Goal: Task Accomplishment & Management: Manage account settings

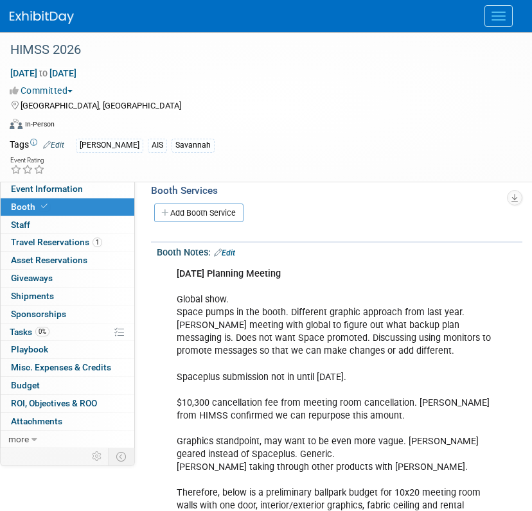
click at [50, 21] on img at bounding box center [42, 17] width 64 height 13
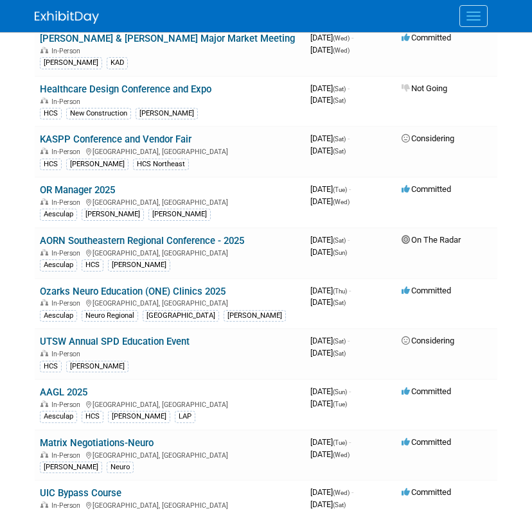
scroll to position [835, 0]
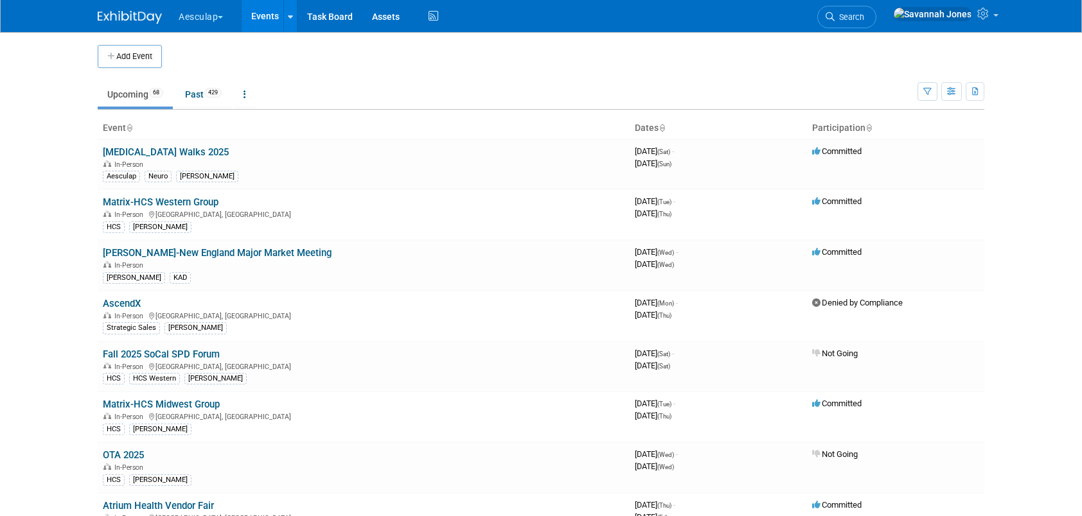
click at [172, 22] on div at bounding box center [138, 12] width 80 height 24
click at [211, 17] on button "Aesculap" at bounding box center [208, 14] width 62 height 28
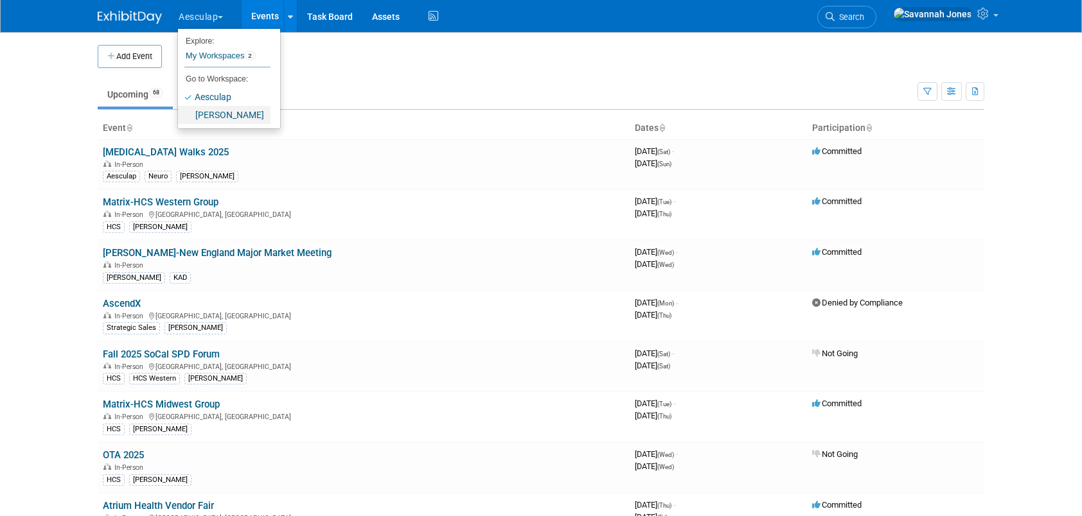
click at [231, 114] on link "[PERSON_NAME]" at bounding box center [224, 115] width 92 height 18
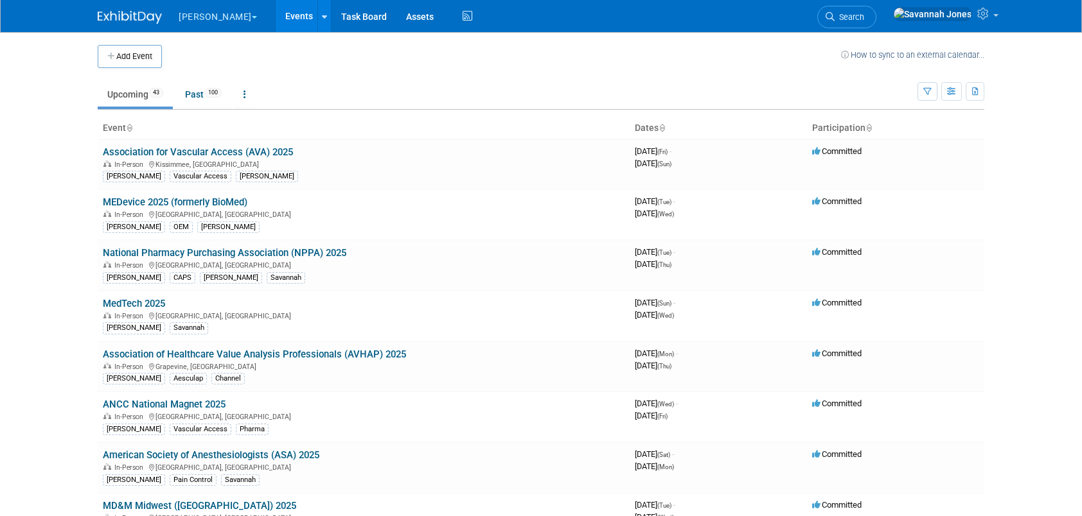
click at [592, 297] on html "B. Braun Explore: My Workspaces 2 Go to Workspace: Aesculap B. Braun Events Add…" at bounding box center [541, 258] width 1082 height 516
click at [515, 206] on td "MEDevice 2025 (formerly BioMed) In-Person Boston, MA Dawn OEM B. Braun" at bounding box center [364, 214] width 532 height 51
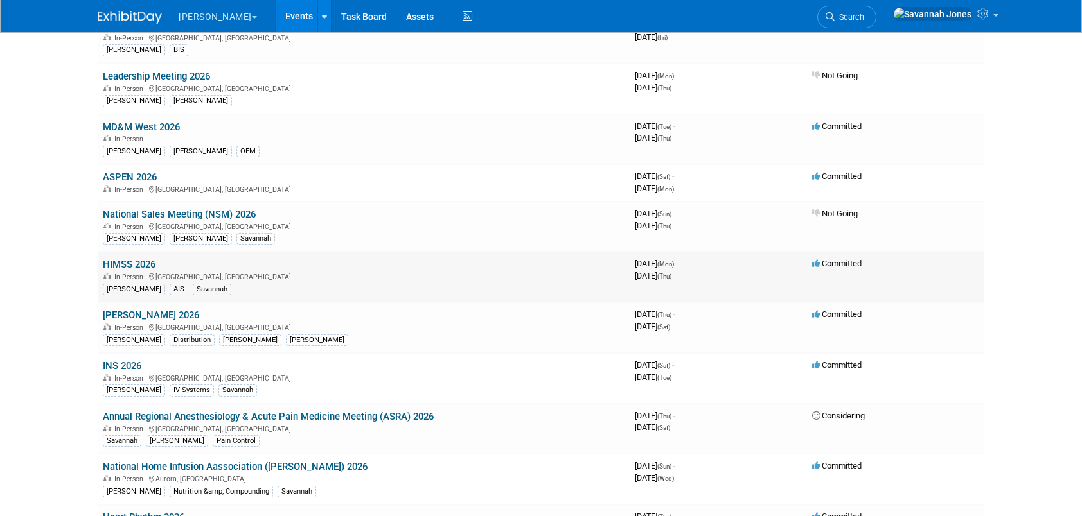
click at [141, 259] on link "HIMSS 2026" at bounding box center [129, 265] width 53 height 12
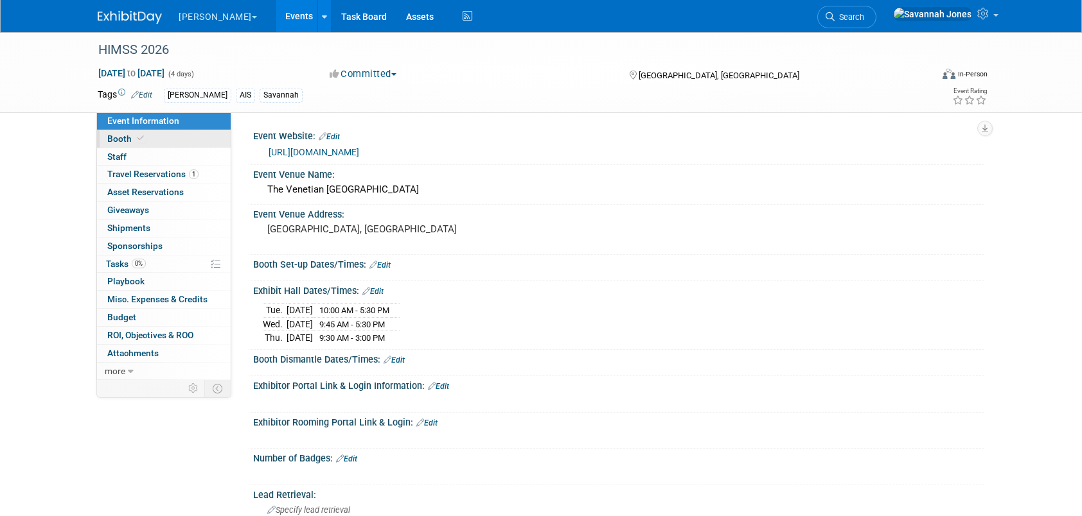
click at [164, 137] on link "Booth" at bounding box center [164, 138] width 134 height 17
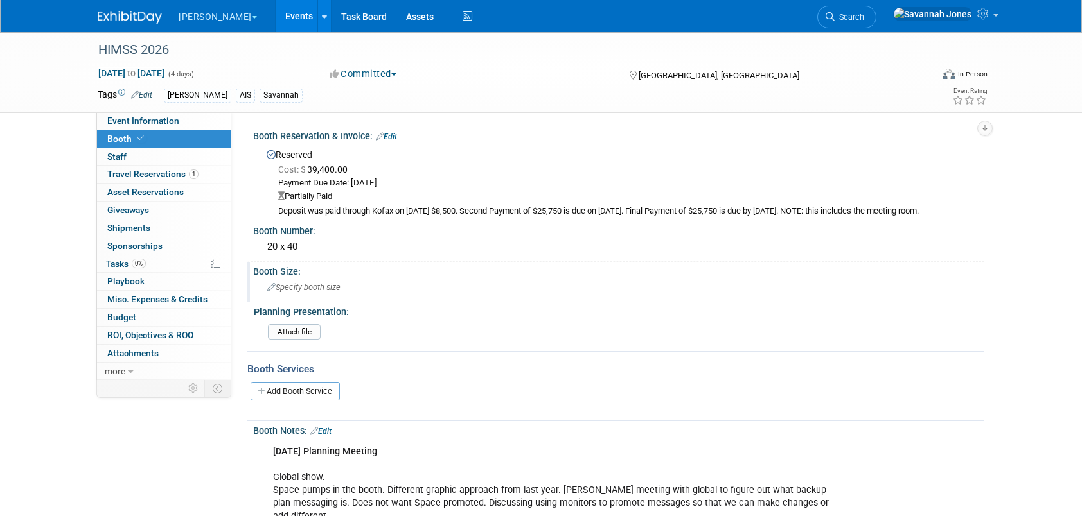
click at [283, 289] on span "Specify booth size" at bounding box center [303, 288] width 73 height 10
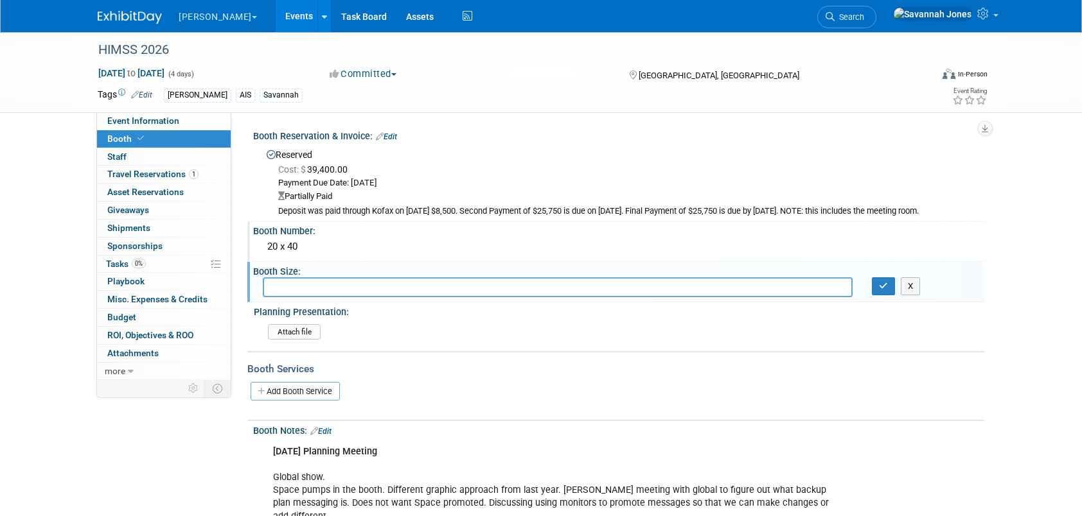
click at [316, 249] on div "20 x 40" at bounding box center [619, 247] width 712 height 20
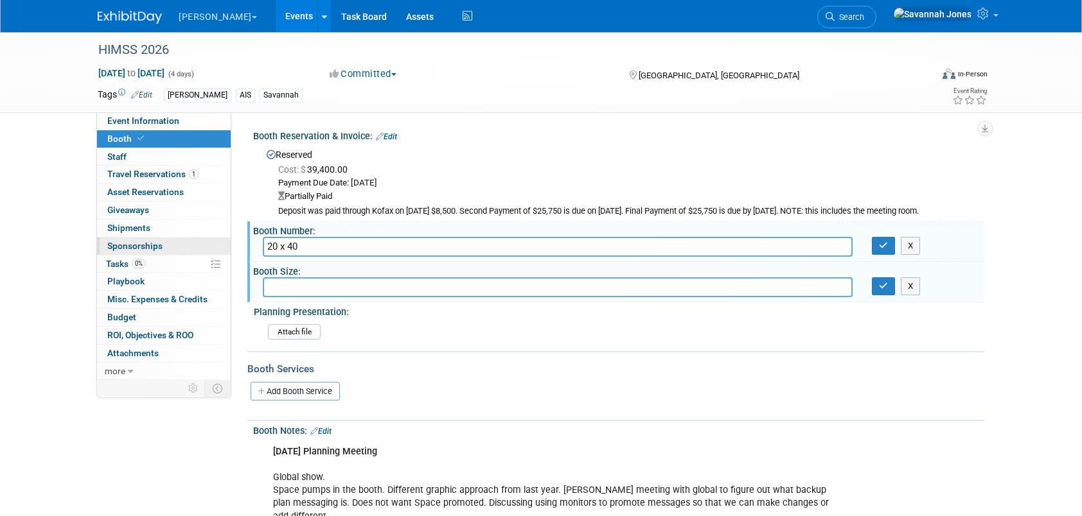
drag, startPoint x: 234, startPoint y: 251, endPoint x: 213, endPoint y: 251, distance: 20.6
click at [293, 286] on input "text" at bounding box center [558, 287] width 590 height 20
type input "20 x 40"
click at [401, 225] on div "Booth Number:" at bounding box center [618, 230] width 731 height 16
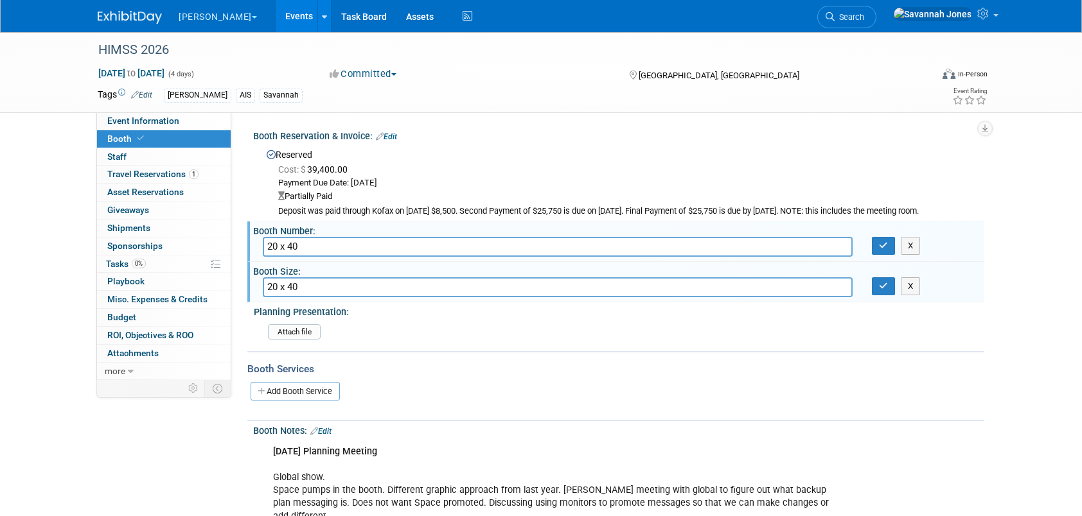
click at [373, 255] on input "20 x 40" at bounding box center [558, 247] width 590 height 20
drag, startPoint x: 364, startPoint y: 249, endPoint x: 238, endPoint y: 247, distance: 125.3
click at [238, 247] on div "Event Website: Edit https://www.himssconference.com/ Event Venue Name: The Vene…" at bounding box center [607, 244] width 753 height 265
type input "4006"
click at [326, 286] on input "20 x 40" at bounding box center [558, 287] width 590 height 20
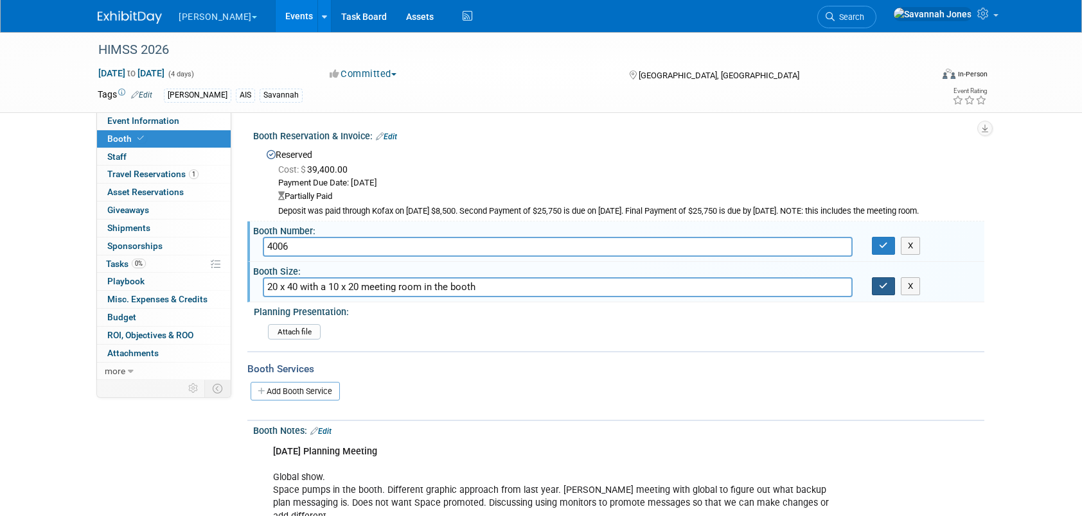
type input "20 x 40 with a 10 x 20 meeting room in the booth"
click at [888, 293] on button "button" at bounding box center [883, 286] width 23 height 18
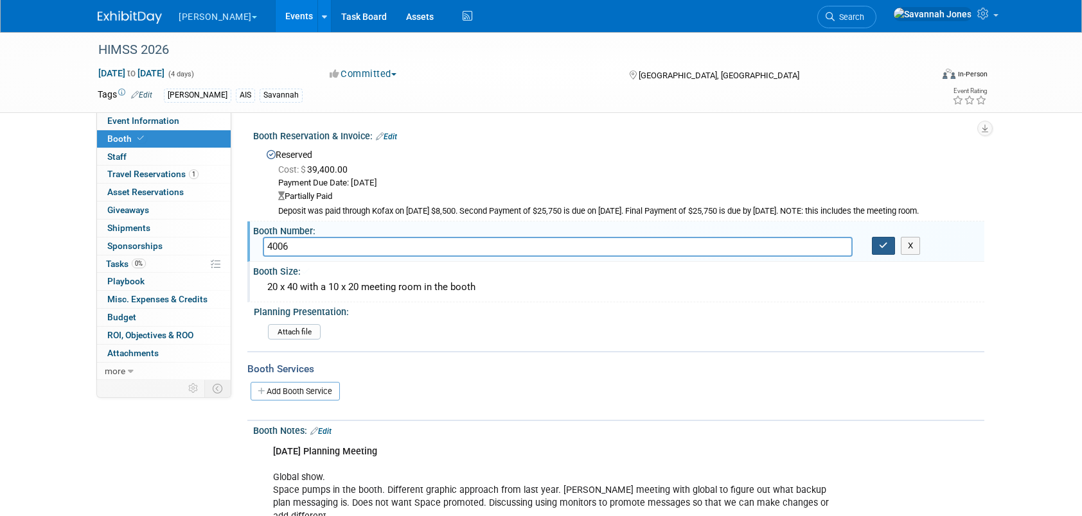
click at [887, 245] on icon "button" at bounding box center [883, 246] width 9 height 8
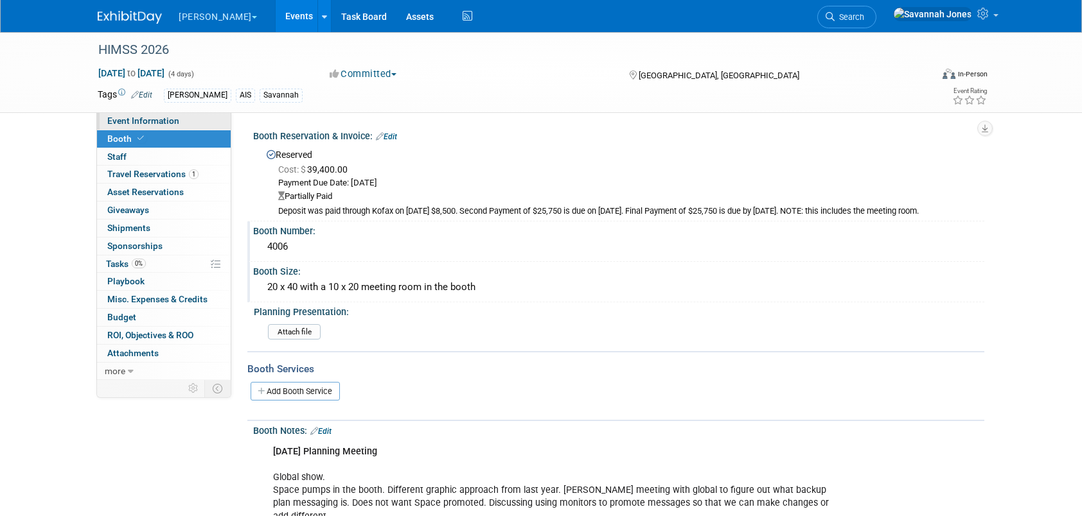
click at [179, 123] on link "Event Information" at bounding box center [164, 120] width 134 height 17
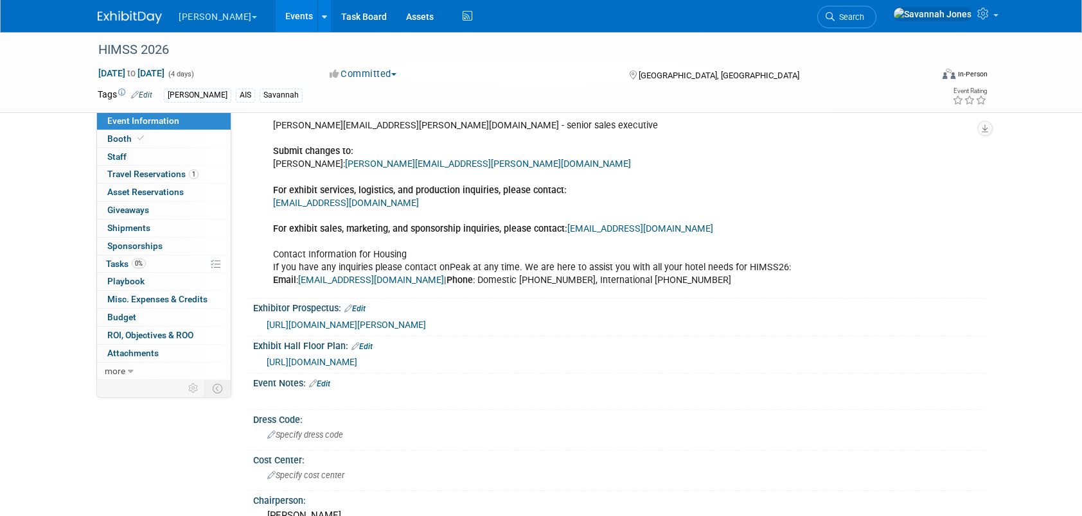
scroll to position [450, 0]
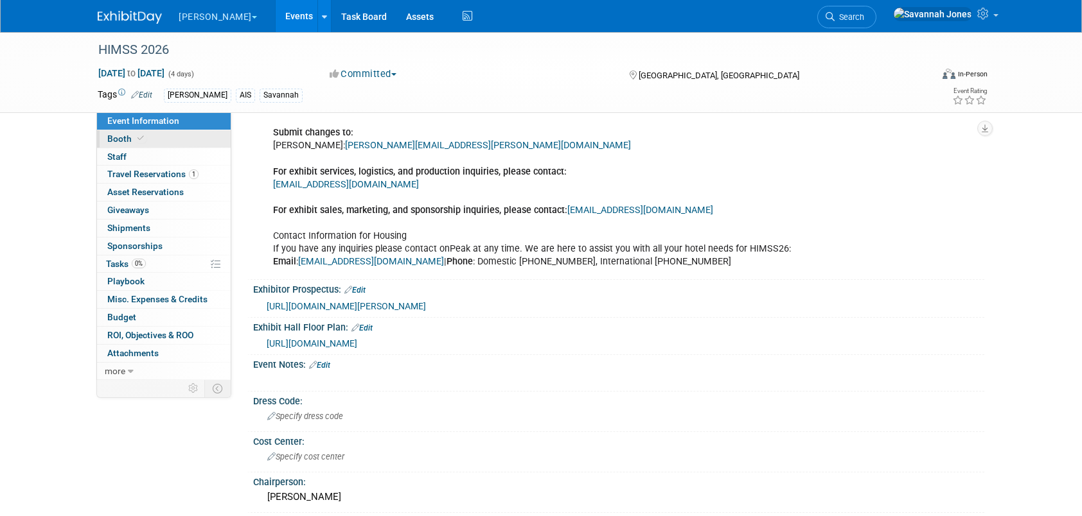
click at [157, 130] on link "Booth" at bounding box center [164, 138] width 134 height 17
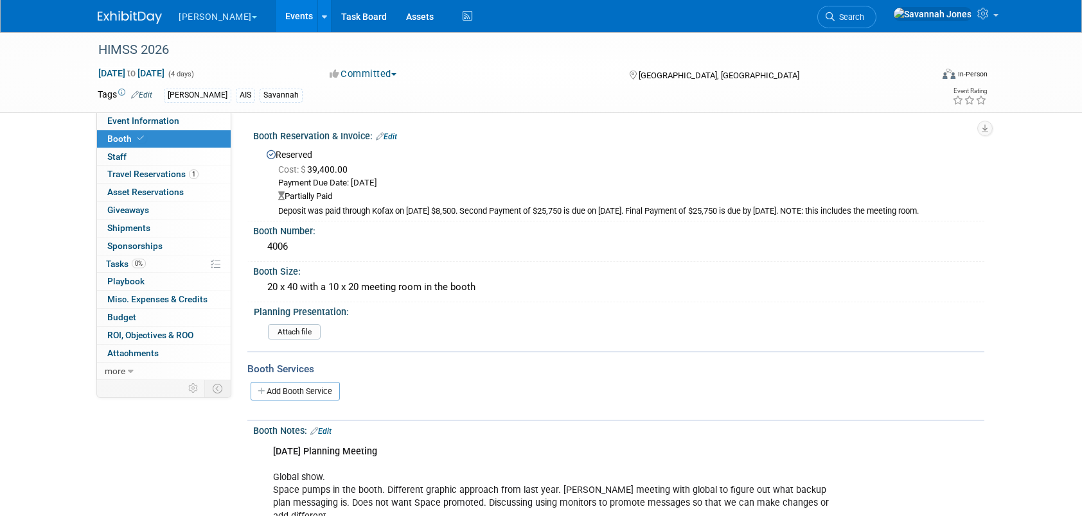
click at [170, 115] on link "Event Information" at bounding box center [164, 120] width 134 height 17
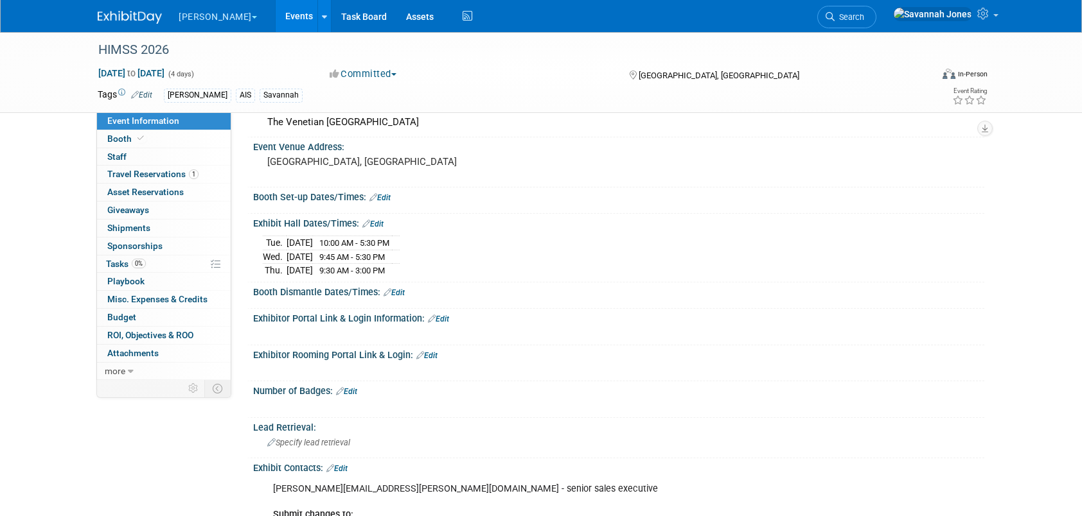
scroll to position [128, 0]
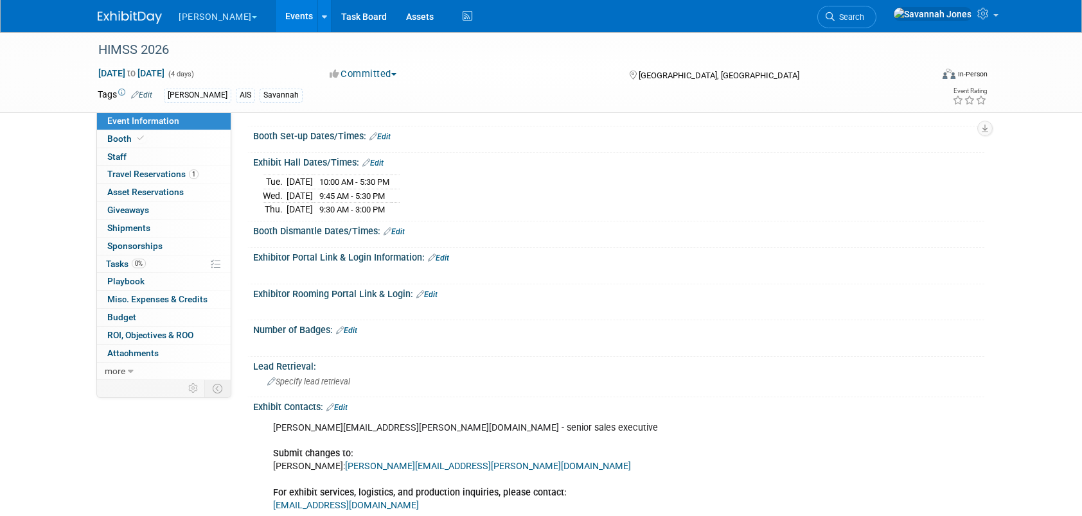
click at [435, 254] on link "Edit" at bounding box center [438, 258] width 21 height 9
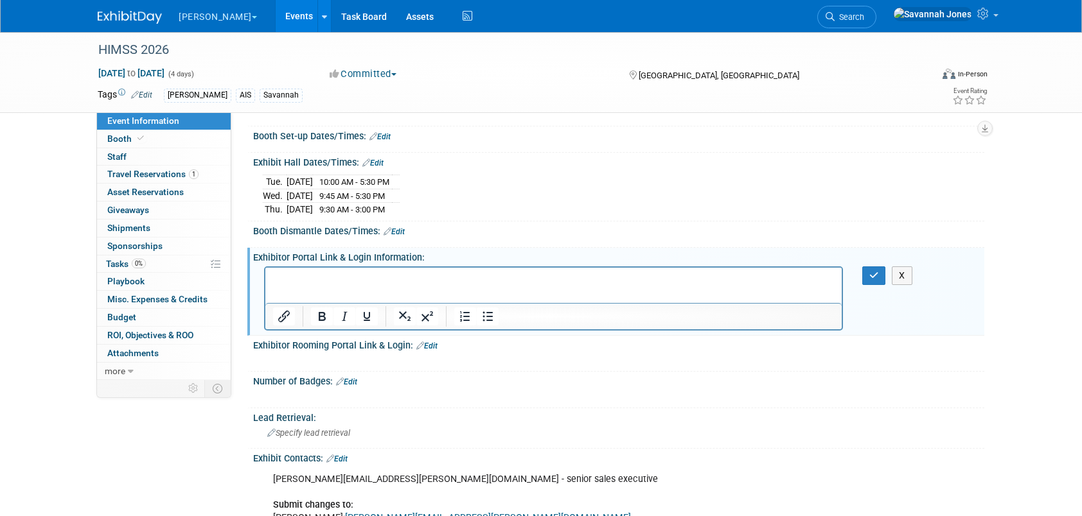
scroll to position [0, 0]
click at [409, 271] on html at bounding box center [553, 276] width 576 height 18
click at [410, 274] on p "Rich Text Area. Press ALT-0 for help." at bounding box center [553, 278] width 561 height 13
click at [420, 279] on p "Rich Text Area. Press ALT-0 for help." at bounding box center [553, 278] width 561 height 13
click at [419, 279] on p "﻿Administration | Map Your Show" at bounding box center [553, 278] width 561 height 13
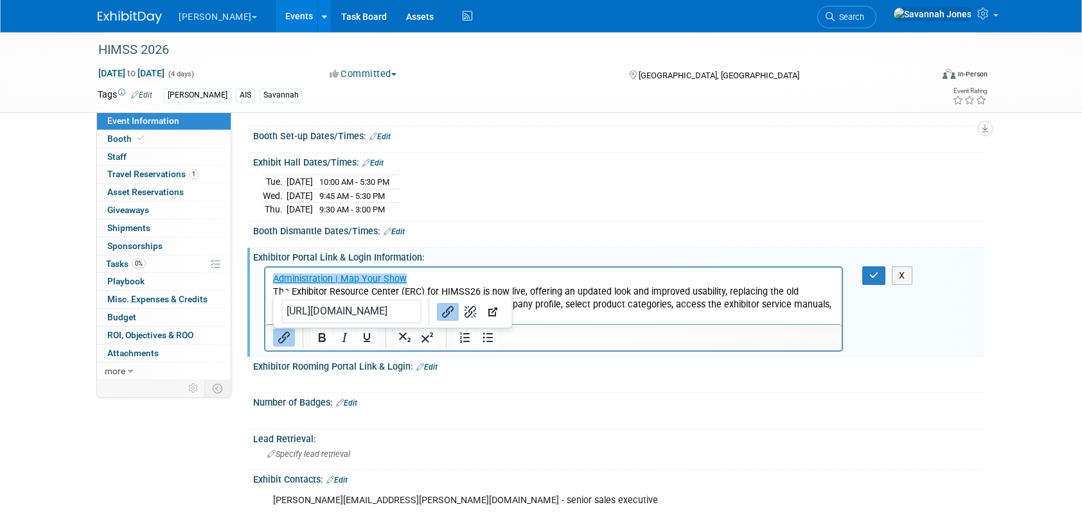
drag, startPoint x: 800, startPoint y: 298, endPoint x: 812, endPoint y: 298, distance: 11.6
click at [802, 298] on p "The Exhibitor Resource Center (ERC) for HIMSS26 is now live, offering an update…" at bounding box center [553, 304] width 561 height 39
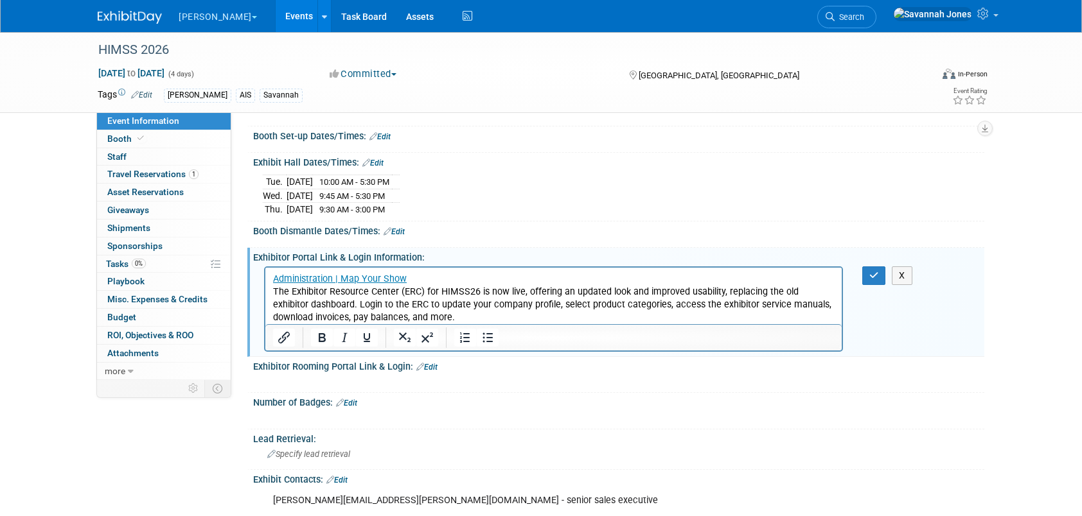
click at [820, 301] on p "The Exhibitor Resource Center (ERC) for HIMSS26 is now live, offering an update…" at bounding box center [553, 304] width 561 height 39
click at [613, 319] on p "The Exhibitor Resource Center (ERC) for HIMSS26 is now live, offering an update…" at bounding box center [553, 304] width 561 height 39
click at [877, 276] on icon "button" at bounding box center [874, 275] width 10 height 9
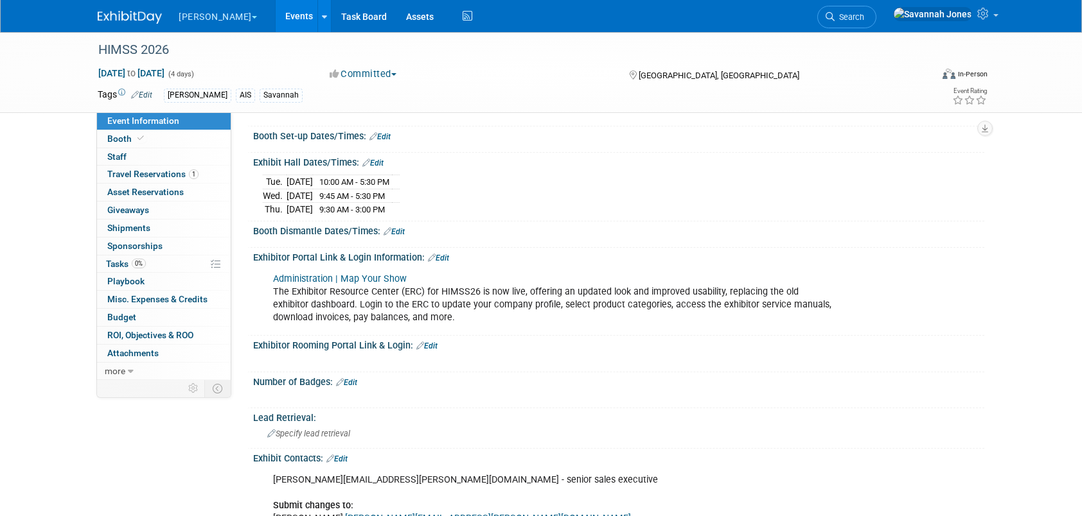
click at [434, 254] on icon at bounding box center [432, 258] width 8 height 8
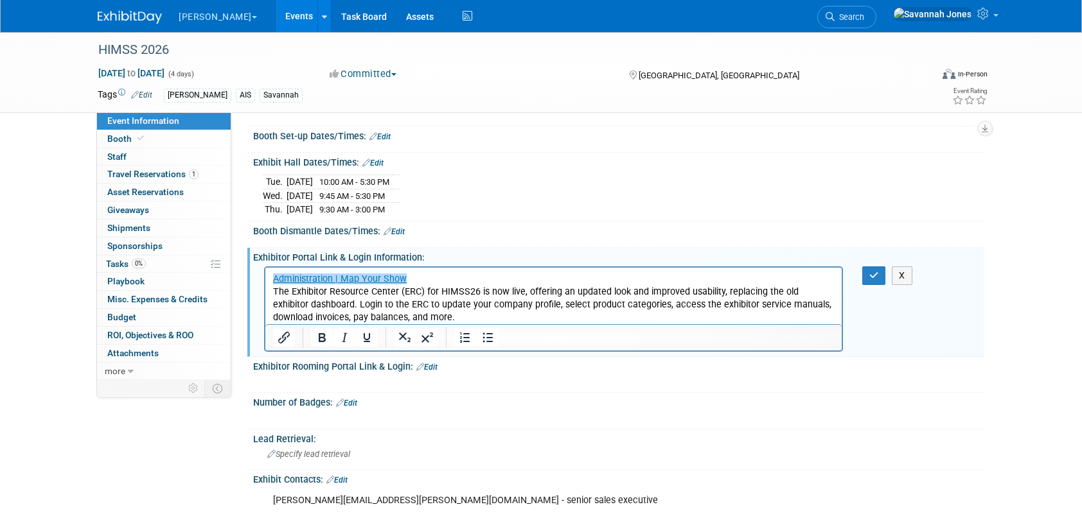
click at [451, 308] on p "﻿Administration | Map Your Show The Exhibitor Resource Center (ERC) for HIMSS26…" at bounding box center [553, 297] width 561 height 51
click at [457, 312] on p "Administration | Map Your Show The Exhibitor Resource Center (ERC) for HIMSS26 …" at bounding box center [553, 297] width 561 height 51
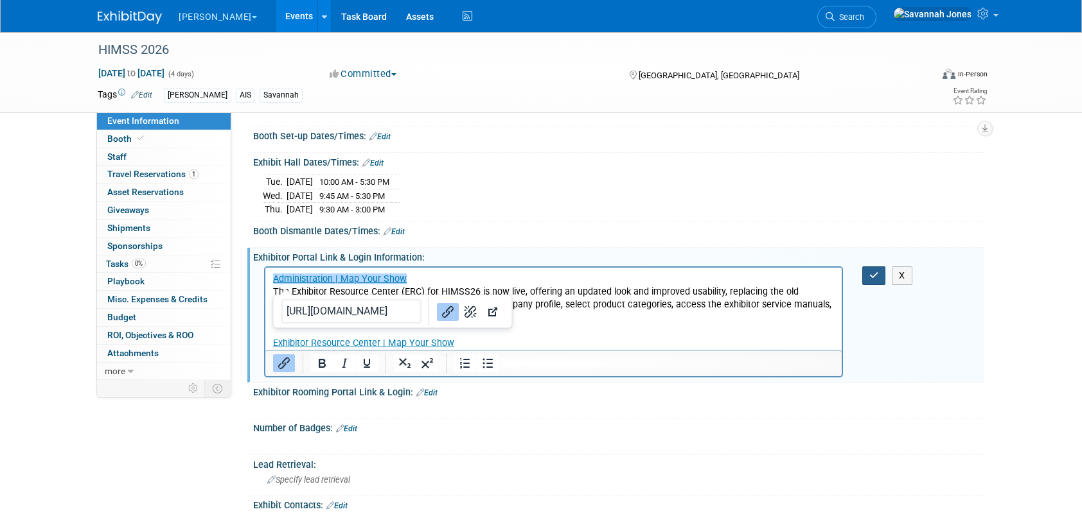
click at [869, 275] on icon "button" at bounding box center [874, 275] width 10 height 9
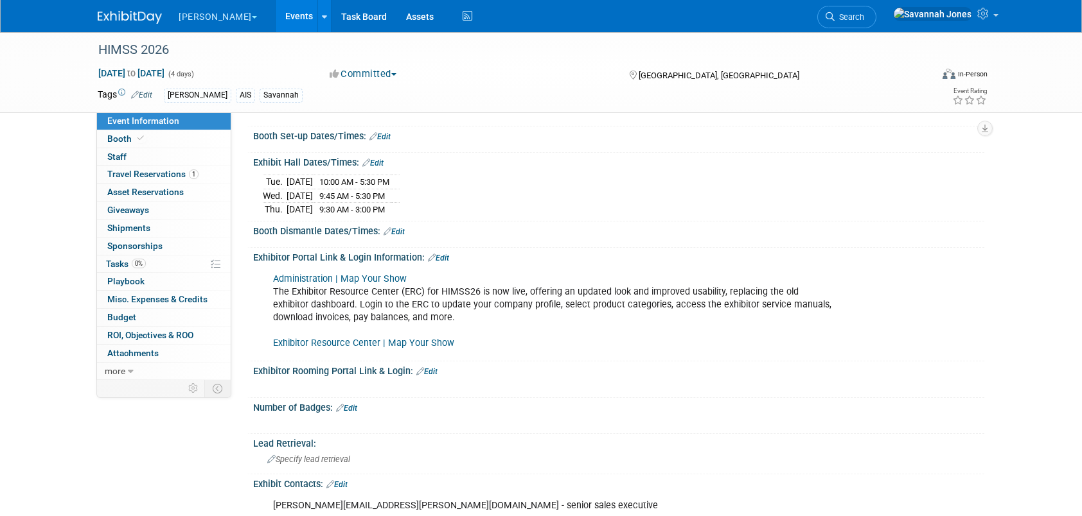
click at [439, 256] on link "Edit" at bounding box center [438, 258] width 21 height 9
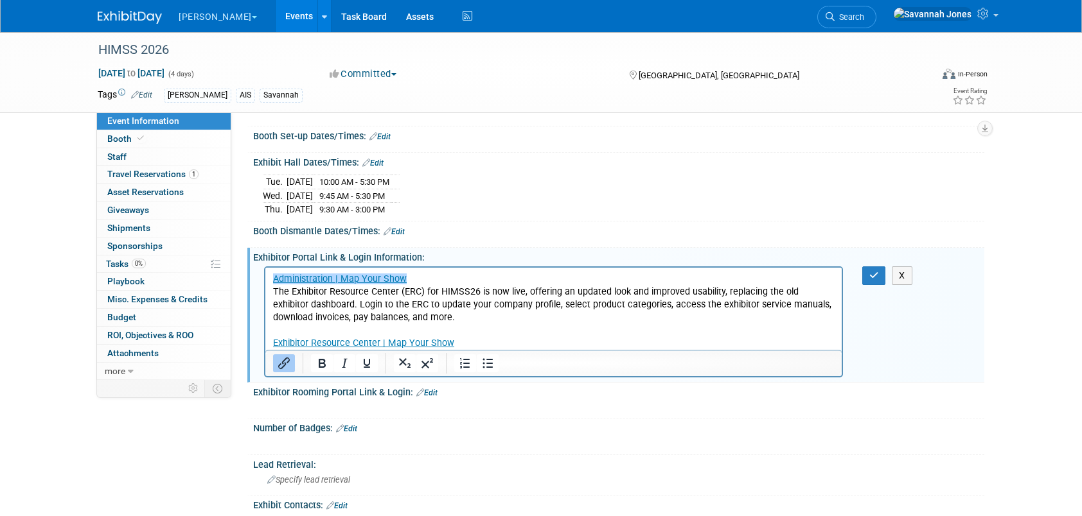
click at [475, 341] on p "﻿Administration | Map Your Show The Exhibitor Resource Center (ERC) for HIMSS26…" at bounding box center [553, 310] width 561 height 77
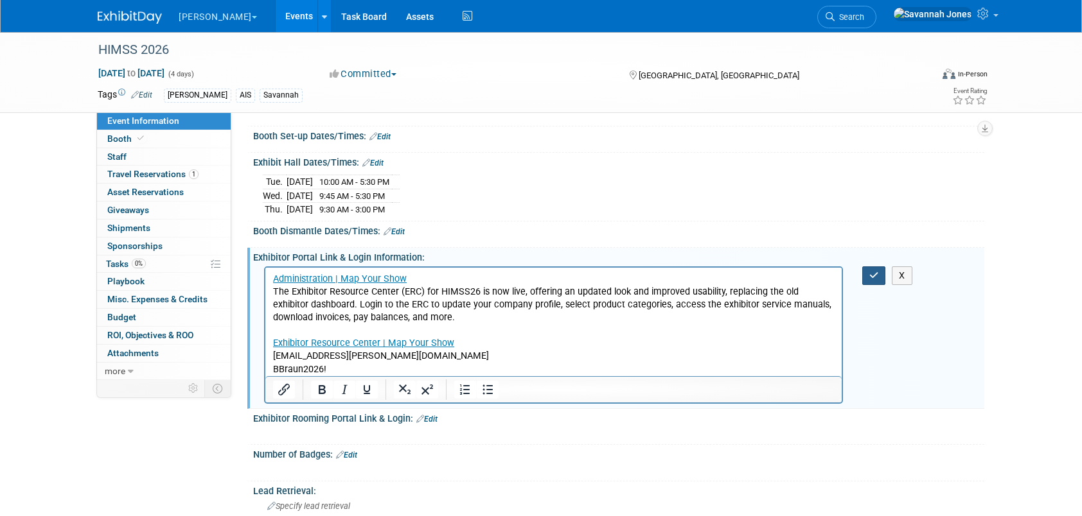
click at [881, 272] on button "button" at bounding box center [874, 276] width 24 height 19
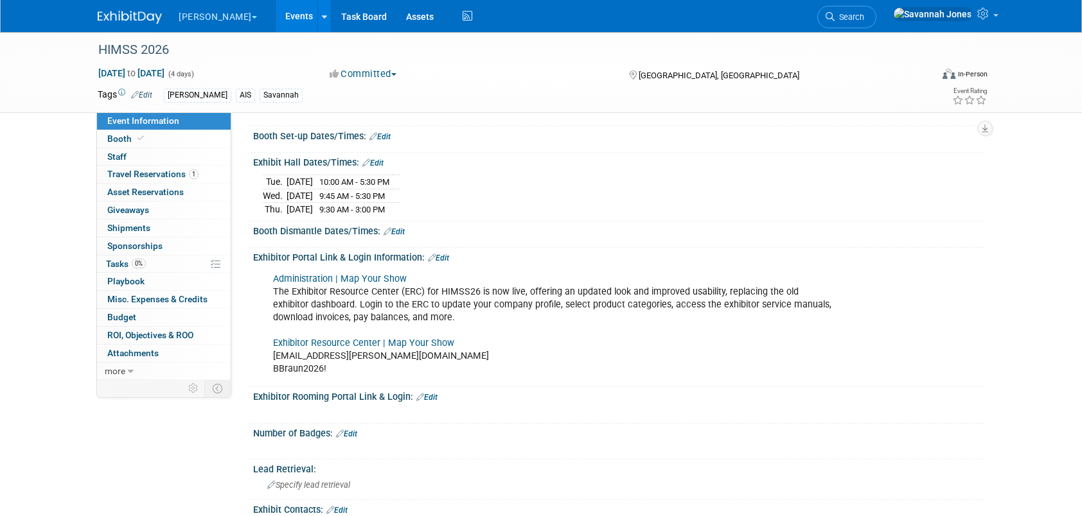
click at [396, 338] on link "Exhibitor Resource Center | Map Your Show" at bounding box center [363, 343] width 181 height 11
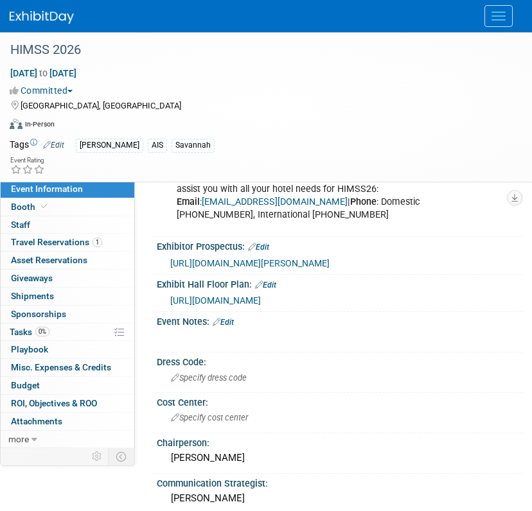
scroll to position [771, 0]
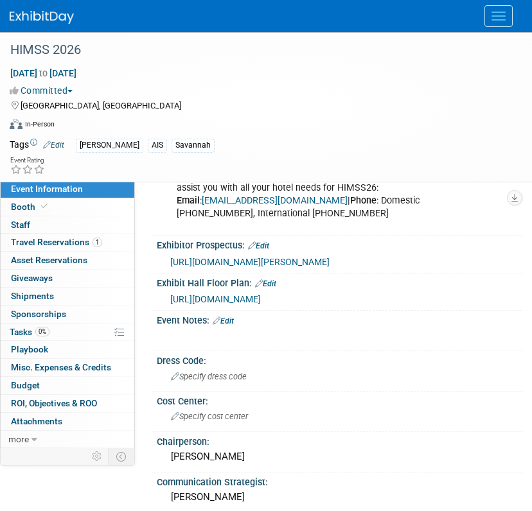
click at [229, 317] on link "Edit" at bounding box center [223, 321] width 21 height 9
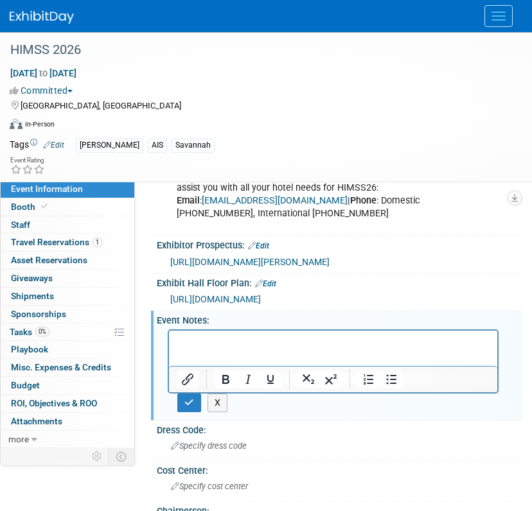
scroll to position [0, 0]
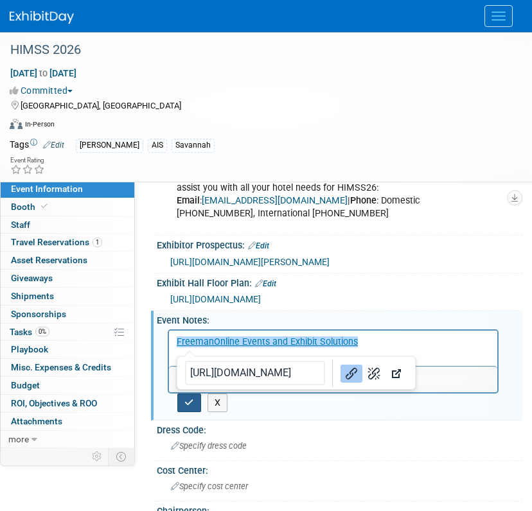
click at [180, 394] on button "button" at bounding box center [189, 403] width 24 height 19
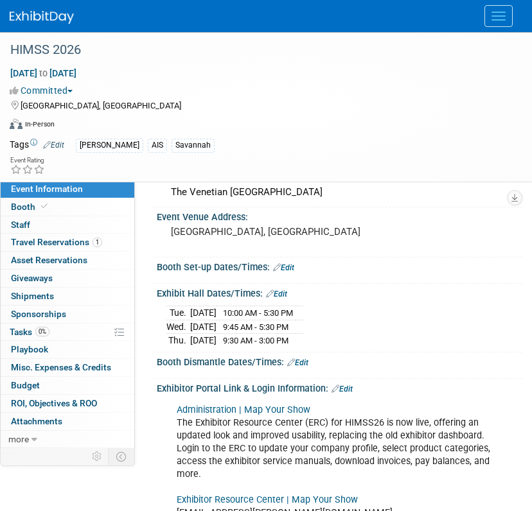
scroll to position [57, 0]
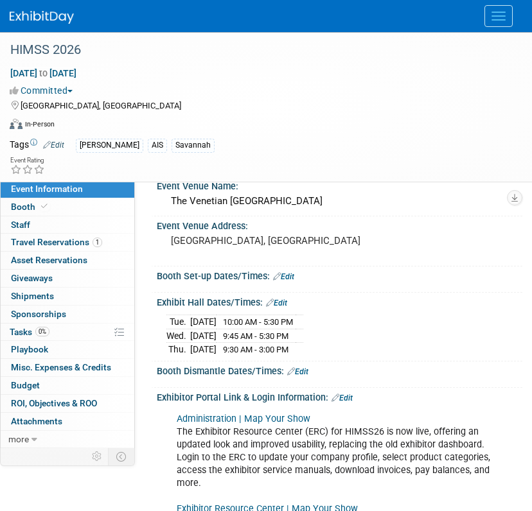
click at [283, 274] on link "Edit" at bounding box center [283, 276] width 21 height 9
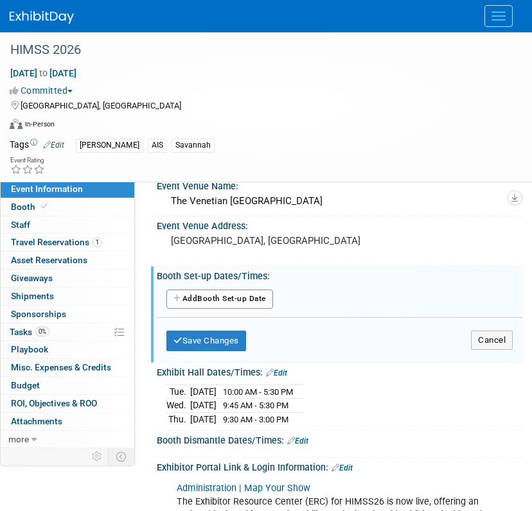
click at [203, 307] on button "Add Another Booth Set-up Date" at bounding box center [219, 299] width 107 height 19
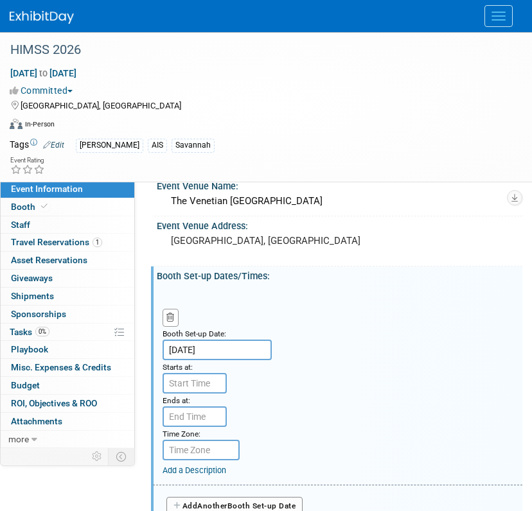
click at [213, 355] on input "Mar 9, 2026" at bounding box center [217, 350] width 109 height 21
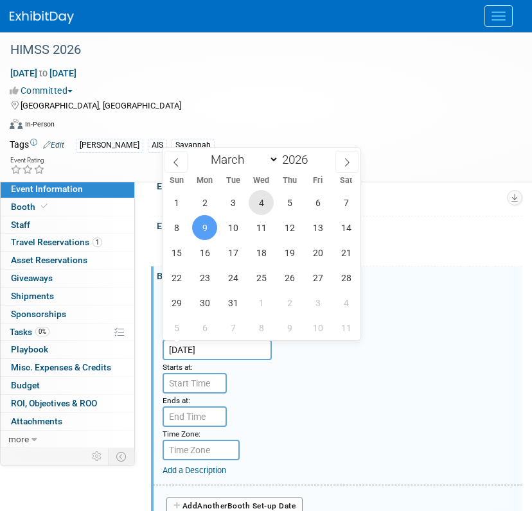
click at [262, 206] on span "4" at bounding box center [261, 202] width 25 height 25
type input "Mar 4, 2026"
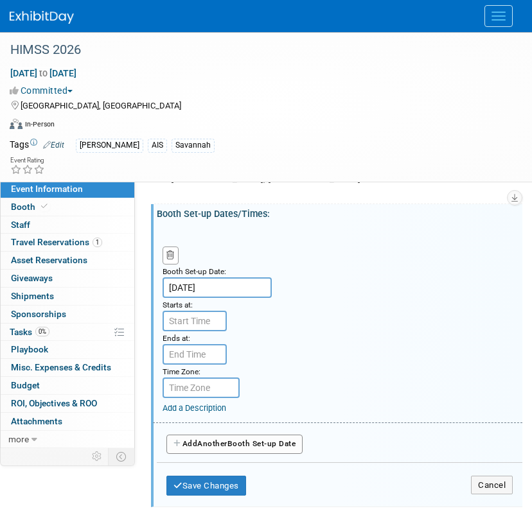
scroll to position [121, 0]
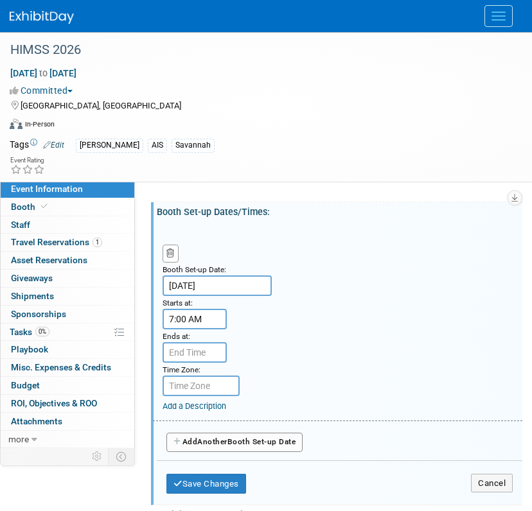
click at [191, 318] on input "7:00 AM" at bounding box center [195, 319] width 64 height 21
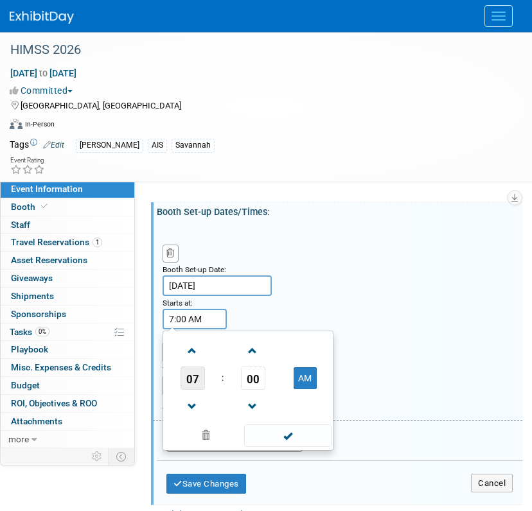
click at [199, 380] on span "07" at bounding box center [193, 378] width 24 height 23
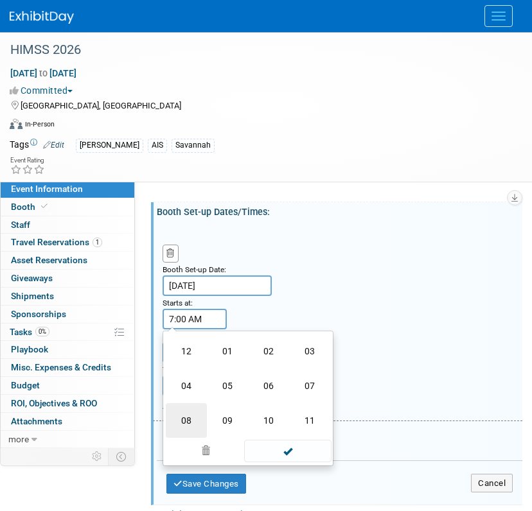
click at [205, 411] on td "08" at bounding box center [186, 420] width 41 height 35
type input "8:00 AM"
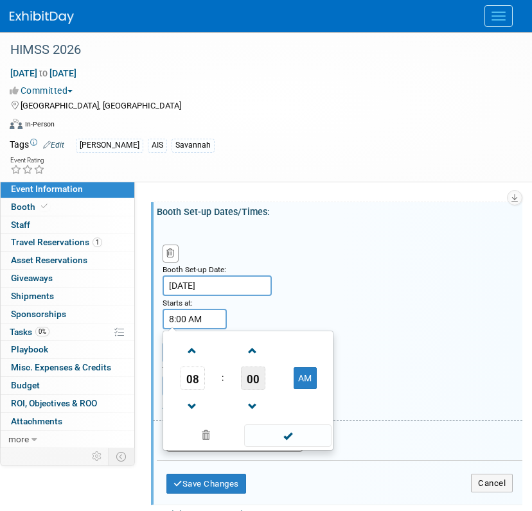
click at [247, 369] on span "00" at bounding box center [253, 378] width 24 height 23
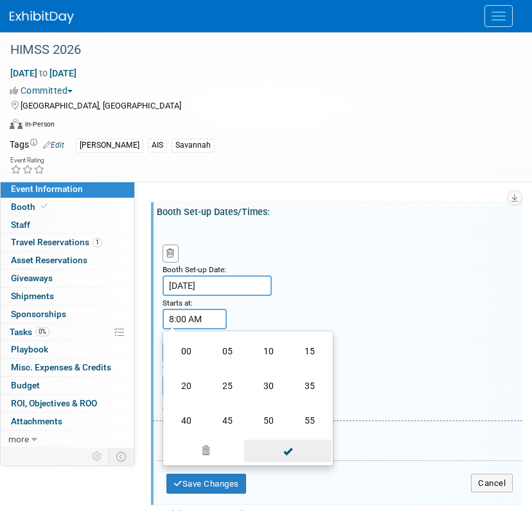
click at [280, 452] on span at bounding box center [287, 451] width 87 height 22
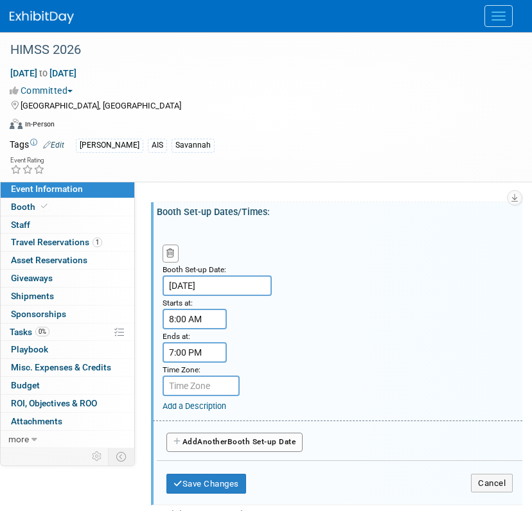
click at [191, 353] on input "7:00 PM" at bounding box center [195, 352] width 64 height 21
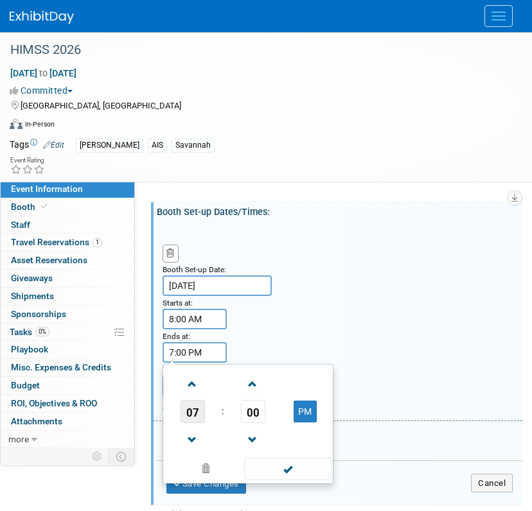
click at [198, 408] on span "07" at bounding box center [193, 411] width 24 height 23
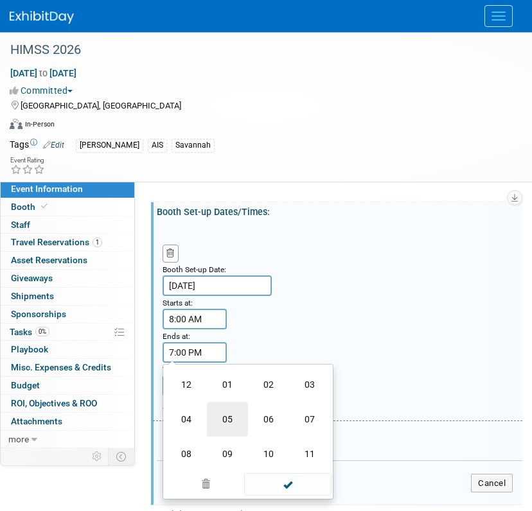
click at [242, 410] on td "05" at bounding box center [227, 419] width 41 height 35
type input "5:00 PM"
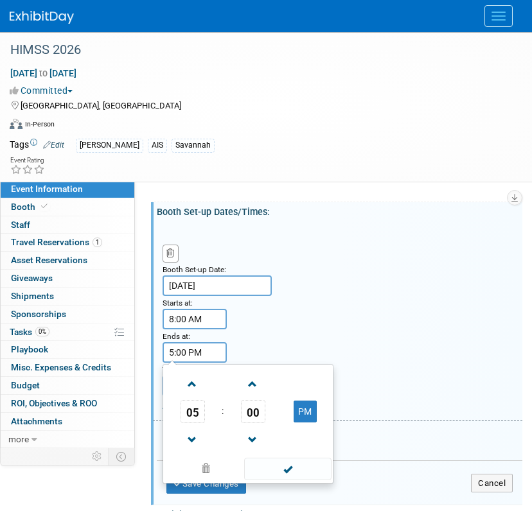
click at [281, 470] on span at bounding box center [287, 469] width 87 height 22
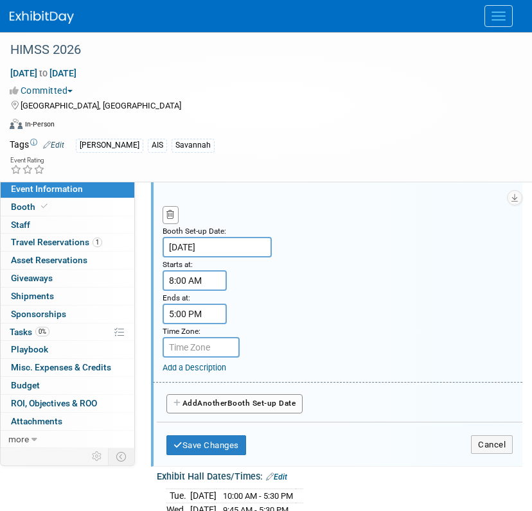
scroll to position [185, 0]
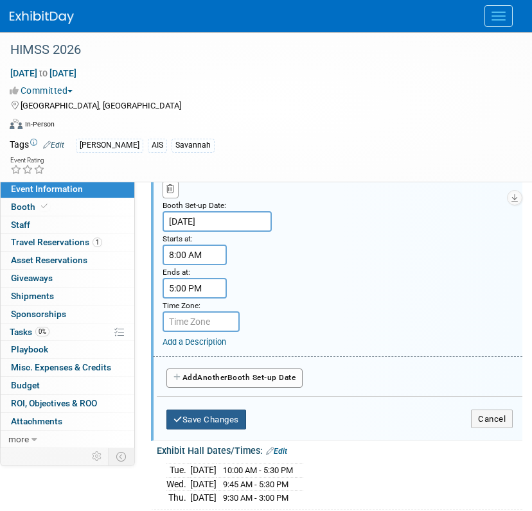
click at [221, 416] on button "Save Changes" at bounding box center [206, 420] width 80 height 21
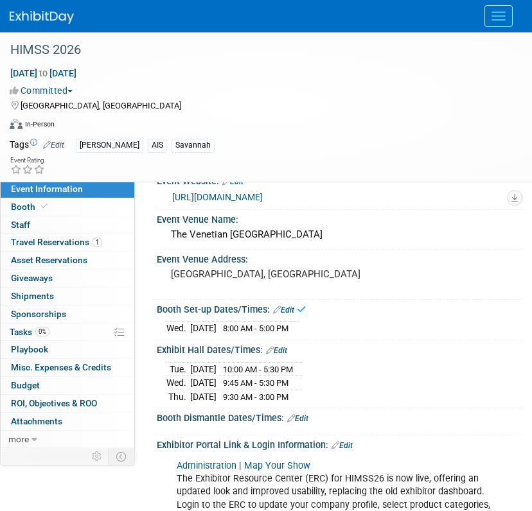
scroll to position [0, 0]
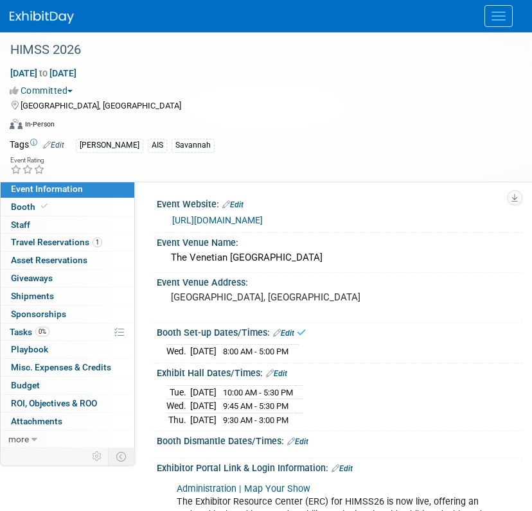
click at [288, 330] on link "Edit" at bounding box center [283, 333] width 21 height 9
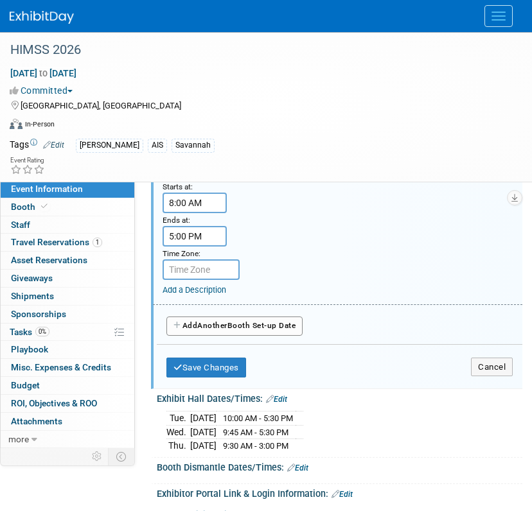
scroll to position [257, 0]
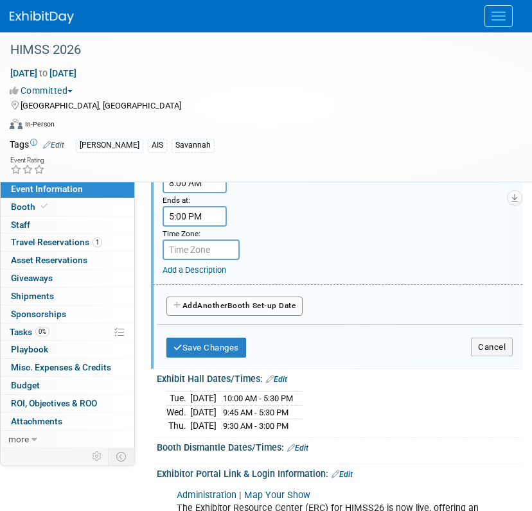
click at [262, 310] on button "Add Another Booth Set-up Date" at bounding box center [234, 306] width 136 height 19
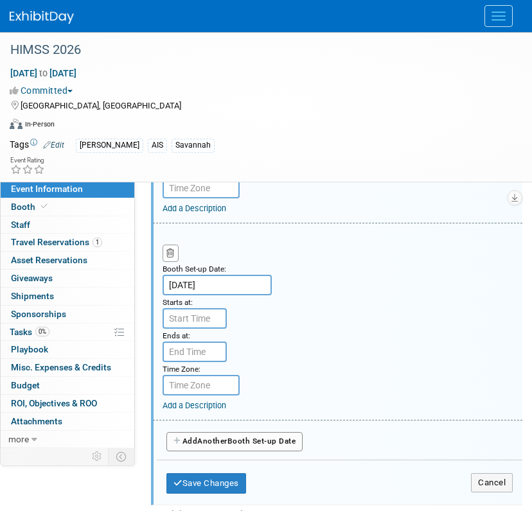
scroll to position [321, 0]
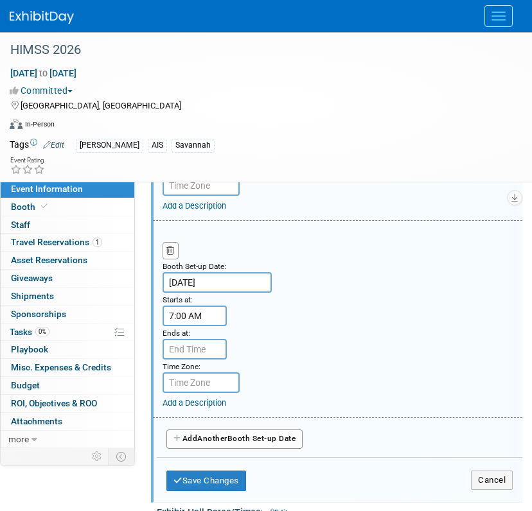
click at [211, 315] on input "7:00 AM" at bounding box center [195, 316] width 64 height 21
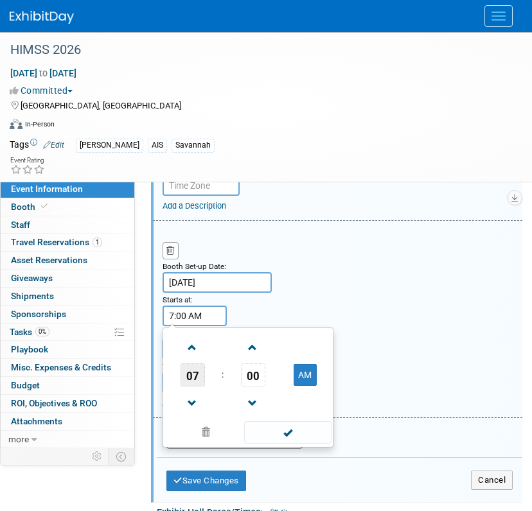
click at [196, 373] on span "07" at bounding box center [193, 375] width 24 height 23
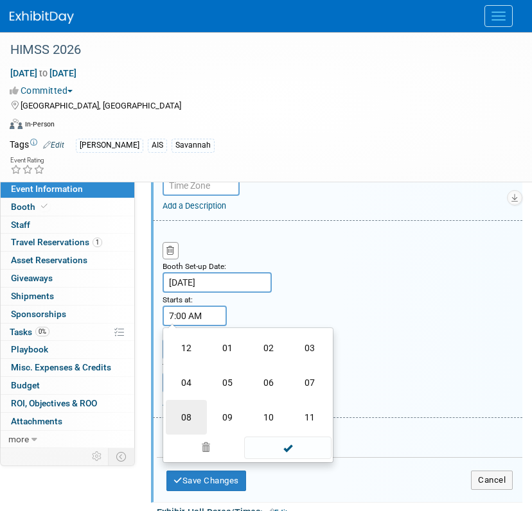
click at [191, 415] on td "08" at bounding box center [186, 417] width 41 height 35
type input "8:00 AM"
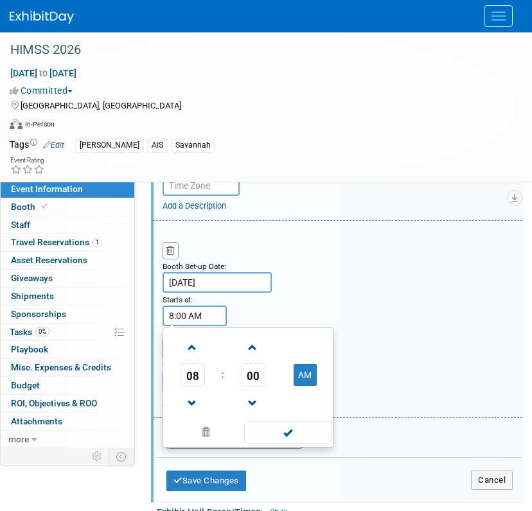
drag, startPoint x: 265, startPoint y: 426, endPoint x: 248, endPoint y: 401, distance: 29.6
click at [265, 427] on span at bounding box center [287, 432] width 87 height 22
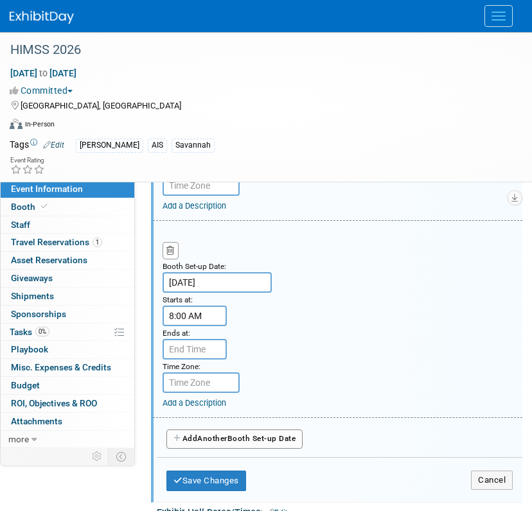
click at [188, 337] on div "Ends at:" at bounding box center [193, 332] width 61 height 13
click at [202, 360] on div "Time Zone: Apply to all" at bounding box center [193, 366] width 61 height 13
click at [197, 358] on input "7:00 PM" at bounding box center [195, 349] width 64 height 21
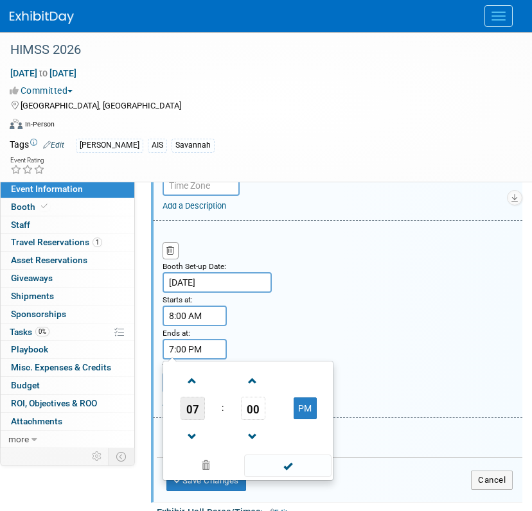
click at [189, 408] on span "07" at bounding box center [193, 408] width 24 height 23
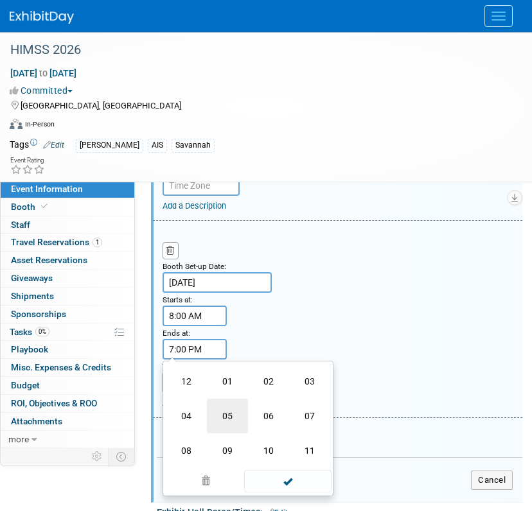
click at [233, 410] on td "05" at bounding box center [227, 416] width 41 height 35
type input "5:00 PM"
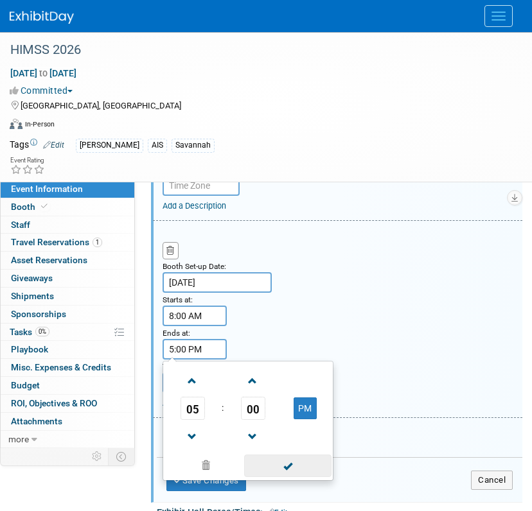
click at [267, 466] on span at bounding box center [287, 466] width 87 height 22
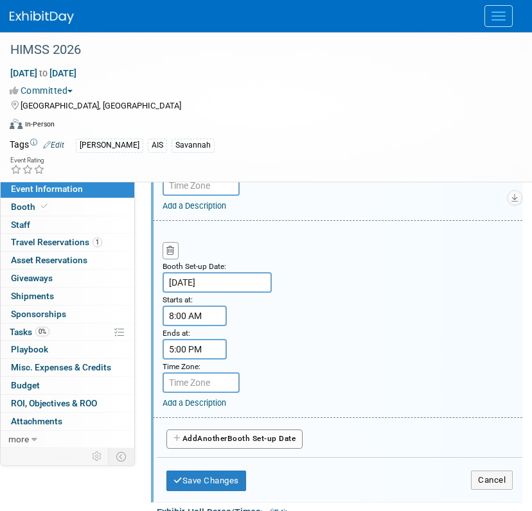
click at [224, 434] on span "Another" at bounding box center [212, 438] width 30 height 9
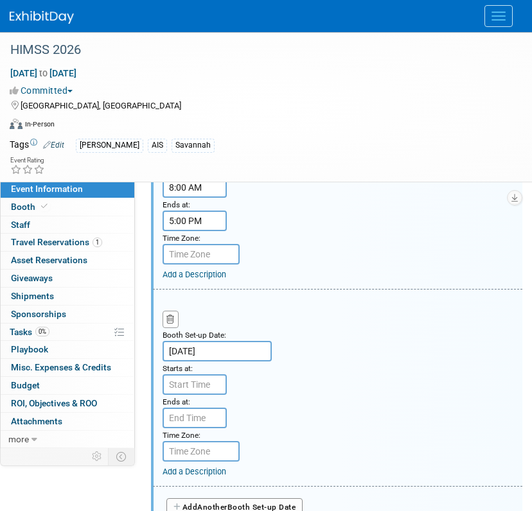
scroll to position [514, 0]
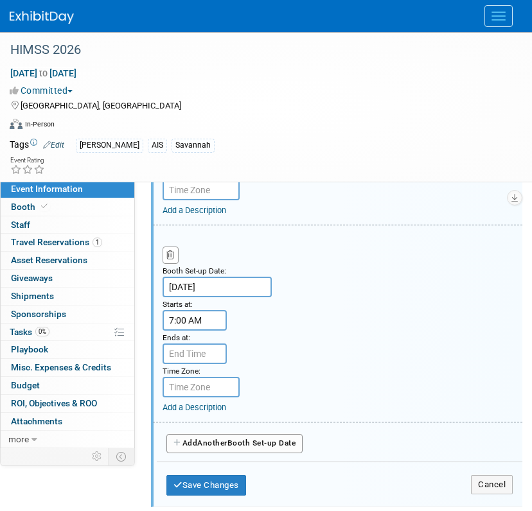
click at [207, 324] on input "7:00 AM" at bounding box center [195, 320] width 64 height 21
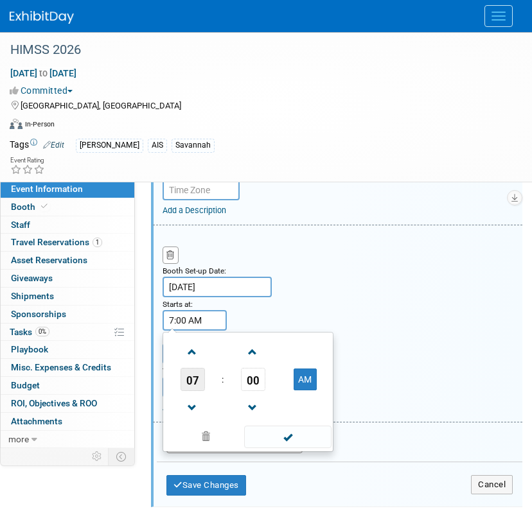
click at [195, 385] on span "07" at bounding box center [193, 379] width 24 height 23
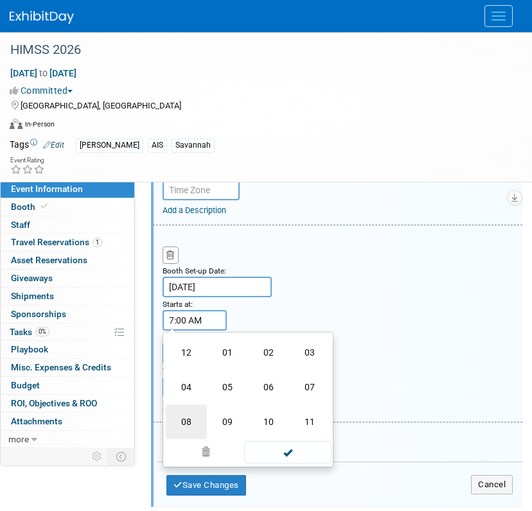
click at [198, 414] on td "08" at bounding box center [186, 422] width 41 height 35
type input "8:00 AM"
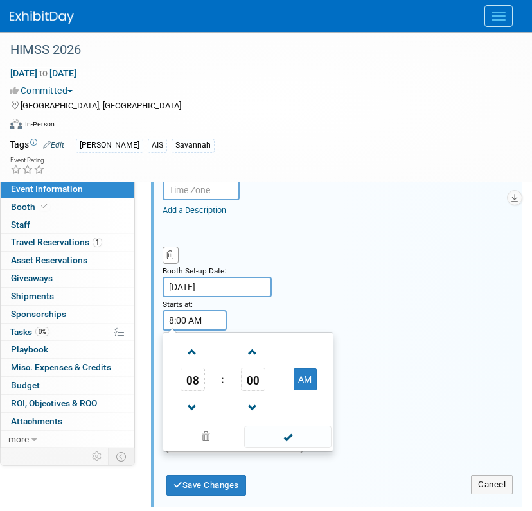
click at [285, 432] on span at bounding box center [287, 437] width 87 height 22
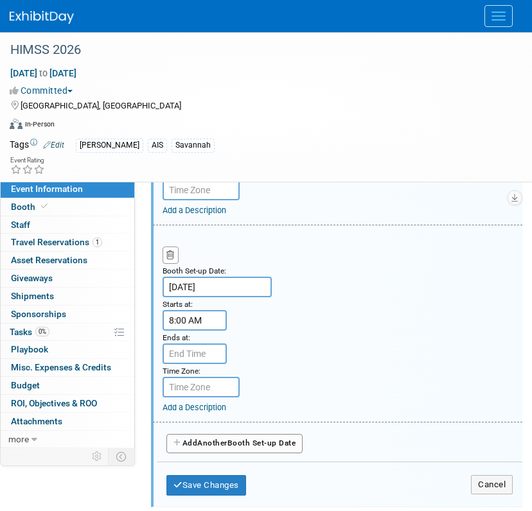
click at [208, 340] on div "Ends at:" at bounding box center [193, 337] width 61 height 13
click at [215, 361] on input "7:00 PM" at bounding box center [195, 354] width 64 height 21
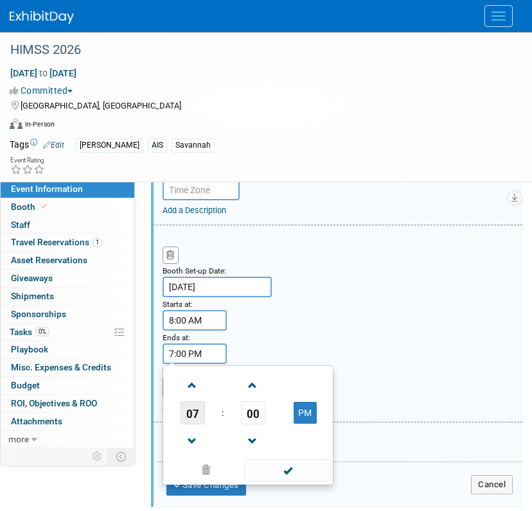
click at [194, 412] on span "07" at bounding box center [193, 412] width 24 height 23
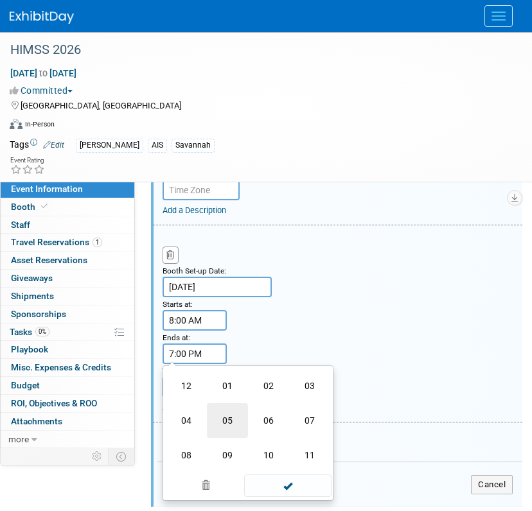
click at [234, 418] on td "05" at bounding box center [227, 420] width 41 height 35
type input "5:00 PM"
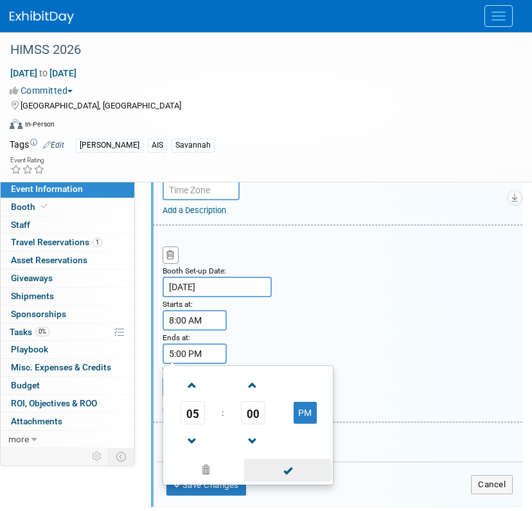
click at [272, 466] on span at bounding box center [287, 470] width 87 height 22
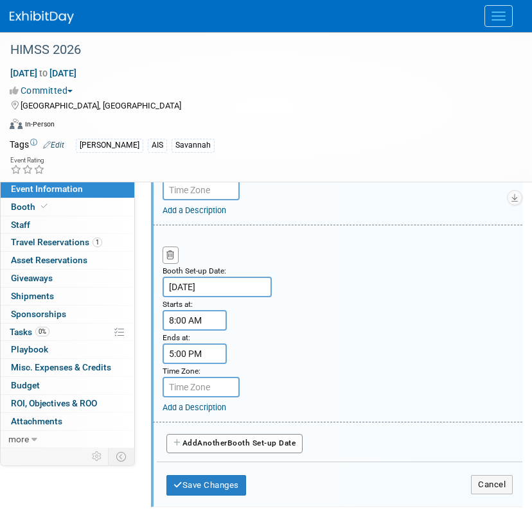
click at [244, 443] on button "Add Another Booth Set-up Date" at bounding box center [234, 443] width 136 height 19
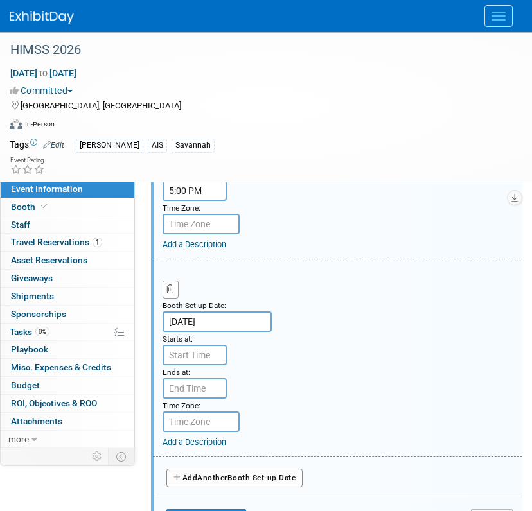
scroll to position [707, 0]
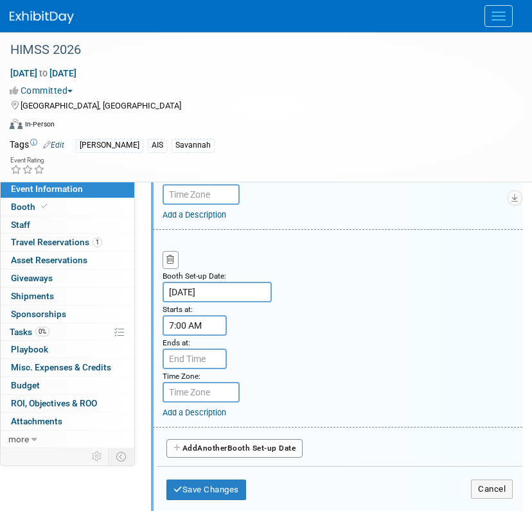
click at [200, 323] on input "7:00 AM" at bounding box center [195, 325] width 64 height 21
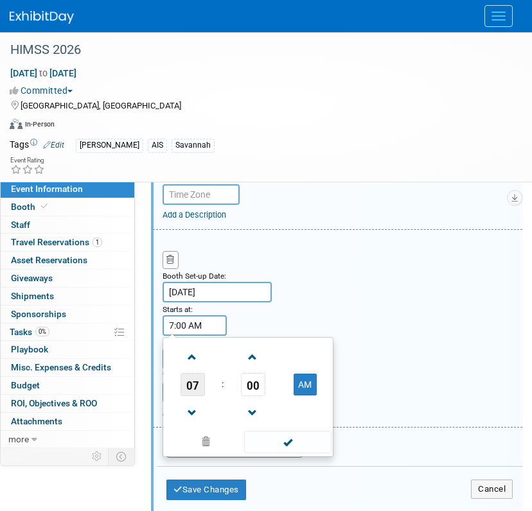
click at [195, 382] on span "07" at bounding box center [193, 384] width 24 height 23
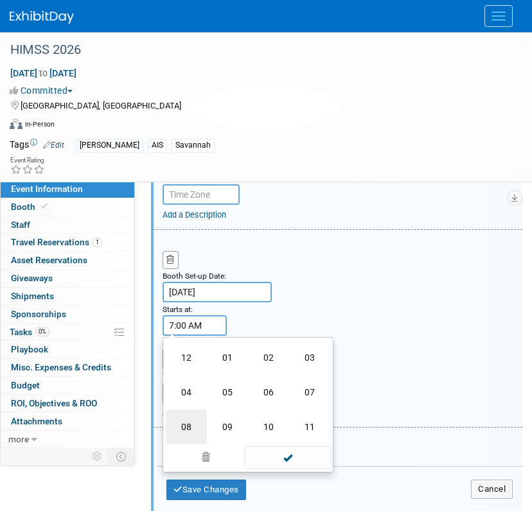
click at [197, 410] on td "08" at bounding box center [186, 427] width 41 height 35
type input "8:00 AM"
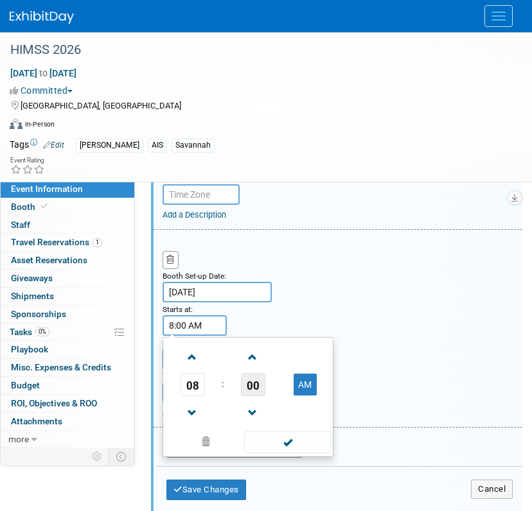
click at [258, 385] on span "00" at bounding box center [253, 384] width 24 height 23
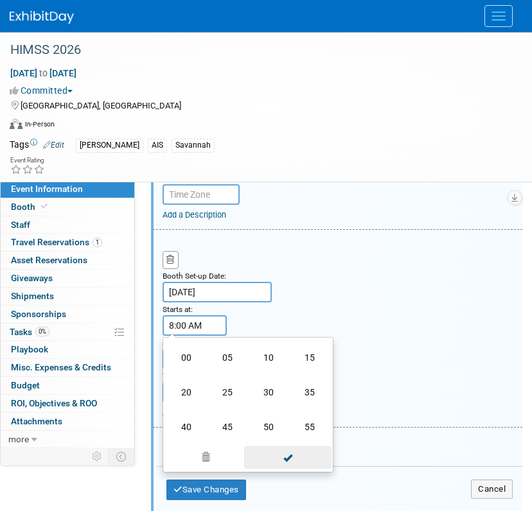
click at [292, 464] on span at bounding box center [287, 457] width 87 height 22
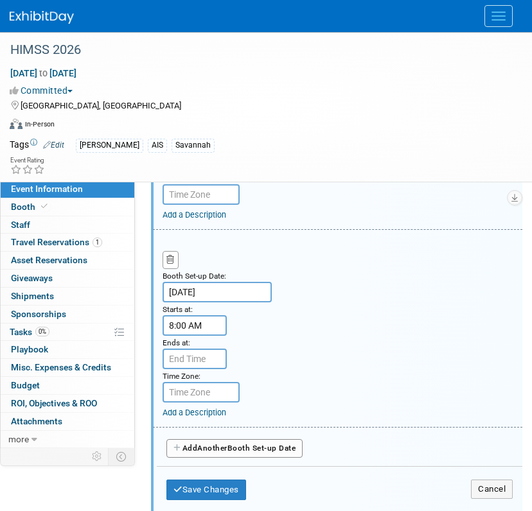
drag, startPoint x: 196, startPoint y: 346, endPoint x: 199, endPoint y: 360, distance: 15.1
click at [196, 348] on div "Ends at:" at bounding box center [193, 352] width 61 height 33
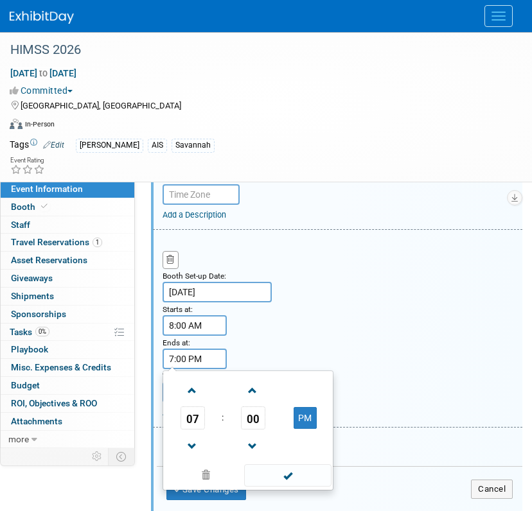
click at [199, 360] on input "7:00 PM" at bounding box center [195, 359] width 64 height 21
click at [204, 407] on td "07" at bounding box center [192, 418] width 53 height 23
click at [198, 414] on span "07" at bounding box center [193, 418] width 24 height 23
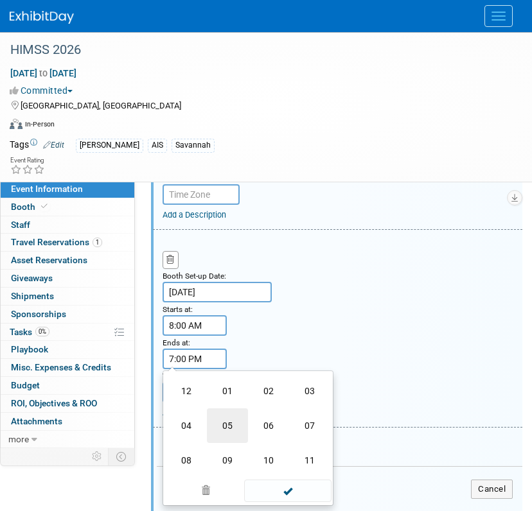
click at [237, 423] on td "05" at bounding box center [227, 426] width 41 height 35
type input "5:00 PM"
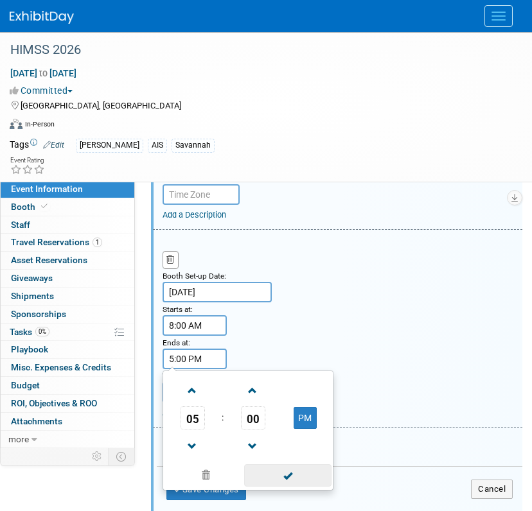
click at [269, 480] on span at bounding box center [287, 475] width 87 height 22
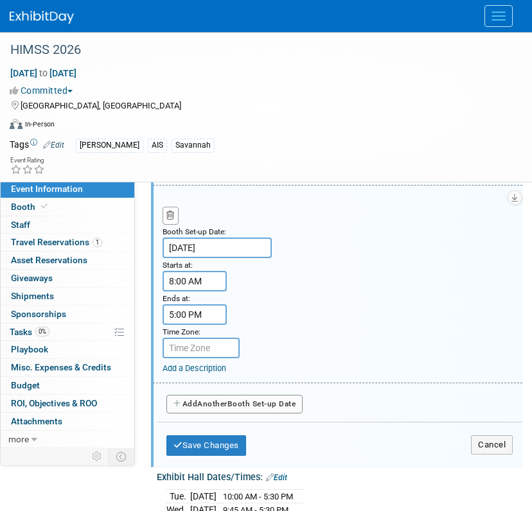
scroll to position [771, 0]
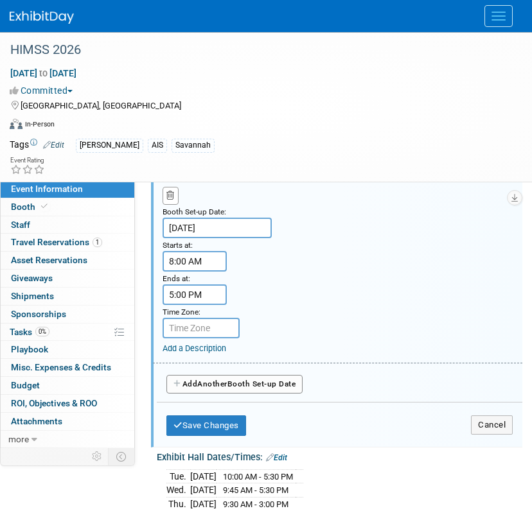
click at [227, 385] on span "Another" at bounding box center [212, 384] width 30 height 9
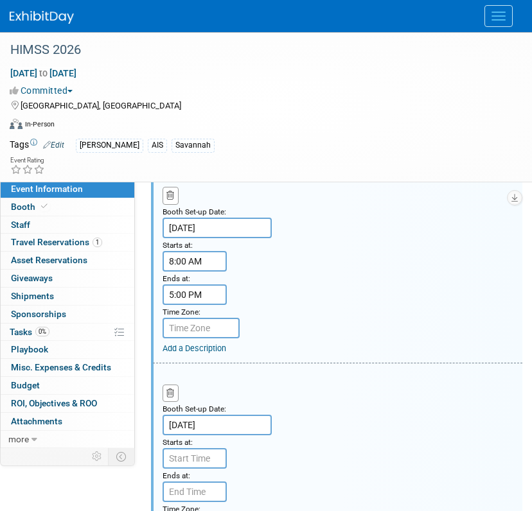
scroll to position [899, 0]
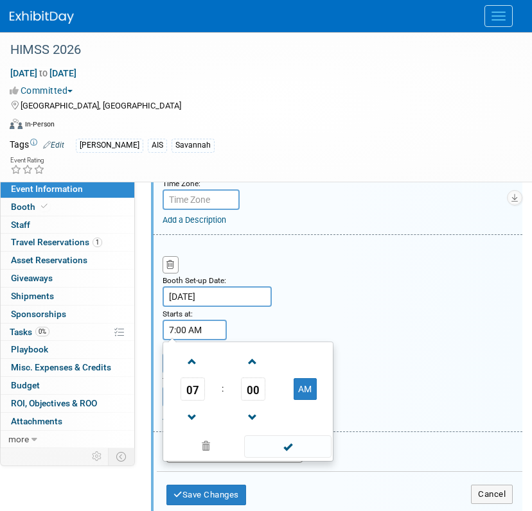
click at [180, 335] on input "7:00 AM" at bounding box center [195, 330] width 64 height 21
click at [202, 382] on span "07" at bounding box center [193, 389] width 24 height 23
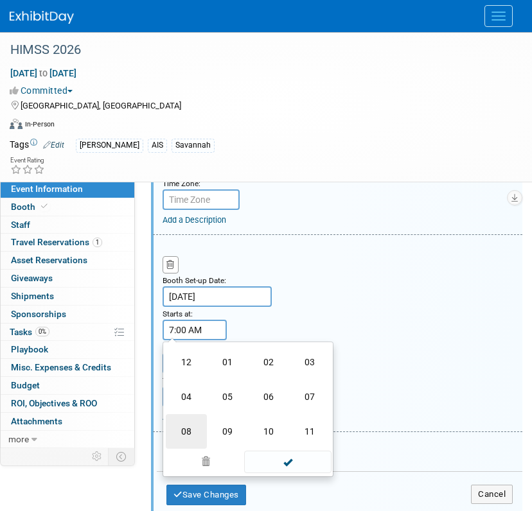
click at [199, 434] on td "08" at bounding box center [186, 431] width 41 height 35
type input "8:00 AM"
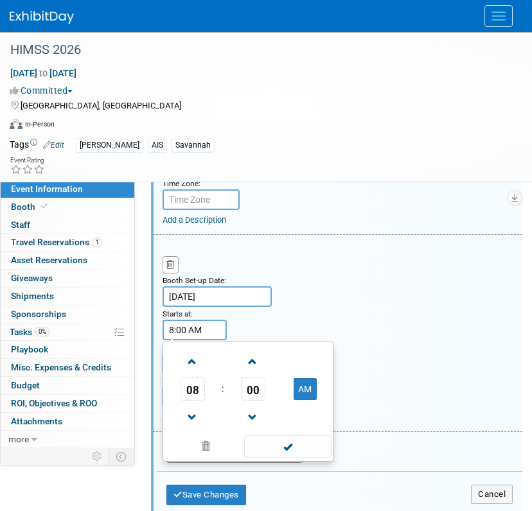
click at [308, 459] on div "08 : 00 AM 12 01 02 03 04 05 06 07 08 09 10 11 00 05 10 15 20 25 30 35 40 45 50…" at bounding box center [248, 402] width 171 height 120
click at [252, 446] on span at bounding box center [287, 447] width 87 height 22
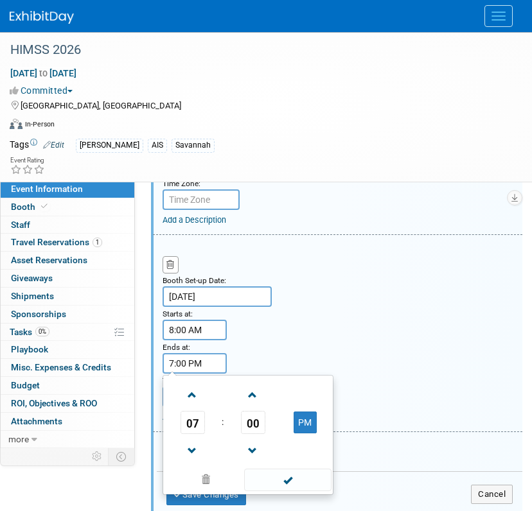
click at [197, 365] on input "7:00 PM" at bounding box center [195, 363] width 64 height 21
click at [198, 421] on span "07" at bounding box center [193, 422] width 24 height 23
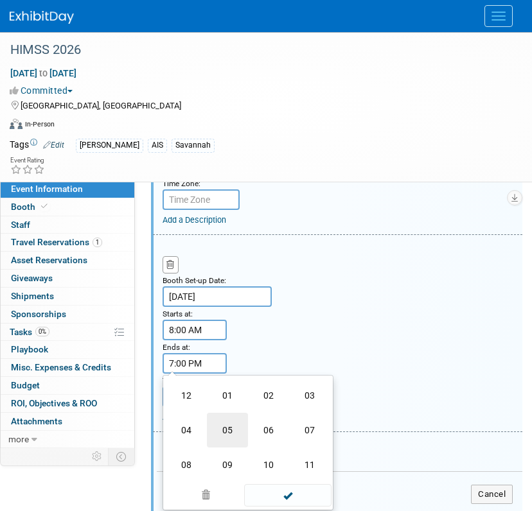
click at [232, 422] on td "05" at bounding box center [227, 430] width 41 height 35
type input "5:00 PM"
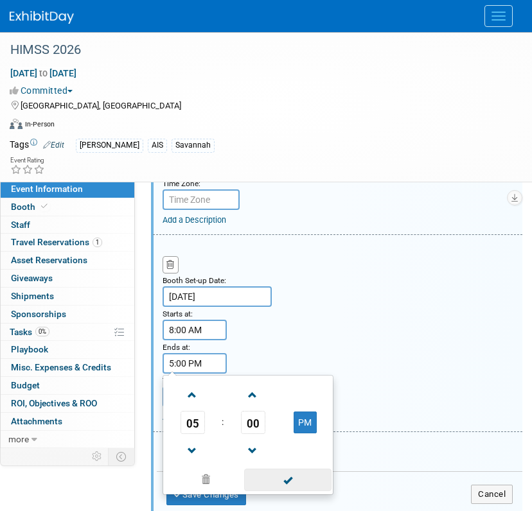
click at [274, 486] on span at bounding box center [287, 480] width 87 height 22
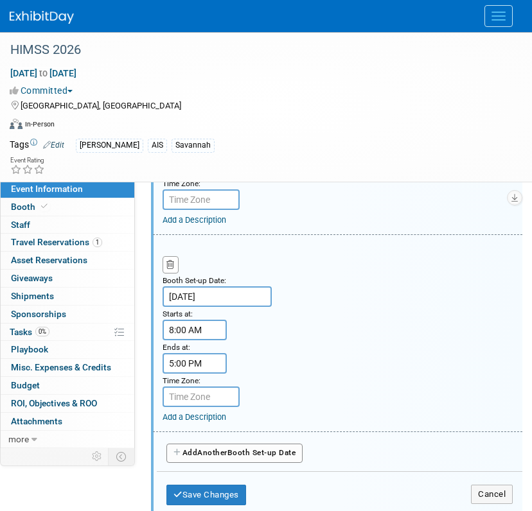
click at [222, 450] on span "Another" at bounding box center [212, 452] width 30 height 9
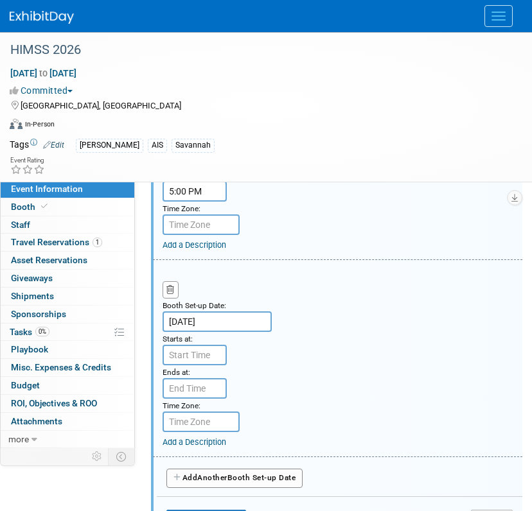
scroll to position [1092, 0]
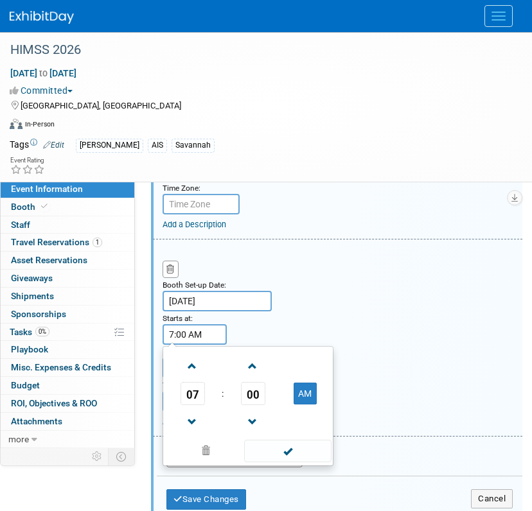
click at [206, 338] on input "7:00 AM" at bounding box center [195, 334] width 64 height 21
click at [197, 401] on span "07" at bounding box center [193, 393] width 24 height 23
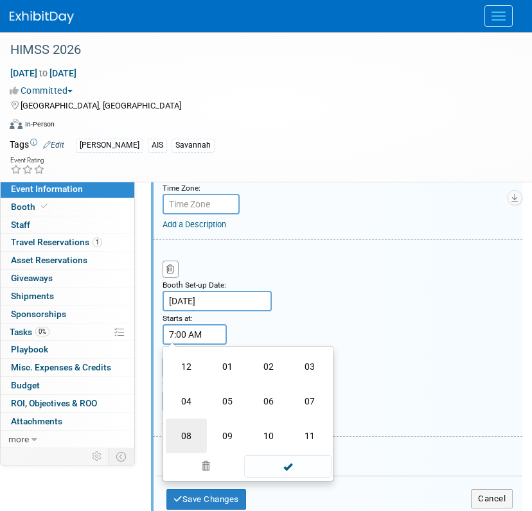
click at [195, 430] on td "08" at bounding box center [186, 436] width 41 height 35
type input "8:00 AM"
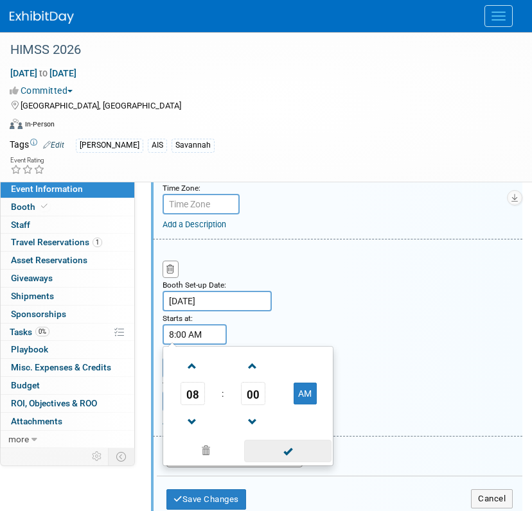
click at [293, 458] on span at bounding box center [287, 451] width 87 height 22
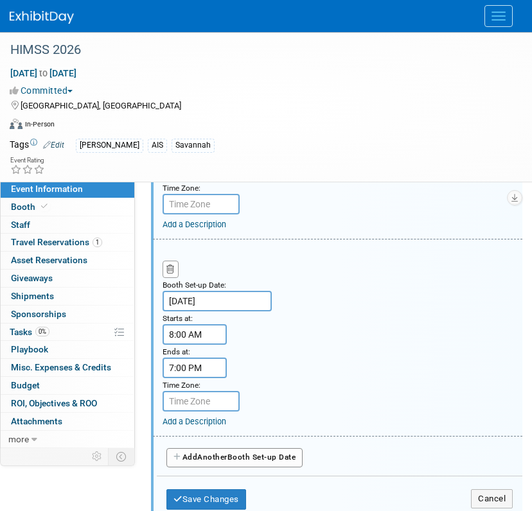
click at [198, 374] on input "7:00 PM" at bounding box center [195, 368] width 64 height 21
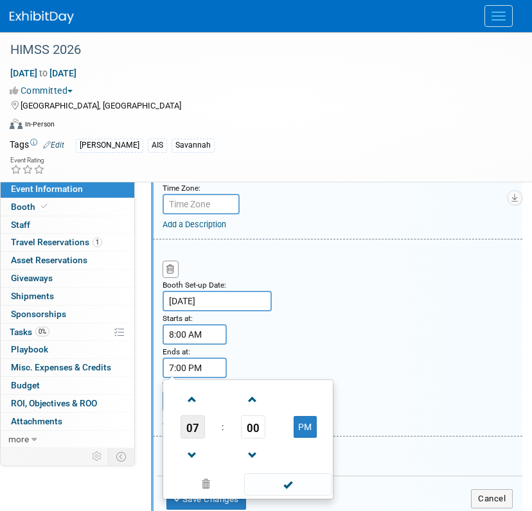
click at [199, 434] on span "07" at bounding box center [193, 427] width 24 height 23
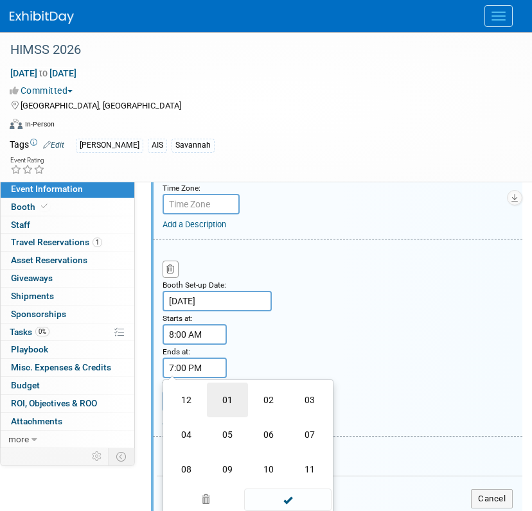
click at [218, 400] on td "01" at bounding box center [227, 400] width 41 height 35
type input "1:00 PM"
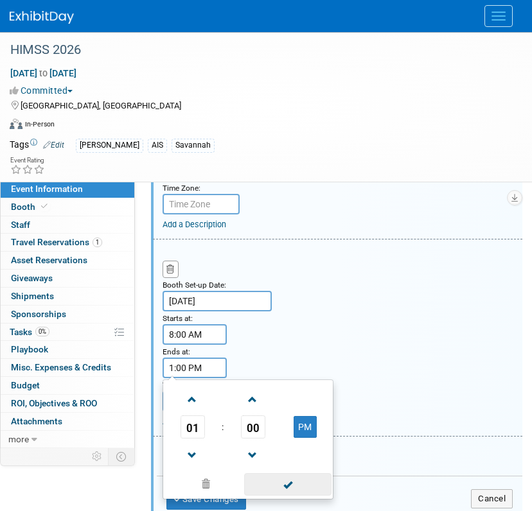
click at [272, 486] on span at bounding box center [287, 484] width 87 height 22
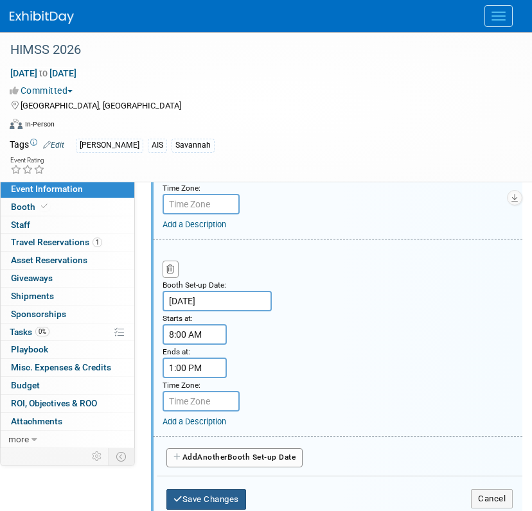
click at [238, 500] on button "Save Changes" at bounding box center [206, 499] width 80 height 21
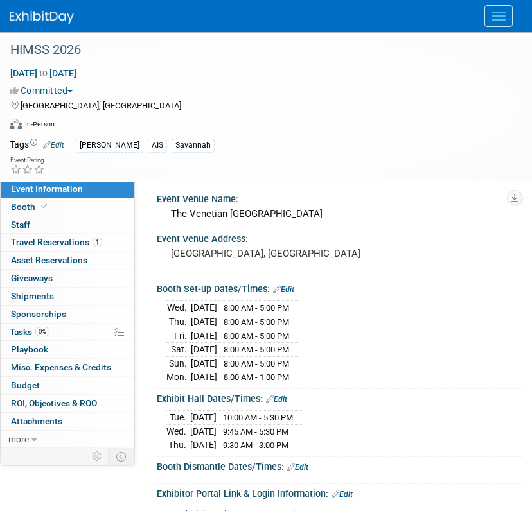
scroll to position [72, 0]
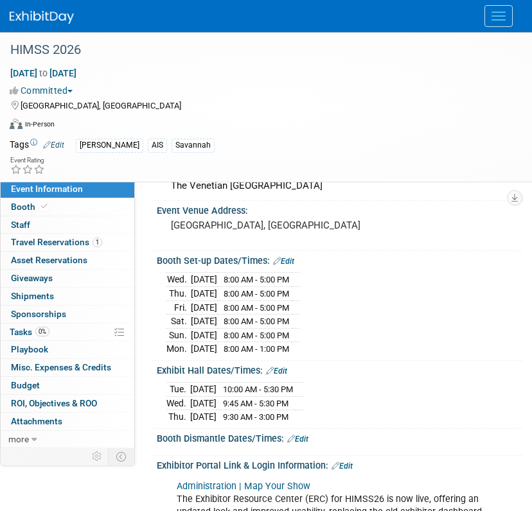
click at [279, 368] on link "Edit" at bounding box center [276, 371] width 21 height 9
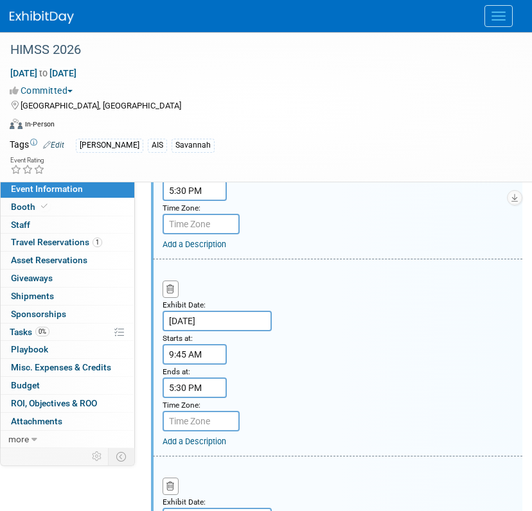
scroll to position [393, 0]
click at [188, 364] on div "Ends at:" at bounding box center [193, 370] width 61 height 13
click at [188, 356] on input "9:45 AM" at bounding box center [195, 354] width 64 height 21
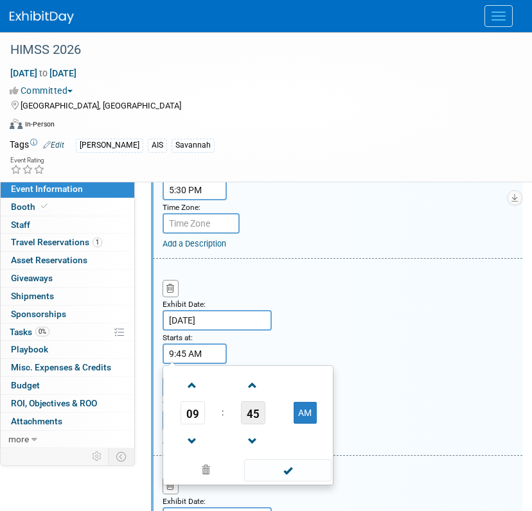
click at [251, 412] on span "45" at bounding box center [253, 412] width 24 height 23
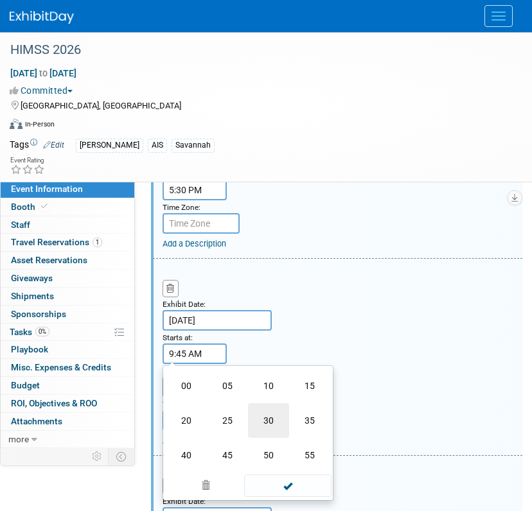
click at [267, 418] on td "30" at bounding box center [268, 420] width 41 height 35
type input "9:30 AM"
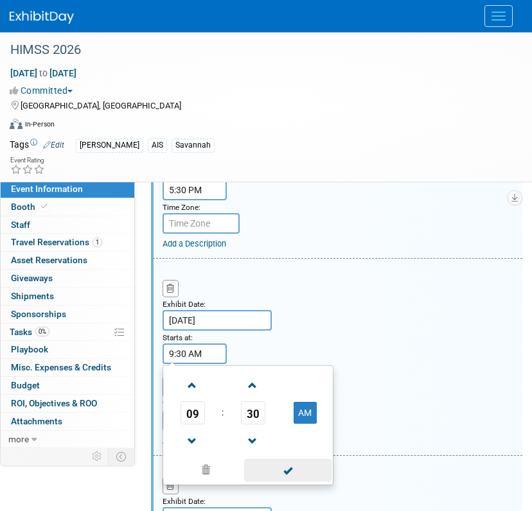
click at [267, 470] on span at bounding box center [287, 470] width 87 height 22
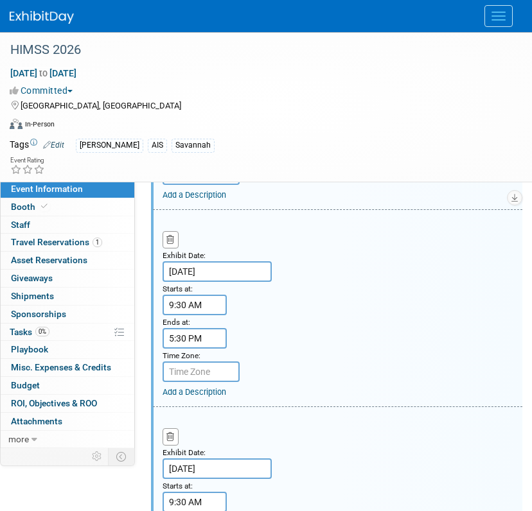
scroll to position [522, 0]
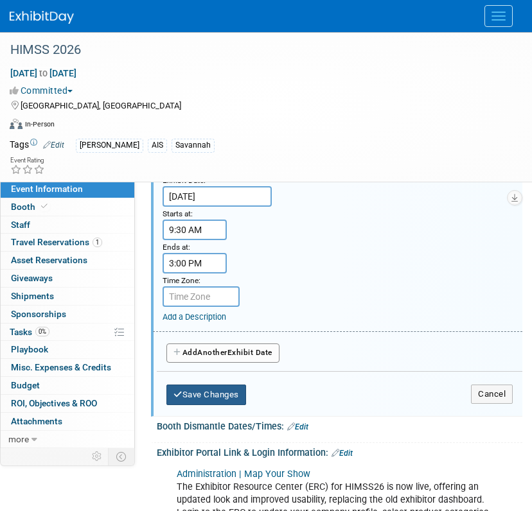
click at [226, 393] on button "Save Changes" at bounding box center [206, 395] width 80 height 21
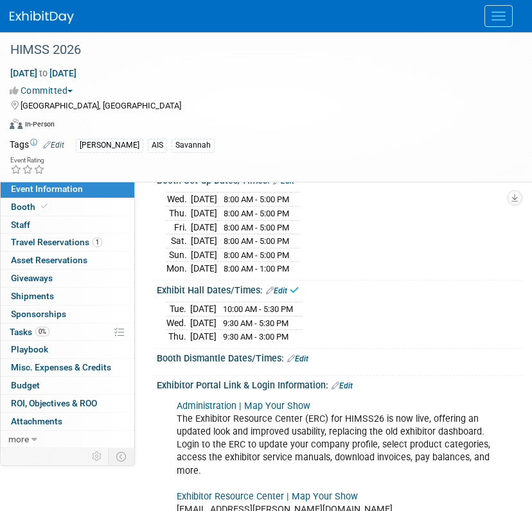
scroll to position [115, 0]
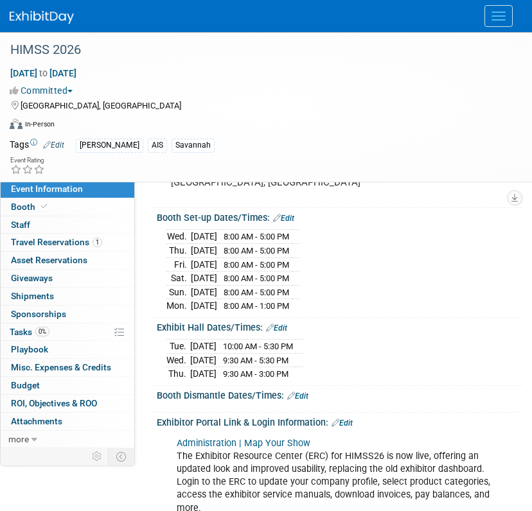
click at [303, 392] on link "Edit" at bounding box center [297, 396] width 21 height 9
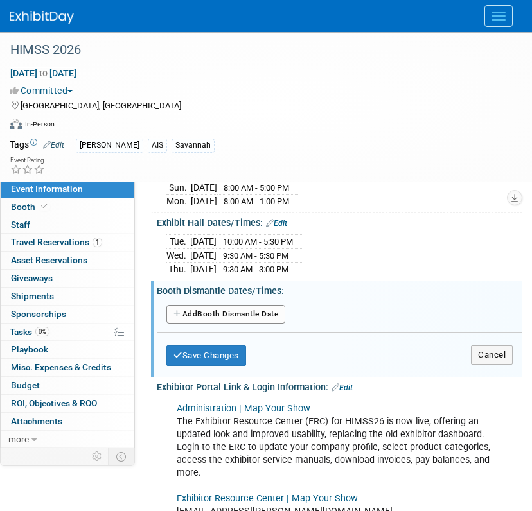
scroll to position [243, 0]
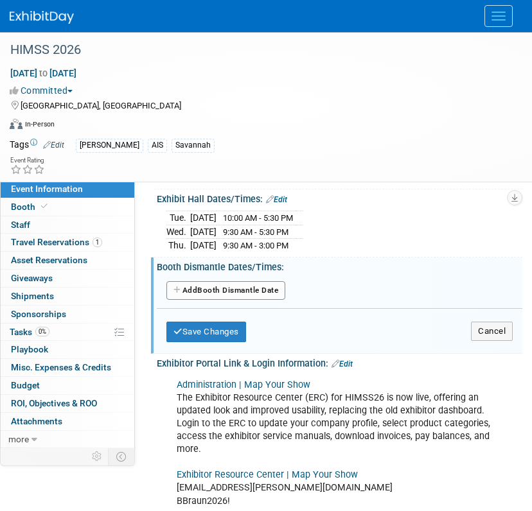
click at [224, 276] on div "Add Another Booth Dismantle Date" at bounding box center [339, 292] width 346 height 33
click at [224, 279] on div "Add Another Booth Dismantle Date" at bounding box center [339, 291] width 365 height 24
click at [227, 281] on button "Add Another Booth Dismantle Date" at bounding box center [225, 290] width 119 height 19
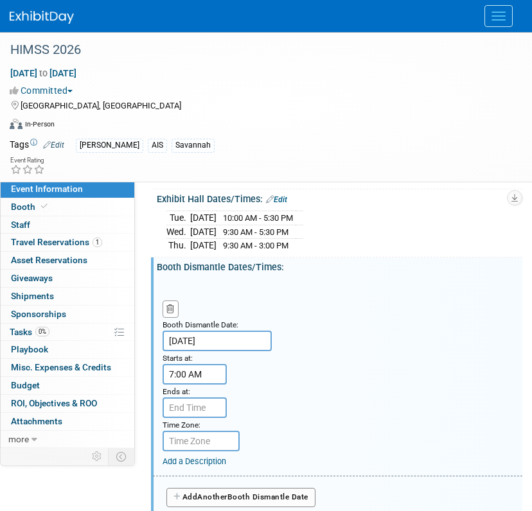
click at [202, 369] on input "7:00 AM" at bounding box center [195, 374] width 64 height 21
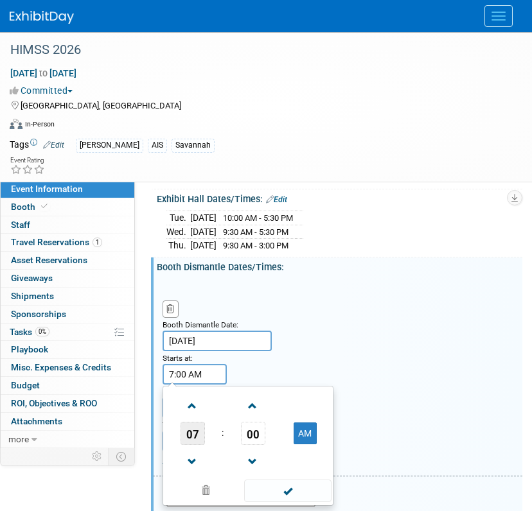
click at [192, 422] on span "07" at bounding box center [193, 433] width 24 height 23
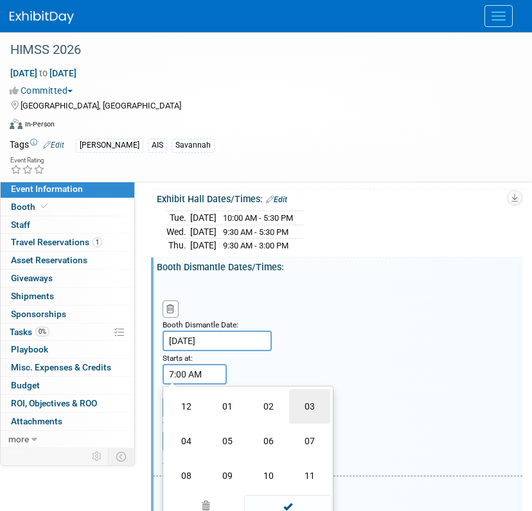
click at [312, 399] on td "03" at bounding box center [309, 406] width 41 height 35
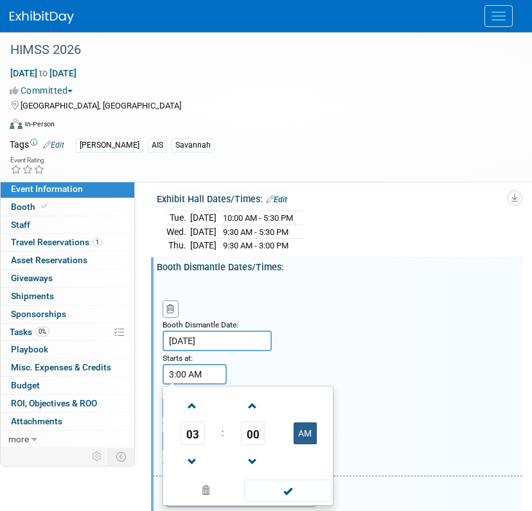
click at [297, 429] on button "AM" at bounding box center [305, 434] width 23 height 22
type input "3:00 PM"
click at [295, 486] on span at bounding box center [287, 491] width 87 height 22
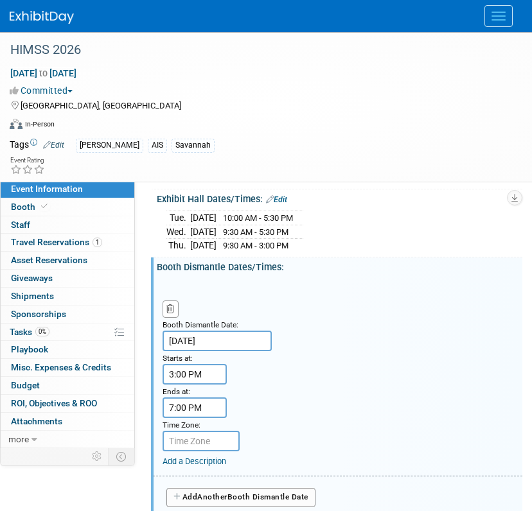
click at [224, 398] on input "7:00 PM" at bounding box center [195, 408] width 64 height 21
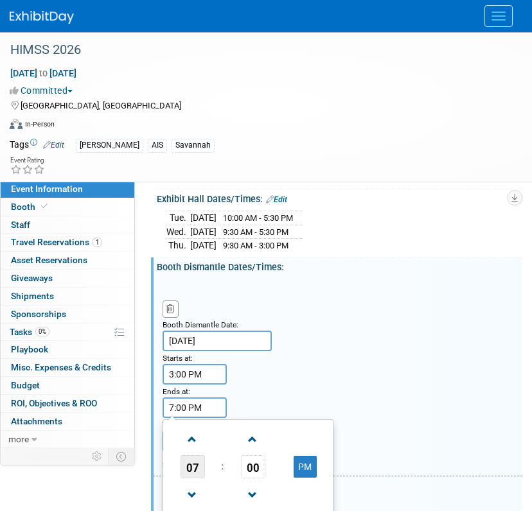
click at [204, 461] on span "07" at bounding box center [193, 466] width 24 height 23
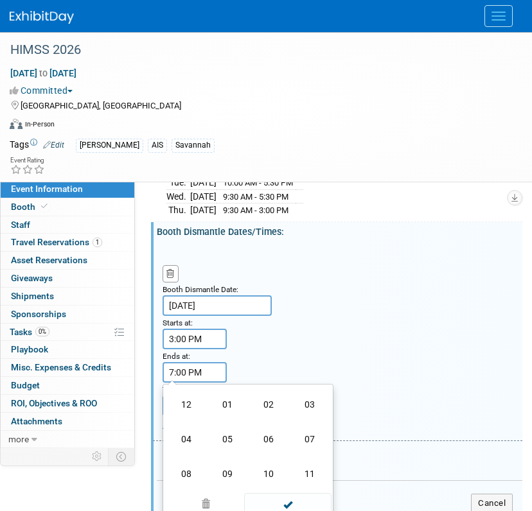
scroll to position [308, 0]
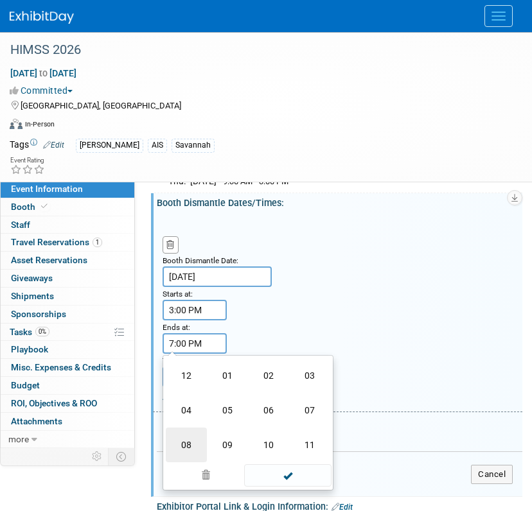
click at [185, 450] on td "08" at bounding box center [186, 445] width 41 height 35
type input "8:00 PM"
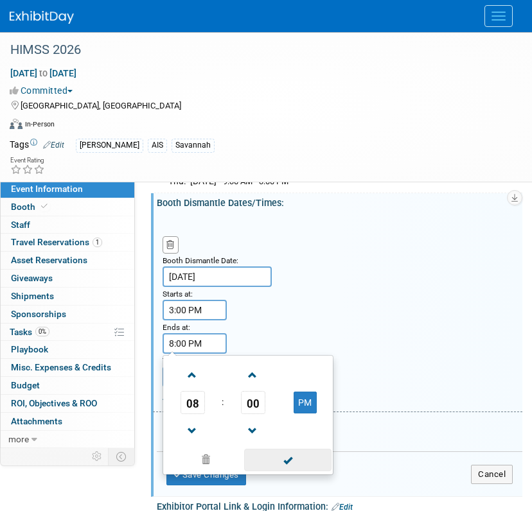
click at [279, 453] on span at bounding box center [287, 460] width 87 height 22
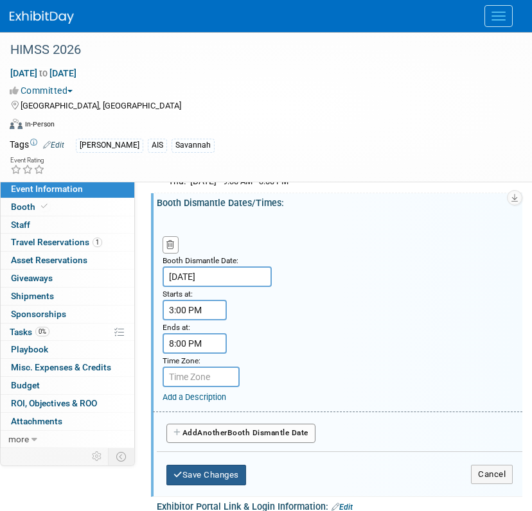
click at [225, 467] on button "Save Changes" at bounding box center [206, 475] width 80 height 21
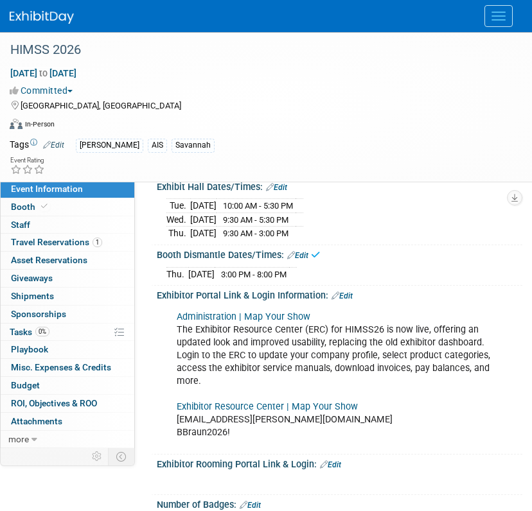
scroll to position [243, 0]
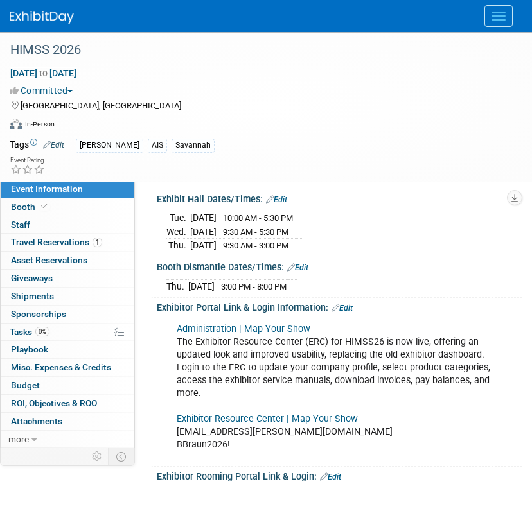
click at [300, 263] on link "Edit" at bounding box center [297, 267] width 21 height 9
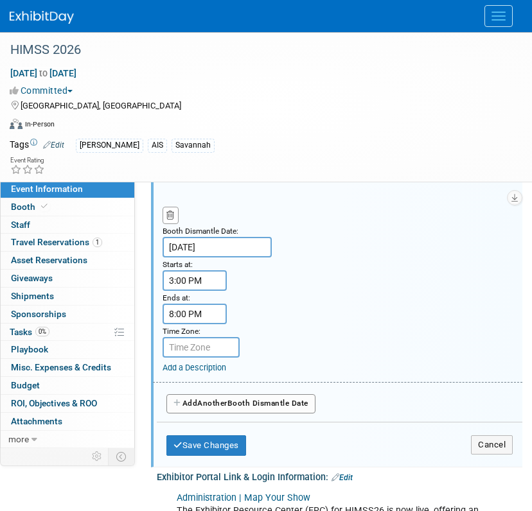
scroll to position [436, 0]
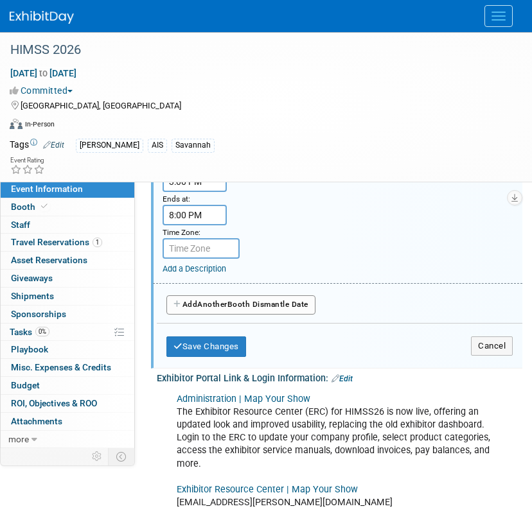
click at [215, 300] on span "Another" at bounding box center [212, 304] width 30 height 9
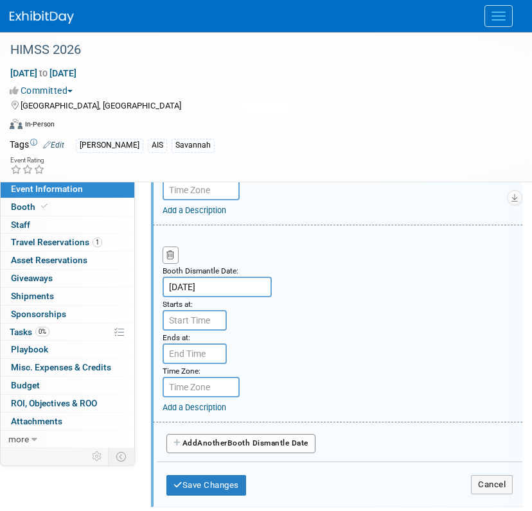
scroll to position [500, 0]
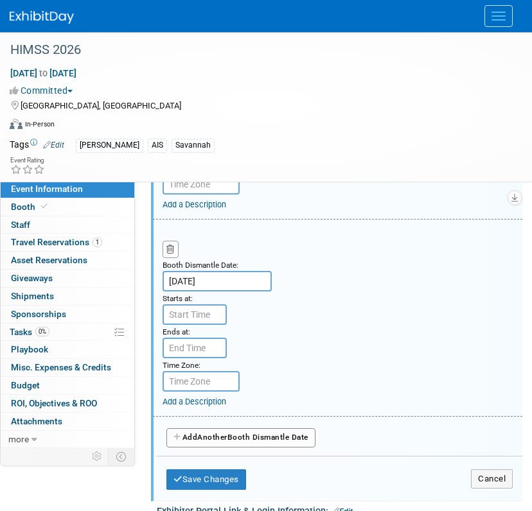
click at [227, 308] on div "Starts at:" at bounding box center [193, 308] width 80 height 33
click at [206, 308] on input "7:00 AM" at bounding box center [195, 314] width 64 height 21
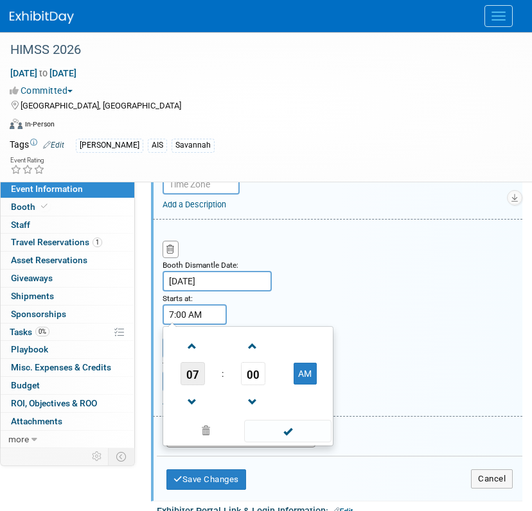
click at [196, 362] on span "07" at bounding box center [193, 373] width 24 height 23
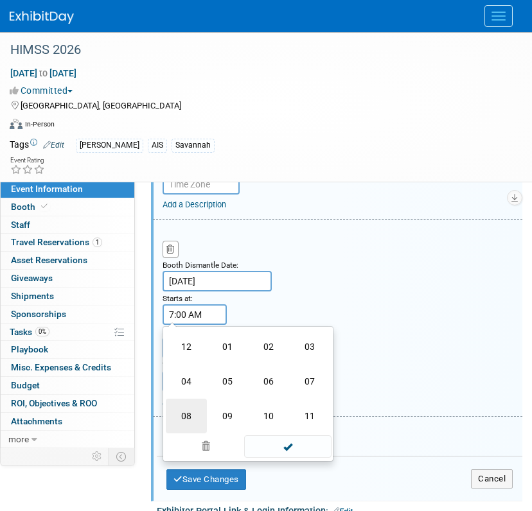
click at [200, 403] on td "08" at bounding box center [186, 416] width 41 height 35
type input "8:00 AM"
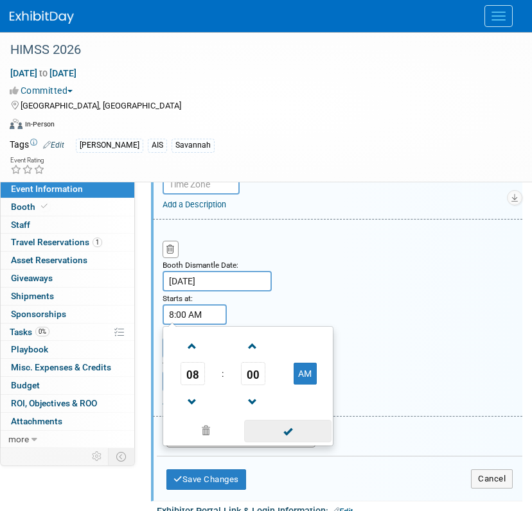
click at [299, 425] on span at bounding box center [287, 431] width 87 height 22
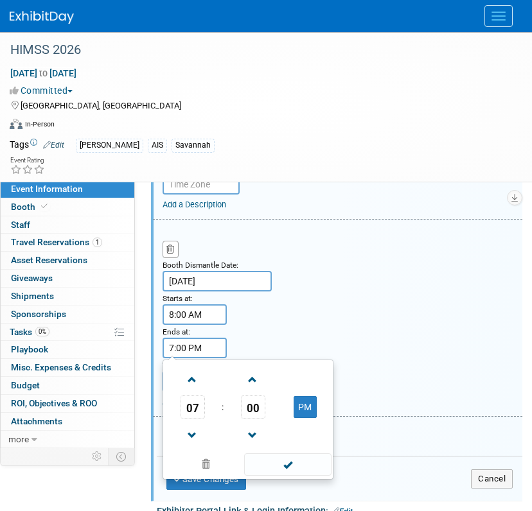
click at [215, 338] on input "7:00 PM" at bounding box center [195, 348] width 64 height 21
click at [205, 396] on td "07" at bounding box center [192, 407] width 53 height 23
click at [198, 396] on span "07" at bounding box center [193, 407] width 24 height 23
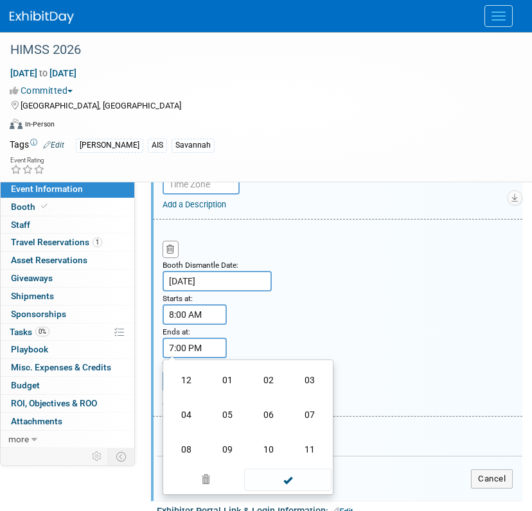
click at [196, 439] on td "08" at bounding box center [186, 449] width 41 height 35
type input "8:00 PM"
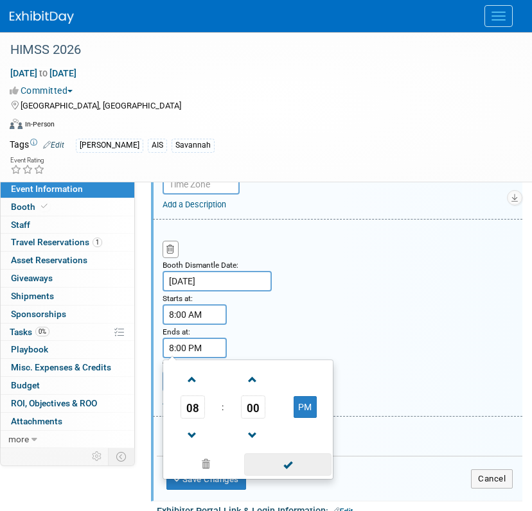
click at [299, 458] on span at bounding box center [287, 464] width 87 height 22
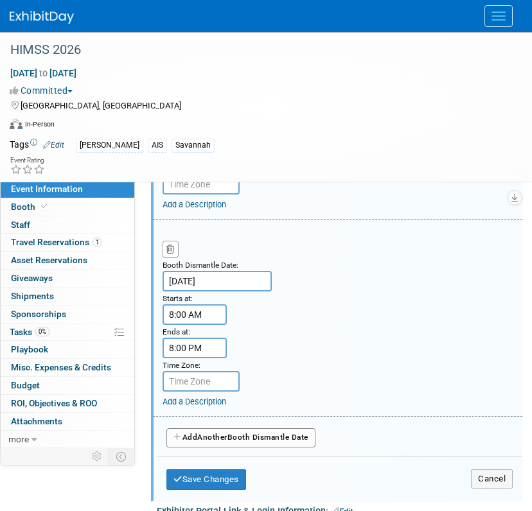
click at [226, 434] on span "Another" at bounding box center [212, 437] width 30 height 9
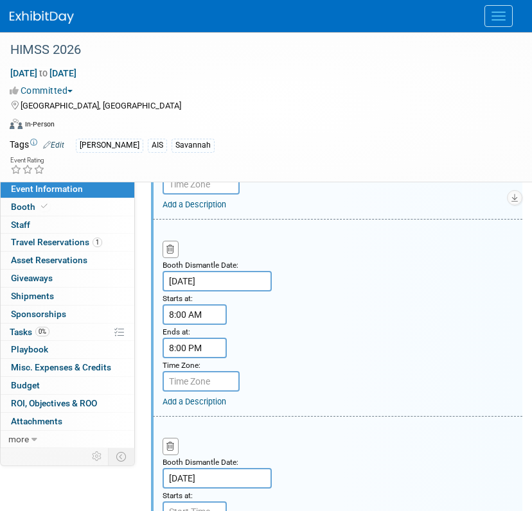
click at [260, 427] on div "Booth Dismantle Date: Mar 14, 2026 Starts at: Ends at: Time Zone: Apply to all …" at bounding box center [337, 515] width 369 height 197
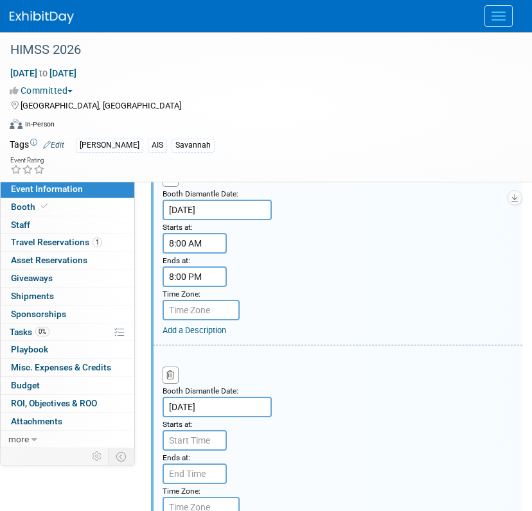
scroll to position [629, 0]
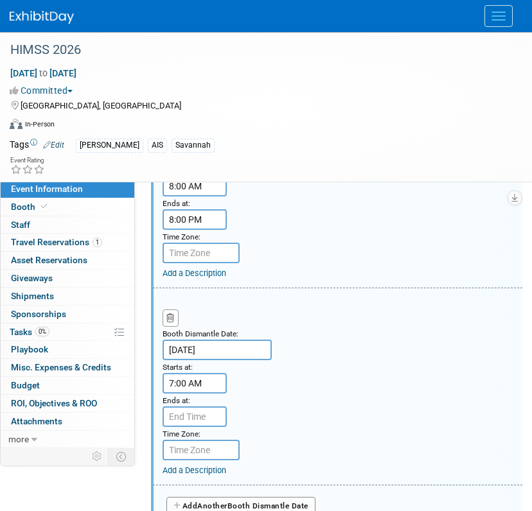
click at [215, 383] on input "7:00 AM" at bounding box center [195, 383] width 64 height 21
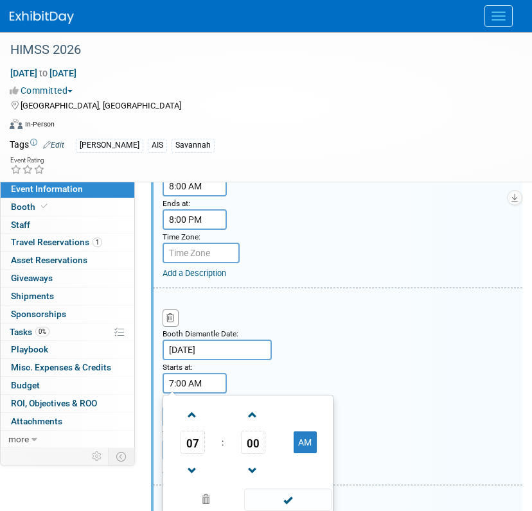
click at [199, 432] on span "07" at bounding box center [193, 442] width 24 height 23
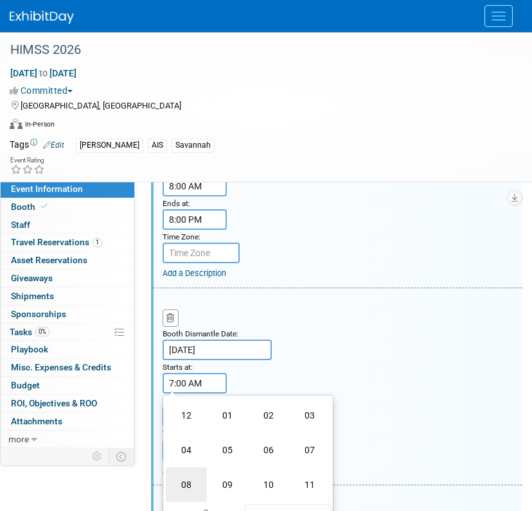
click at [194, 476] on td "08" at bounding box center [186, 485] width 41 height 35
type input "8:00 AM"
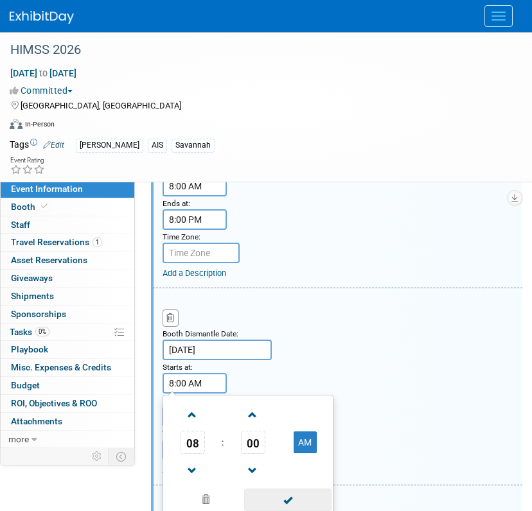
click at [277, 492] on span at bounding box center [287, 500] width 87 height 22
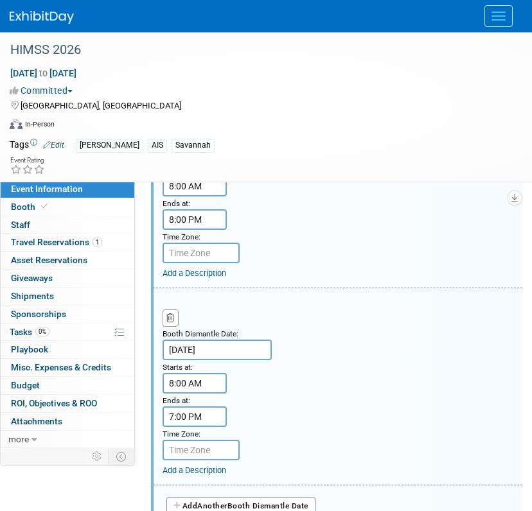
click at [199, 414] on input "7:00 PM" at bounding box center [195, 417] width 64 height 21
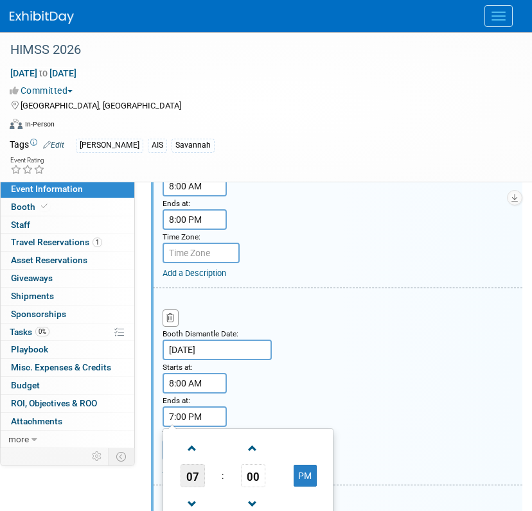
click at [201, 466] on span "07" at bounding box center [193, 475] width 24 height 23
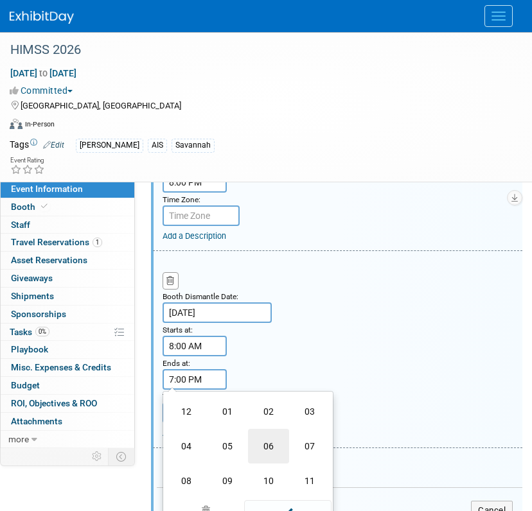
scroll to position [693, 0]
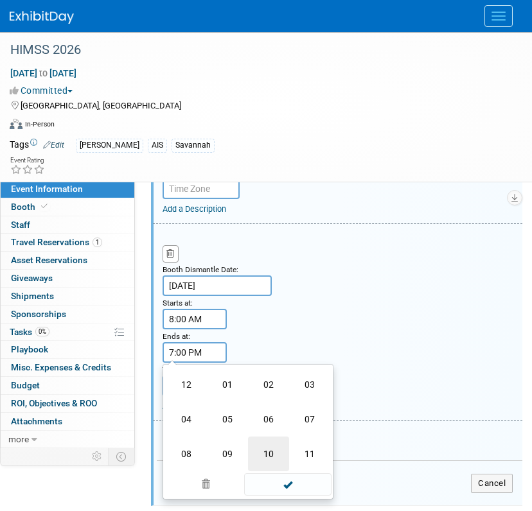
click at [280, 448] on td "10" at bounding box center [268, 454] width 41 height 35
type input "10:00 PM"
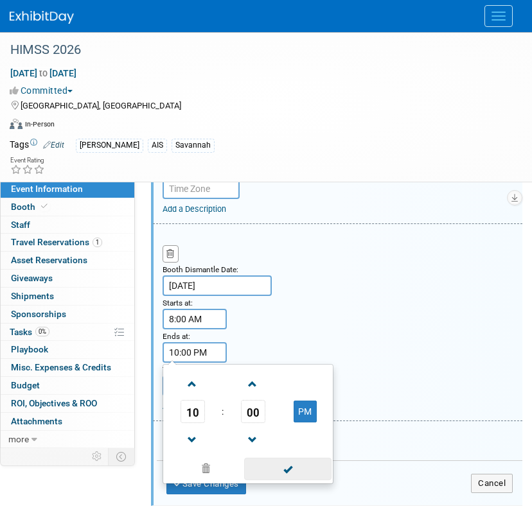
click at [272, 468] on span at bounding box center [287, 469] width 87 height 22
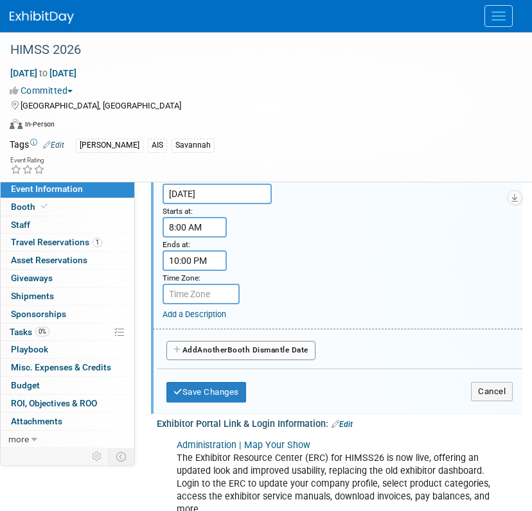
scroll to position [822, 0]
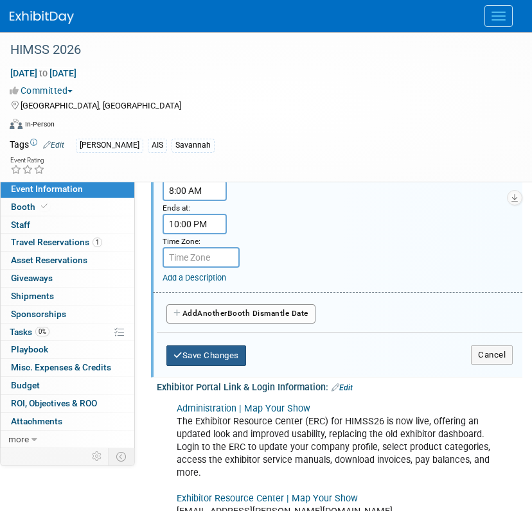
click at [198, 346] on button "Save Changes" at bounding box center [206, 356] width 80 height 21
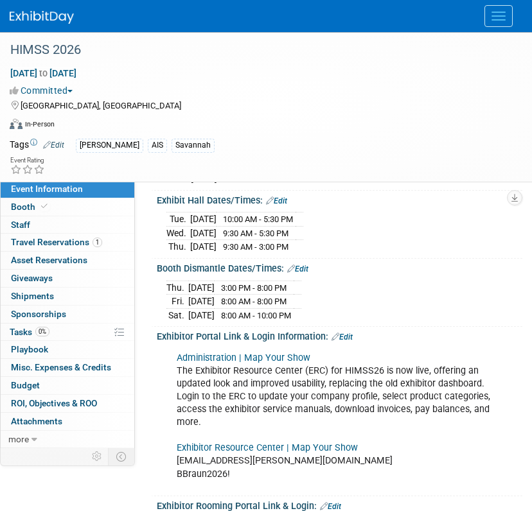
scroll to position [385, 0]
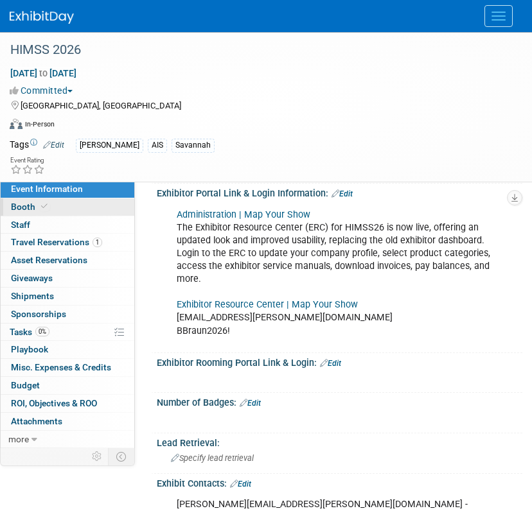
click at [92, 213] on link "Booth" at bounding box center [68, 206] width 134 height 17
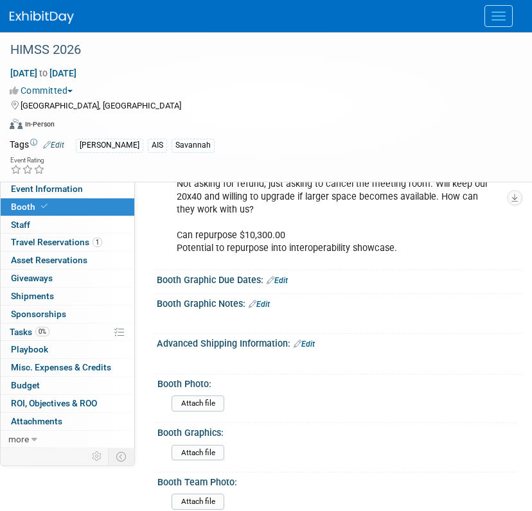
scroll to position [1156, 0]
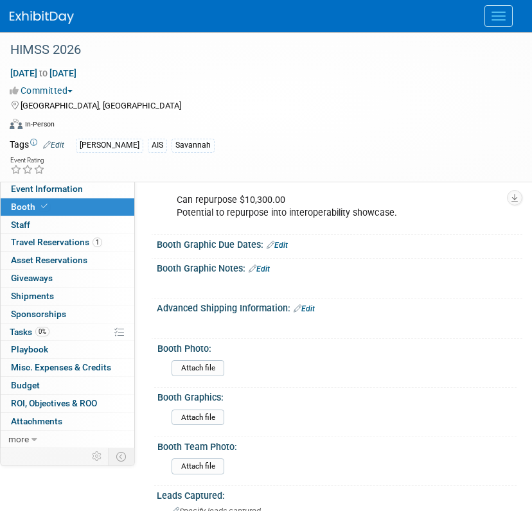
click at [304, 304] on link "Edit" at bounding box center [304, 308] width 21 height 9
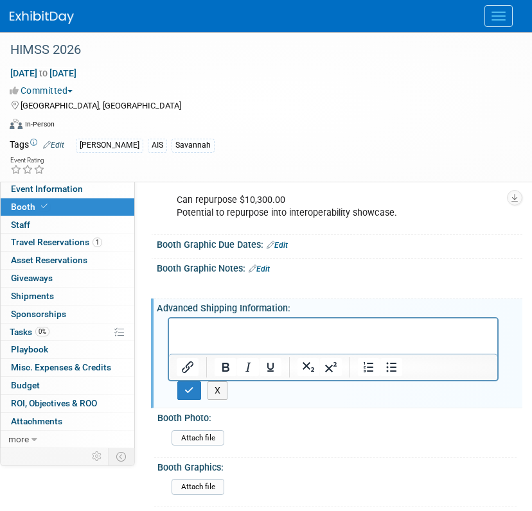
scroll to position [0, 0]
drag, startPoint x: 464, startPoint y: 626, endPoint x: 248, endPoint y: 338, distance: 360.6
drag, startPoint x: 248, startPoint y: 338, endPoint x: 202, endPoint y: 328, distance: 47.2
click at [202, 328] on p "Rich Text Area. Press ALT-0 for help." at bounding box center [333, 329] width 313 height 13
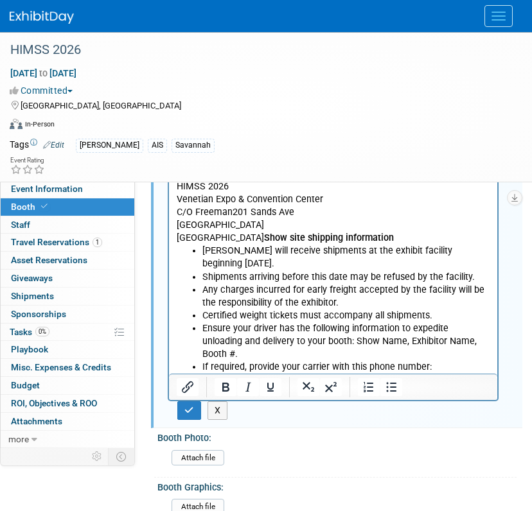
scroll to position [1686, 0]
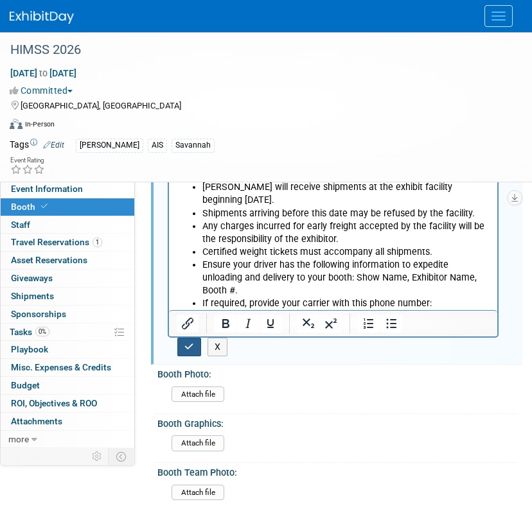
click at [197, 346] on button "button" at bounding box center [189, 347] width 24 height 19
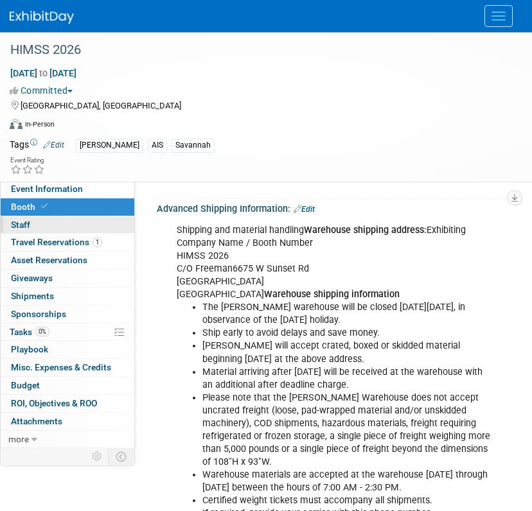
scroll to position [1236, 0]
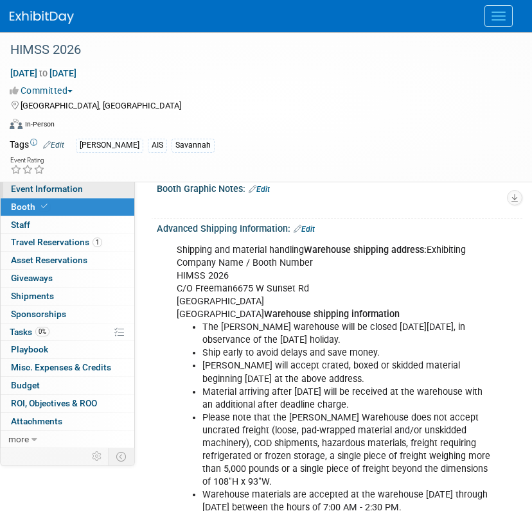
click at [98, 190] on link "Event Information" at bounding box center [68, 189] width 134 height 17
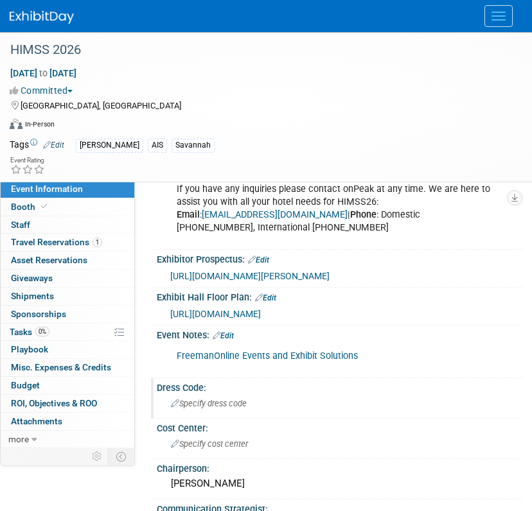
scroll to position [899, 0]
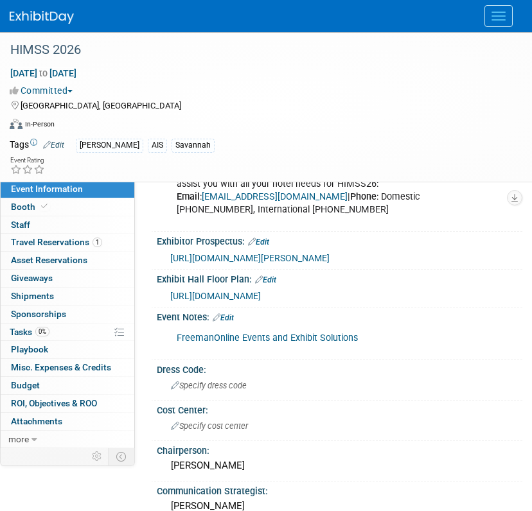
click at [256, 238] on icon at bounding box center [252, 242] width 8 height 8
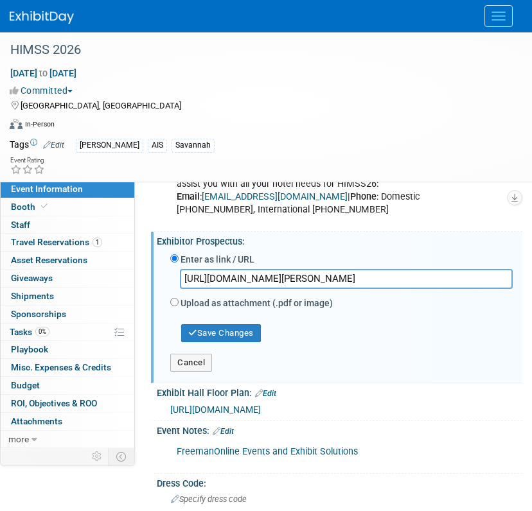
click at [428, 269] on input "https://envision.freeman.com/show/himss-2024/home" at bounding box center [346, 279] width 333 height 20
type input "https://envision.freeman.com/show/himss-2026/home"
click at [211, 324] on button "Save Changes" at bounding box center [221, 333] width 80 height 18
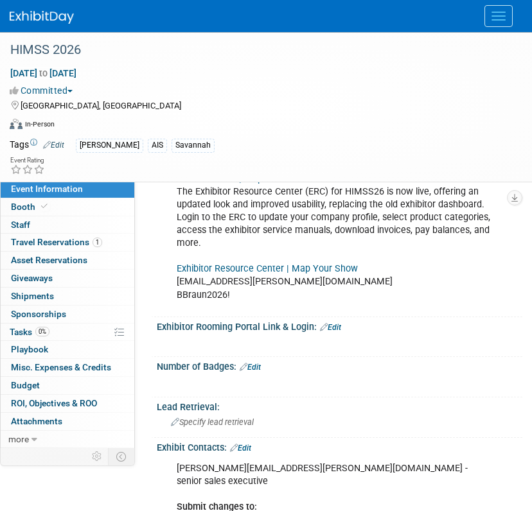
scroll to position [385, 0]
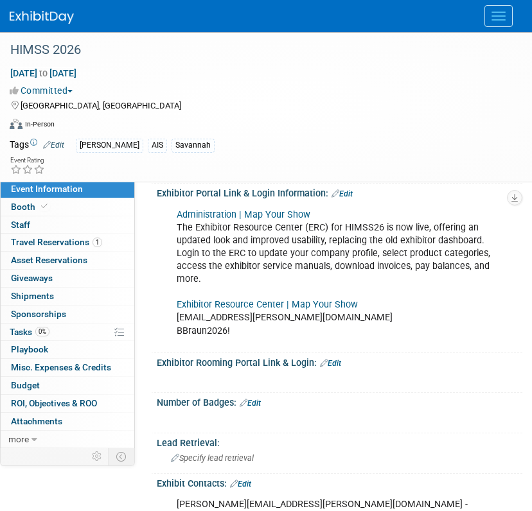
click at [247, 409] on div "X" at bounding box center [337, 419] width 349 height 20
click at [247, 399] on icon at bounding box center [244, 403] width 8 height 8
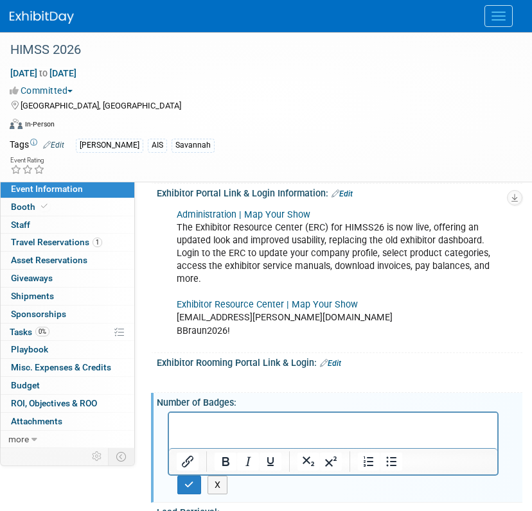
scroll to position [0, 0]
click at [248, 418] on p "Rich Text Area. Press ALT-0 for help." at bounding box center [333, 424] width 313 height 13
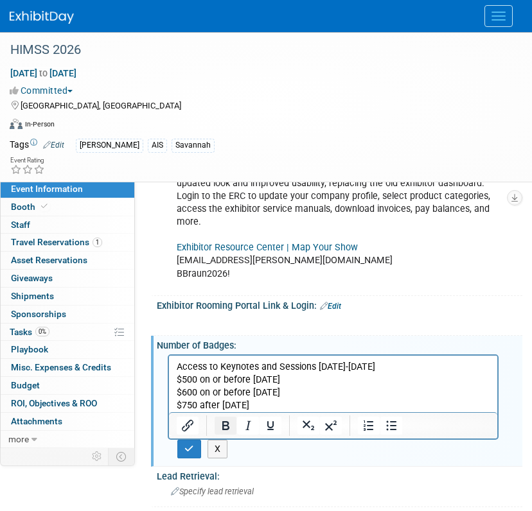
scroll to position [514, 0]
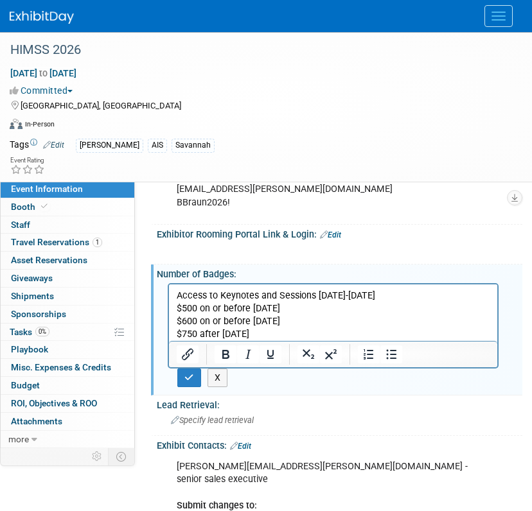
click at [271, 335] on p "$500 on or before 12/14/25 $600 on or before 2/8/26 $750 after 2/9/26" at bounding box center [333, 321] width 313 height 39
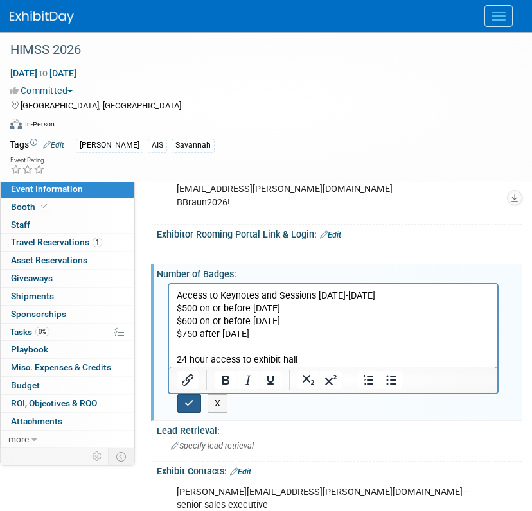
click at [182, 394] on button "button" at bounding box center [189, 403] width 24 height 19
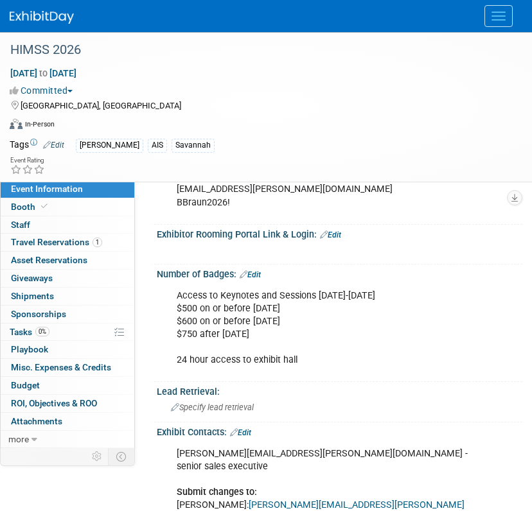
click at [58, 12] on img at bounding box center [42, 17] width 64 height 13
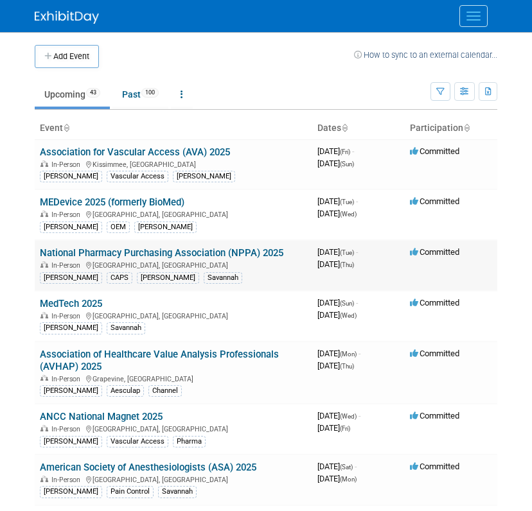
click at [197, 247] on link "National Pharmacy Purchasing Association (NPPA) 2025" at bounding box center [161, 253] width 243 height 12
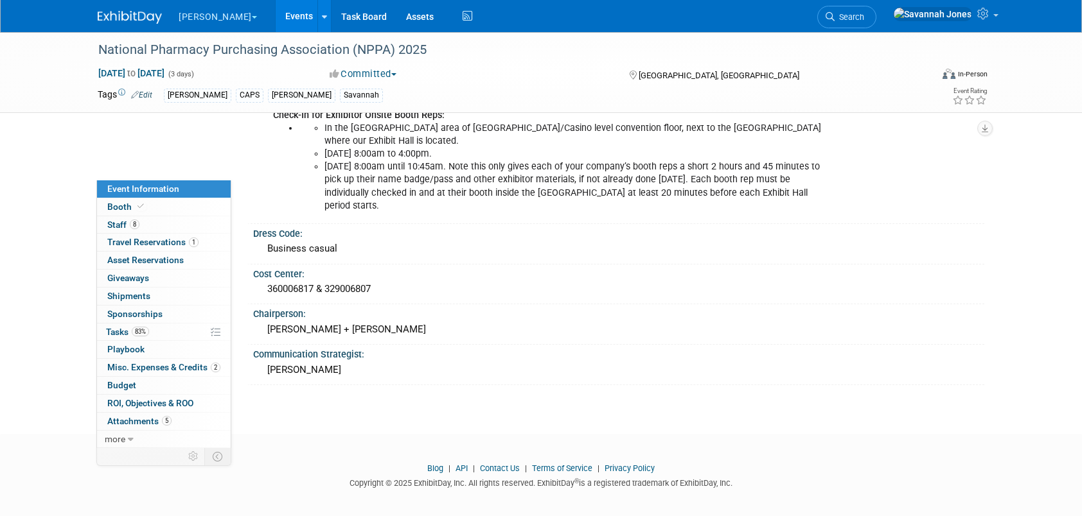
scroll to position [776, 0]
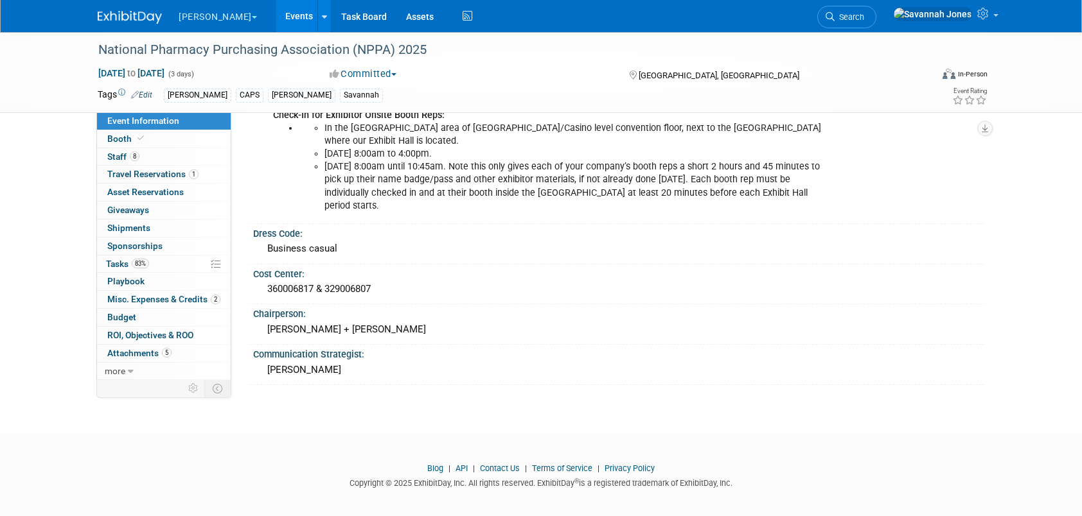
click at [238, 17] on li "B. Braun Explore: My Workspaces 2 Go to Workspace: Aesculap B. Braun" at bounding box center [226, 14] width 98 height 28
click at [276, 15] on link "Events" at bounding box center [299, 16] width 47 height 32
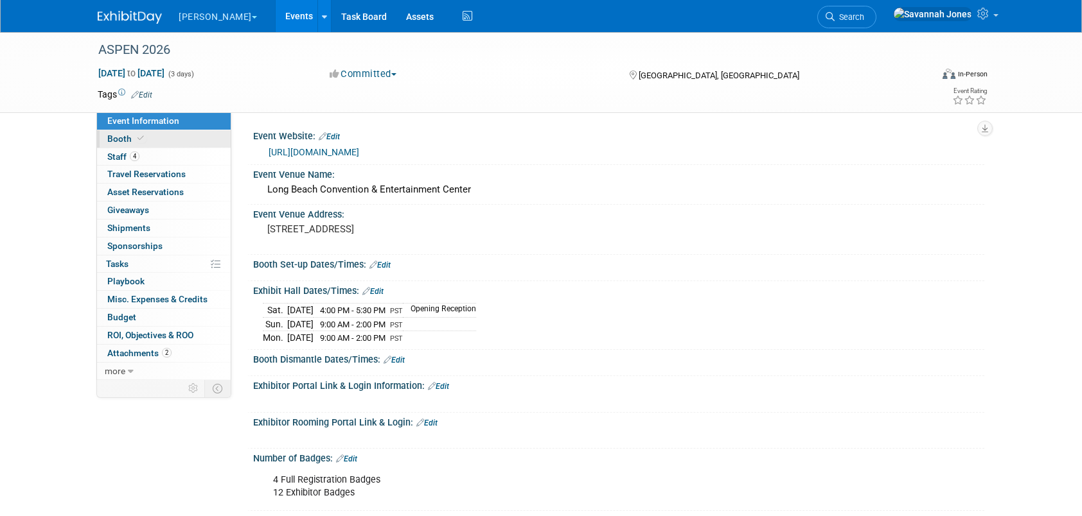
click at [170, 137] on link "Booth" at bounding box center [164, 138] width 134 height 17
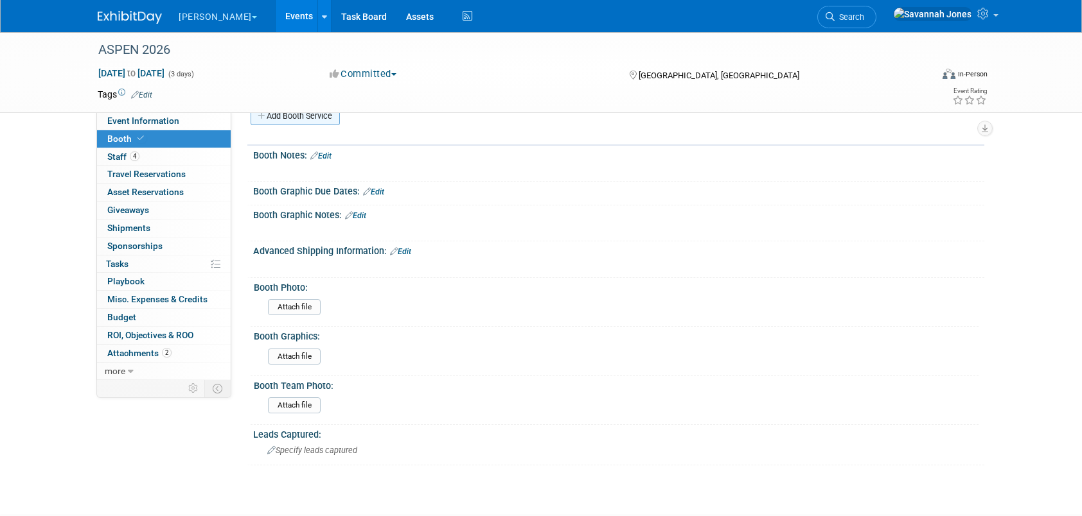
scroll to position [257, 0]
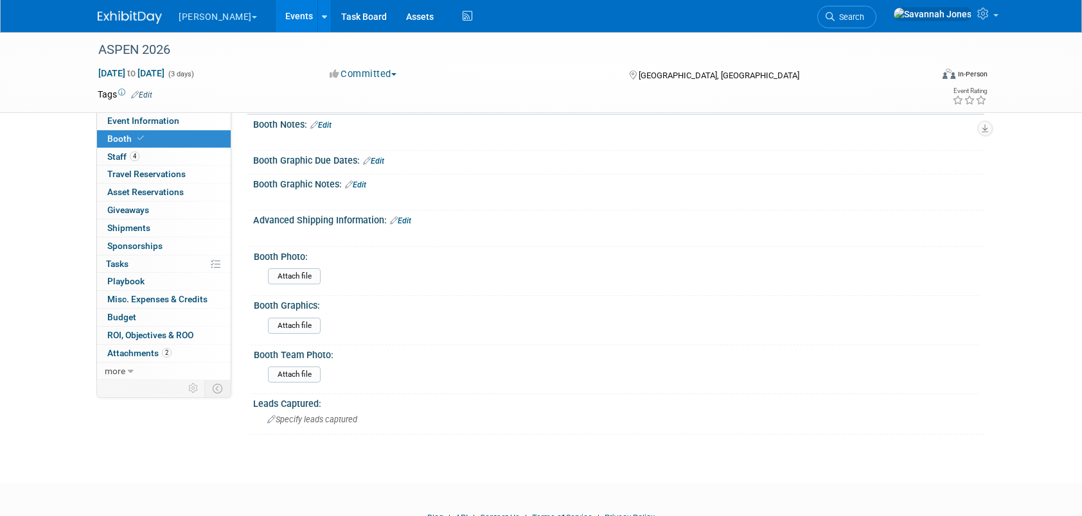
click at [383, 158] on link "Edit" at bounding box center [373, 161] width 21 height 9
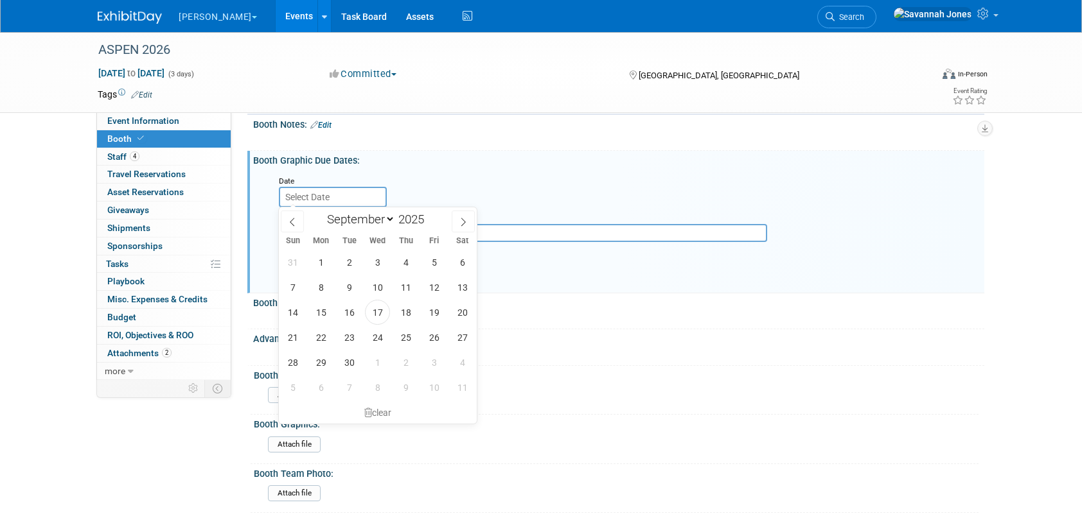
click at [348, 192] on input "text" at bounding box center [333, 197] width 108 height 21
click at [356, 215] on select "January February March April May June July August September October November De…" at bounding box center [358, 219] width 74 height 16
select select "0"
click at [321, 211] on select "January February March April May June July August September October November De…" at bounding box center [358, 219] width 74 height 16
click at [429, 212] on span at bounding box center [429, 216] width 9 height 8
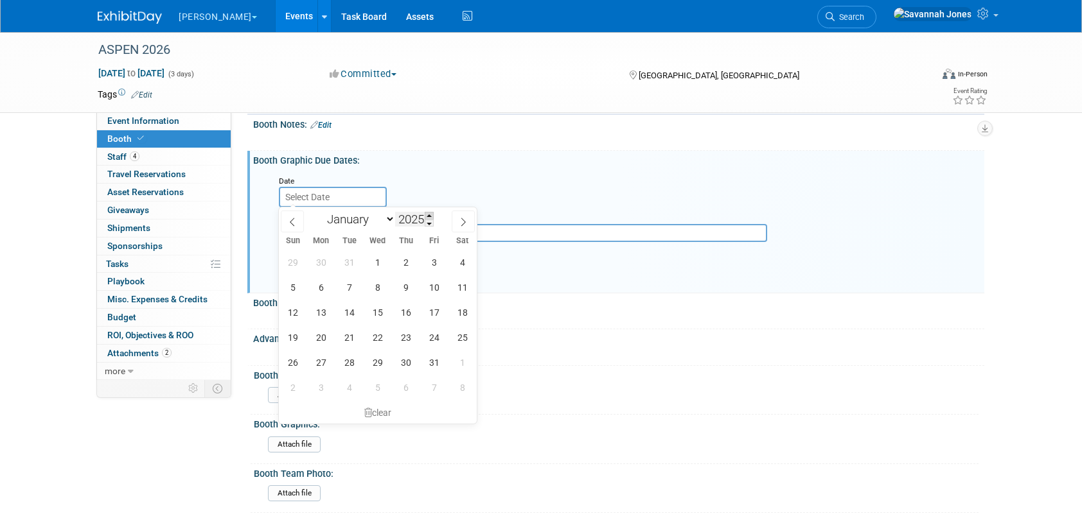
type input "2026"
click at [433, 265] on span "2" at bounding box center [433, 262] width 25 height 25
type input "Jan 2, 2026"
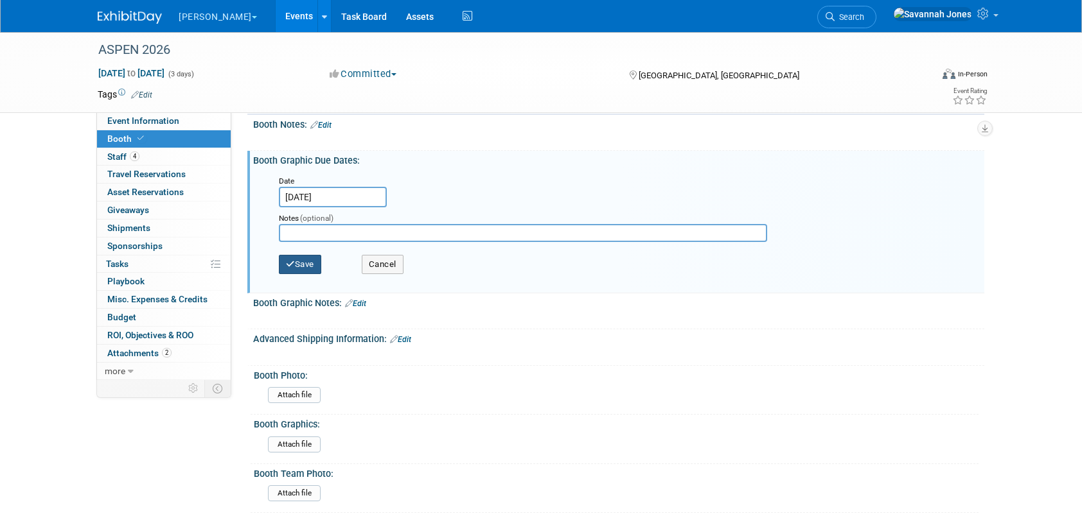
click at [308, 264] on button "Save" at bounding box center [300, 264] width 42 height 19
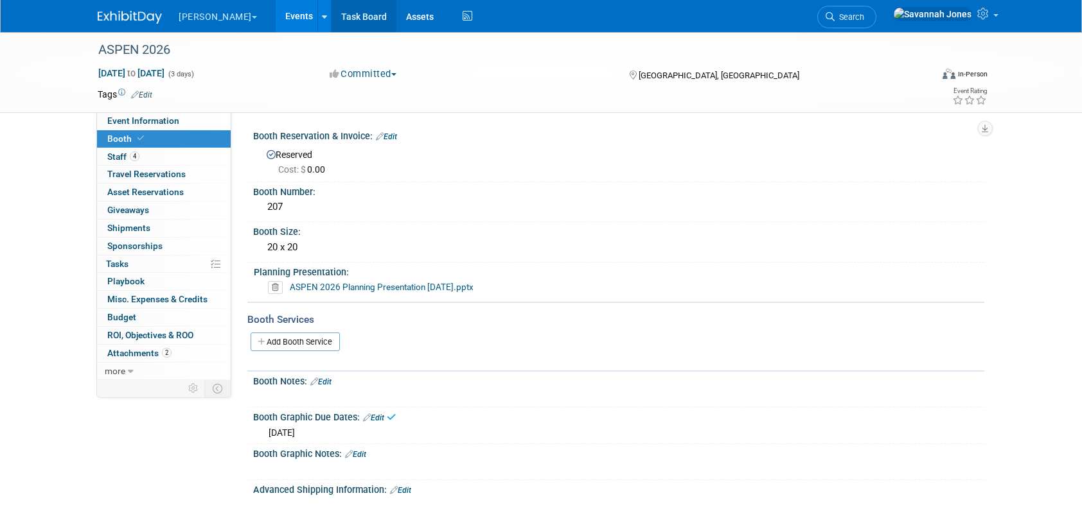
scroll to position [0, 0]
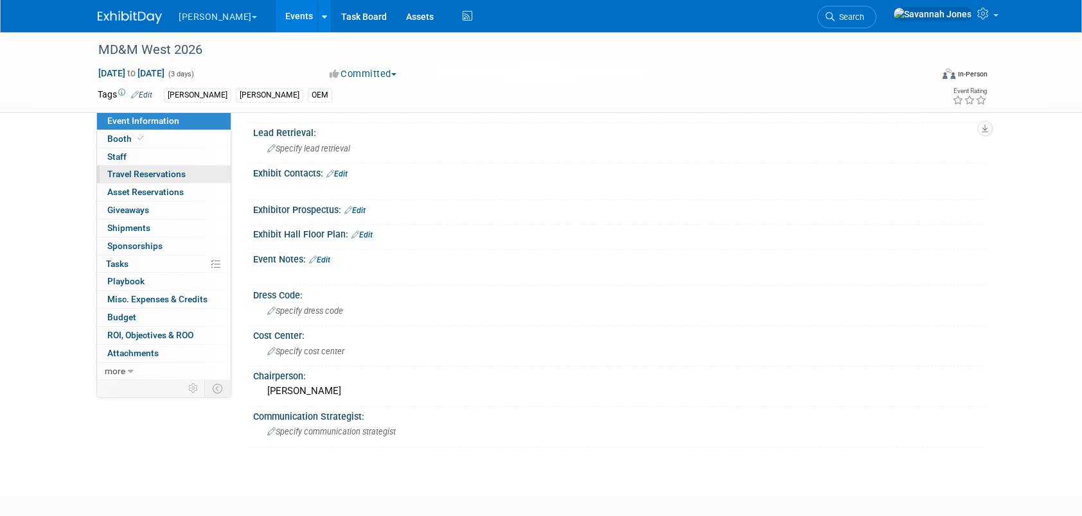
scroll to position [307, 0]
click at [181, 144] on link "Booth" at bounding box center [164, 138] width 134 height 17
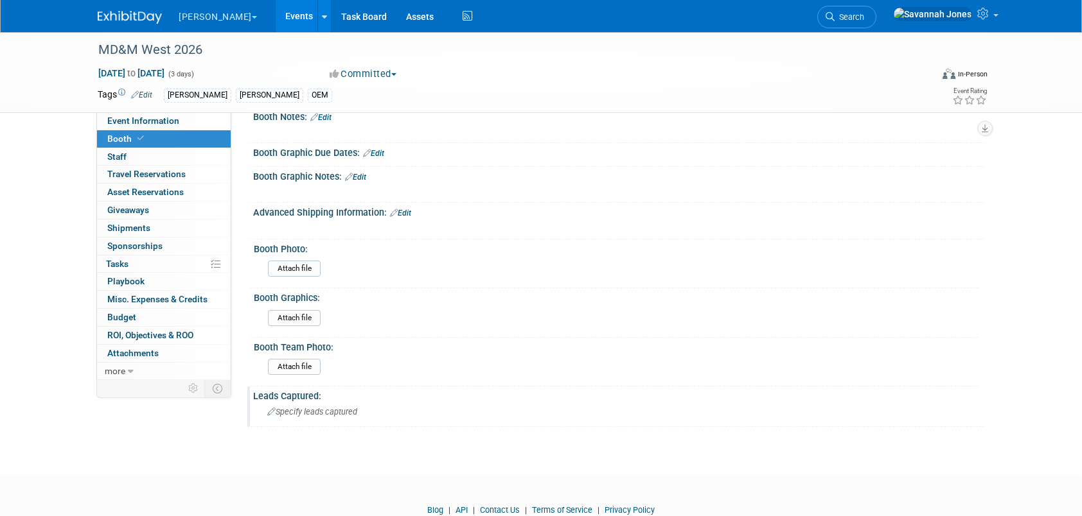
scroll to position [193, 0]
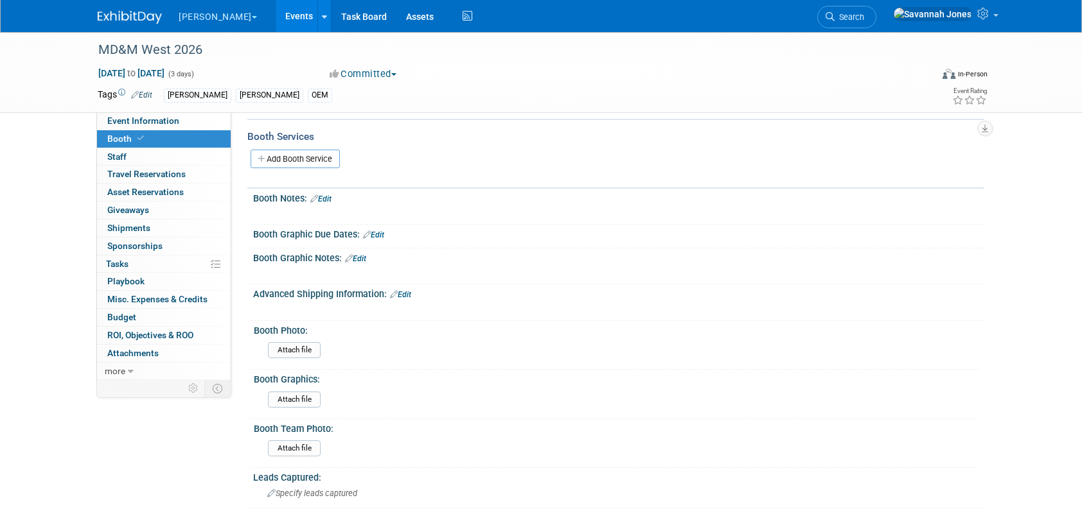
click at [374, 234] on link "Edit" at bounding box center [373, 235] width 21 height 9
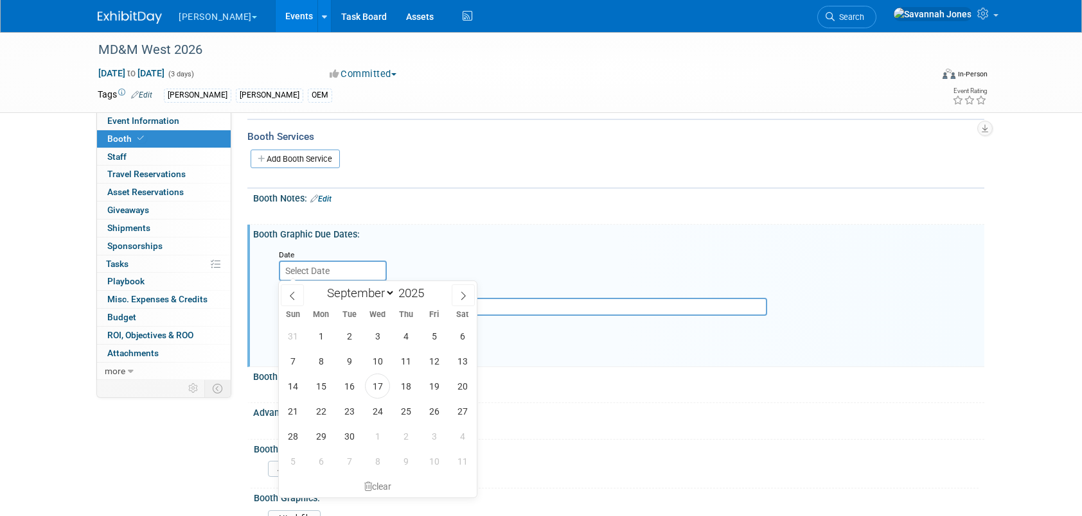
click at [363, 269] on input "text" at bounding box center [333, 271] width 108 height 21
click at [367, 292] on select "January February March April May June July August September October November De…" at bounding box center [358, 293] width 74 height 16
select select "11"
click at [321, 285] on select "January February March April May June July August September October November De…" at bounding box center [358, 293] width 74 height 16
click at [352, 389] on span "16" at bounding box center [349, 386] width 25 height 25
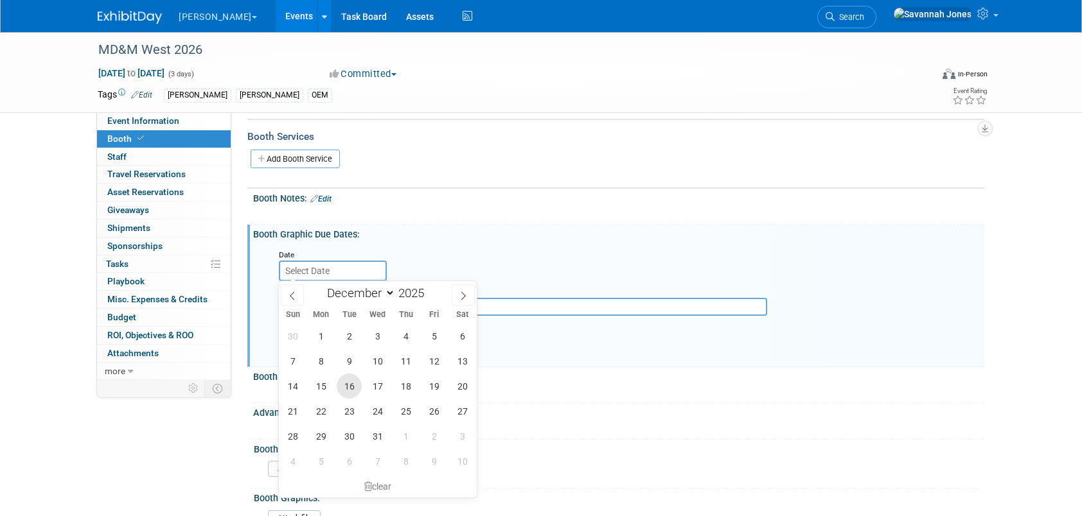
type input "[DATE]"
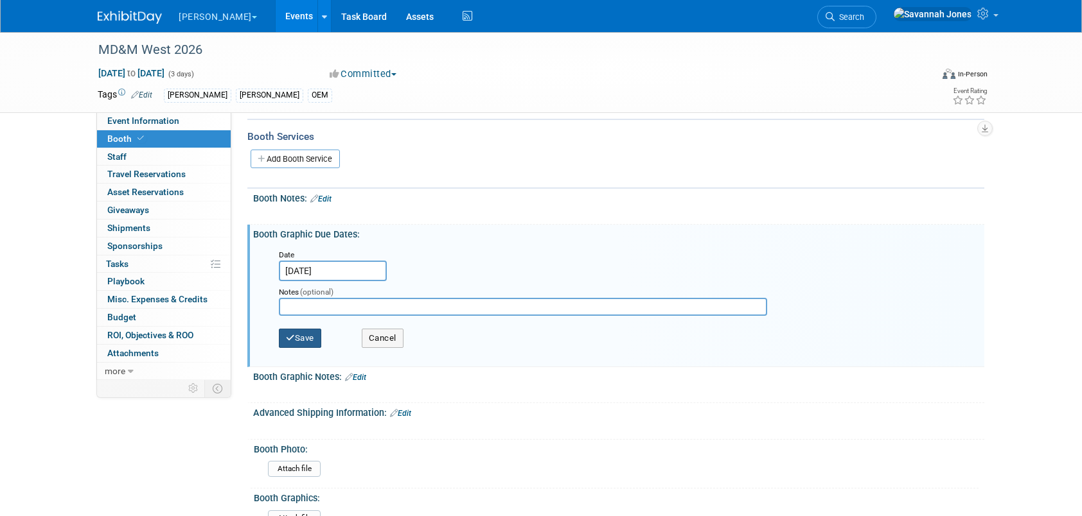
click at [297, 337] on button "Save" at bounding box center [300, 338] width 42 height 19
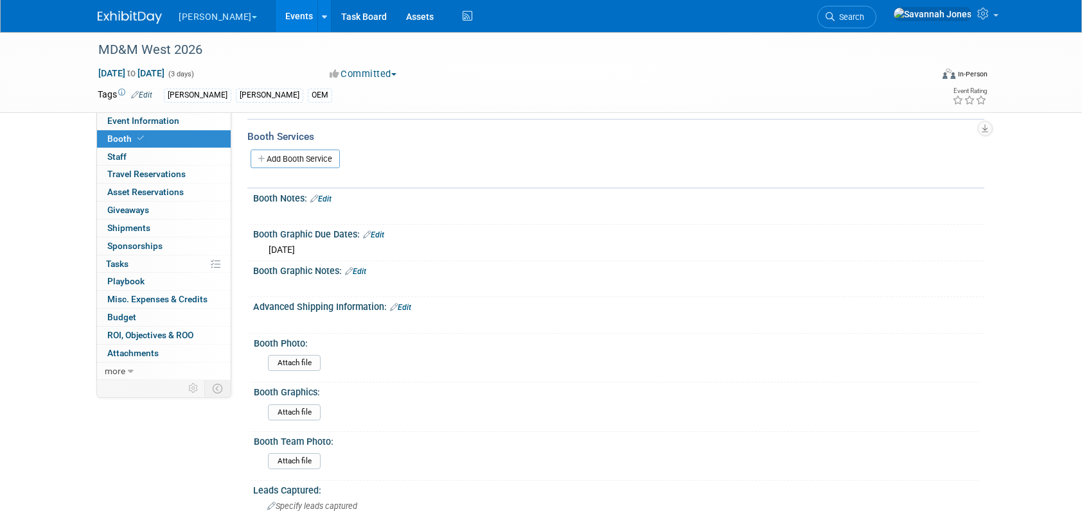
click at [374, 231] on link "Edit" at bounding box center [373, 235] width 21 height 9
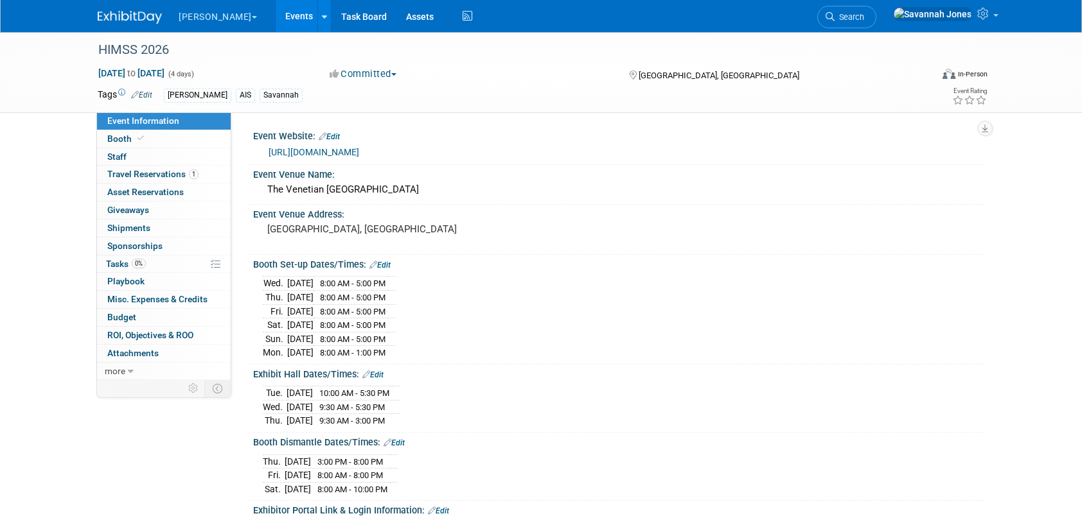
click at [175, 127] on link "Event Information" at bounding box center [164, 120] width 134 height 17
click at [198, 144] on link "Booth" at bounding box center [164, 138] width 134 height 17
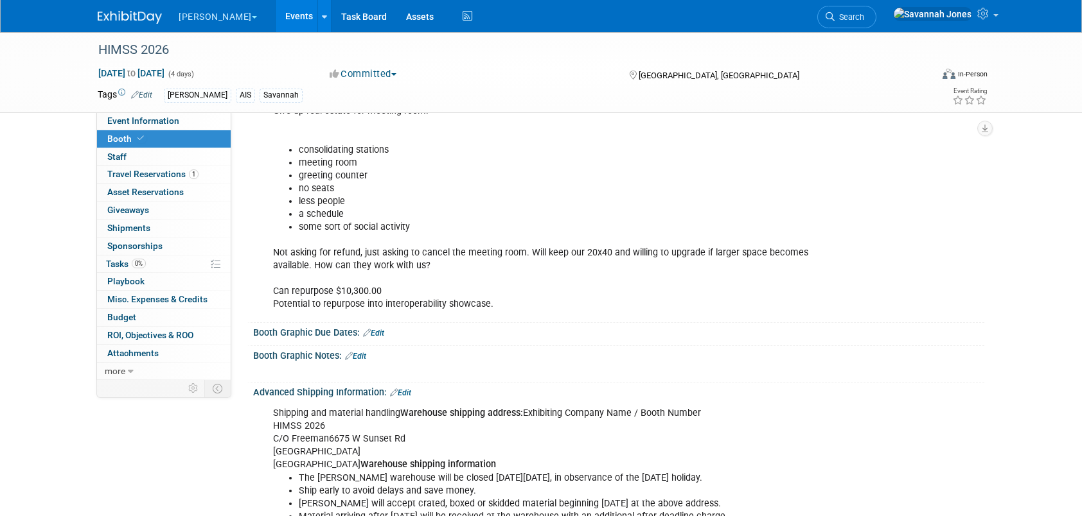
scroll to position [835, 0]
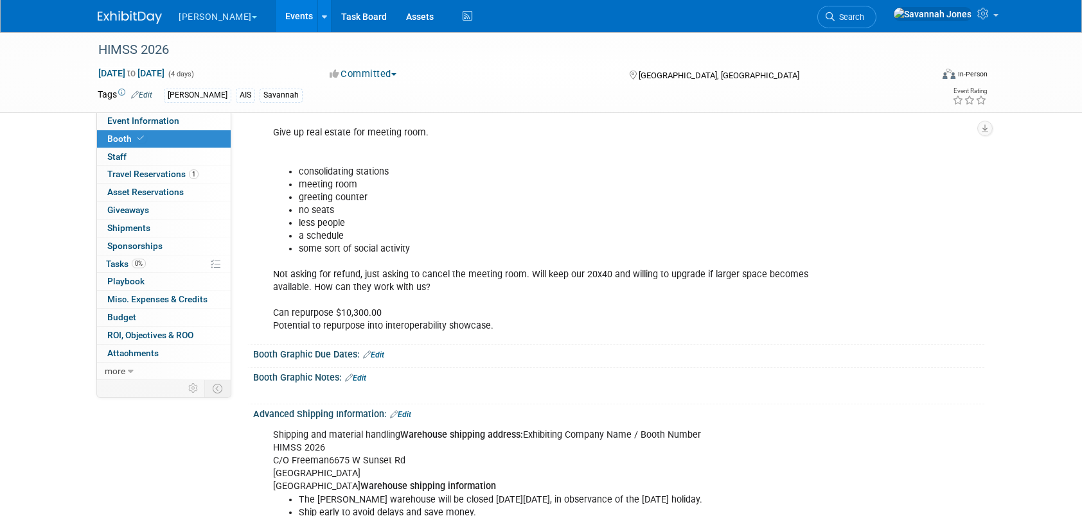
click at [375, 351] on link "Edit" at bounding box center [373, 355] width 21 height 9
select select "8"
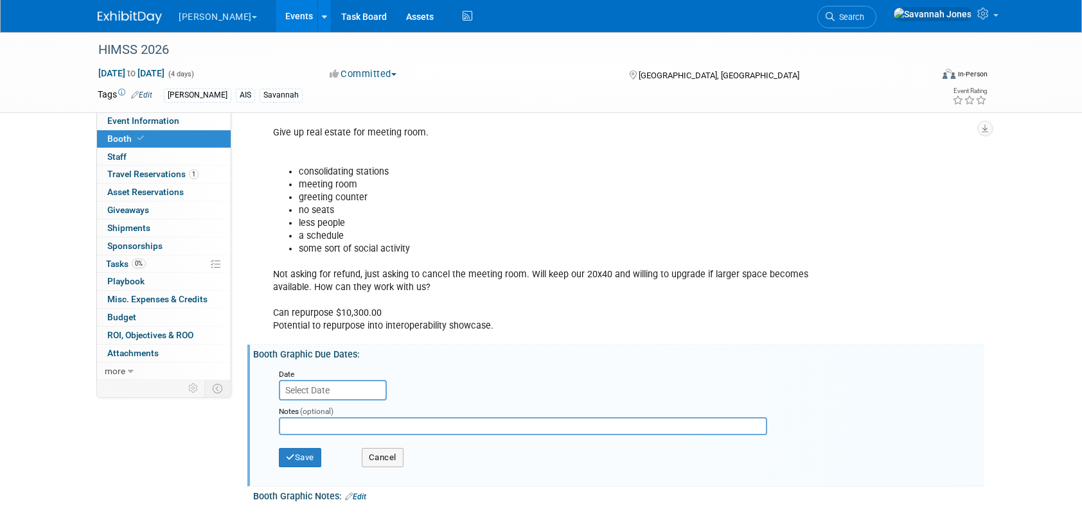
click at [376, 385] on input "text" at bounding box center [333, 390] width 108 height 21
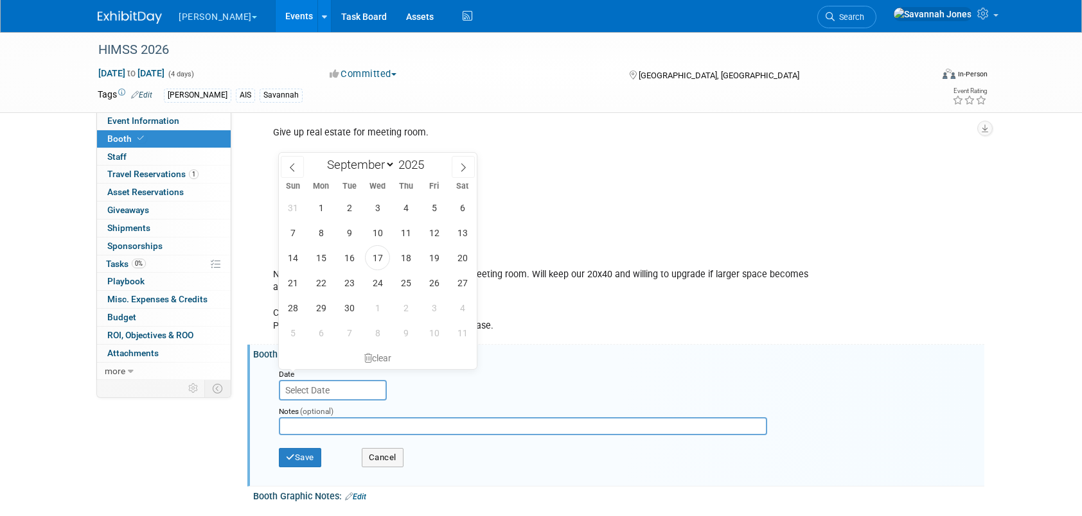
click at [385, 154] on div "January February March April May June July August September October November De…" at bounding box center [377, 164] width 148 height 22
click at [430, 162] on span at bounding box center [429, 161] width 9 height 8
type input "2026"
click at [367, 165] on select "January February March April May June July August September October November De…" at bounding box center [358, 165] width 74 height 16
select select "0"
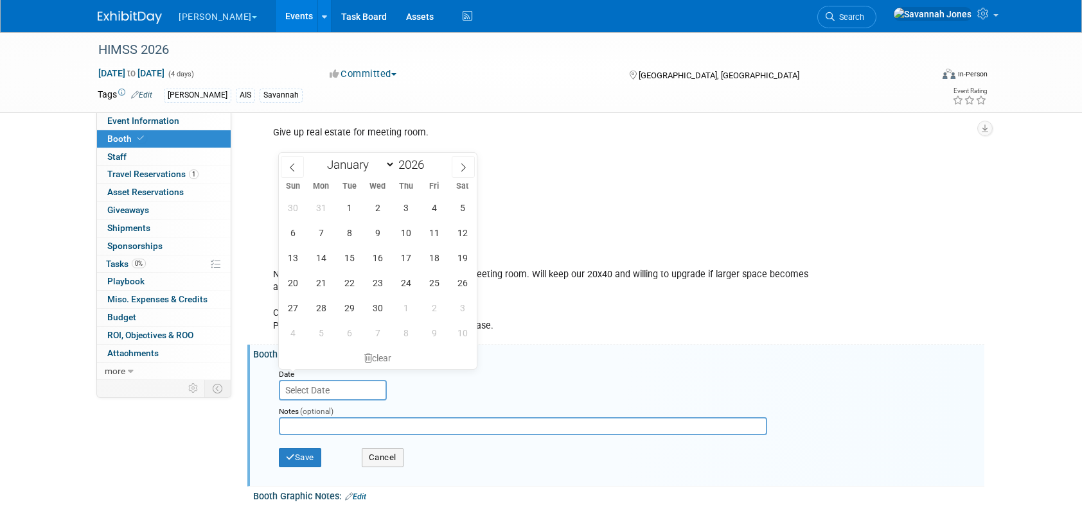
click at [321, 157] on select "January February March April May June July August September October November De…" at bounding box center [358, 165] width 74 height 16
click at [323, 311] on span "26" at bounding box center [320, 307] width 25 height 25
type input "Jan 26, 2026"
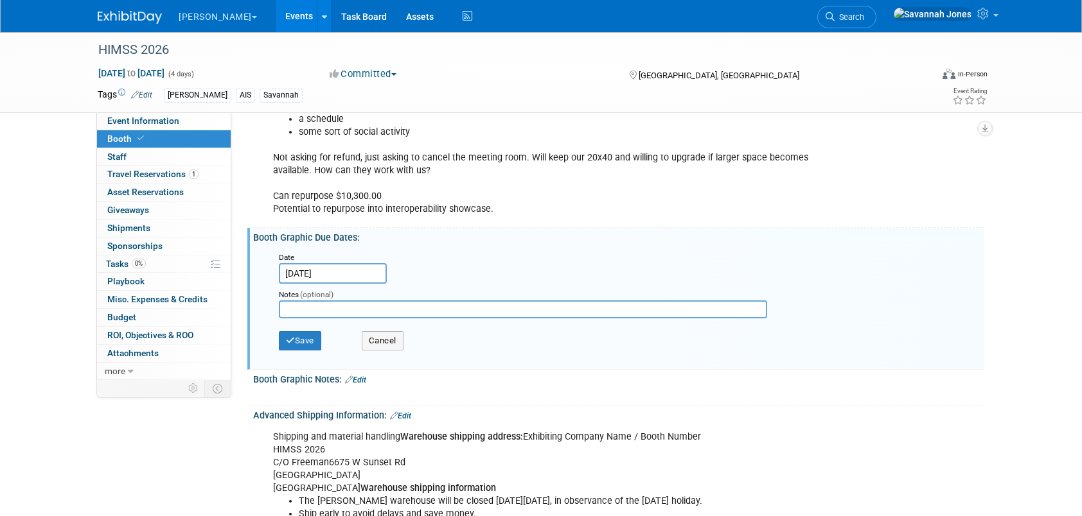
scroll to position [964, 0]
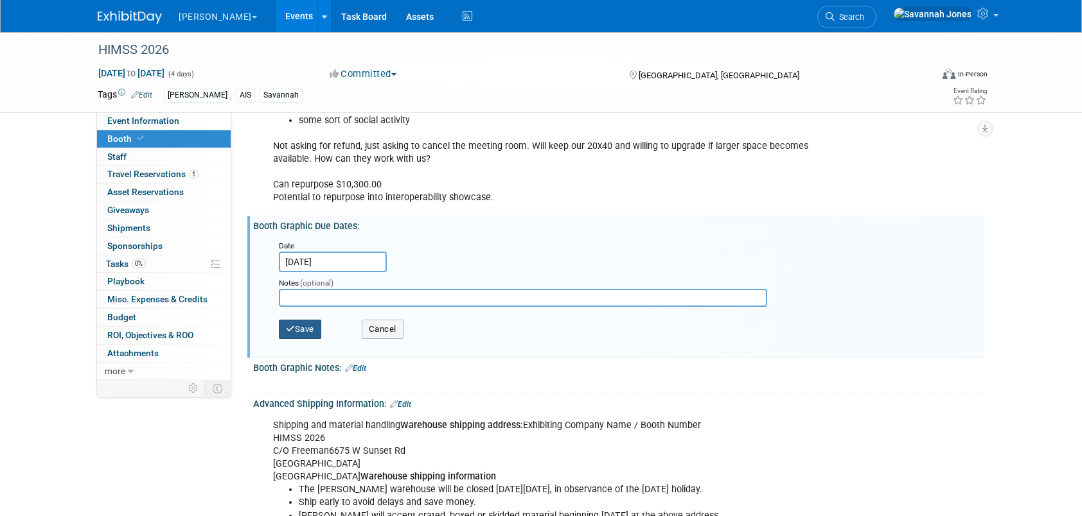
click at [319, 320] on button "Save" at bounding box center [300, 329] width 42 height 19
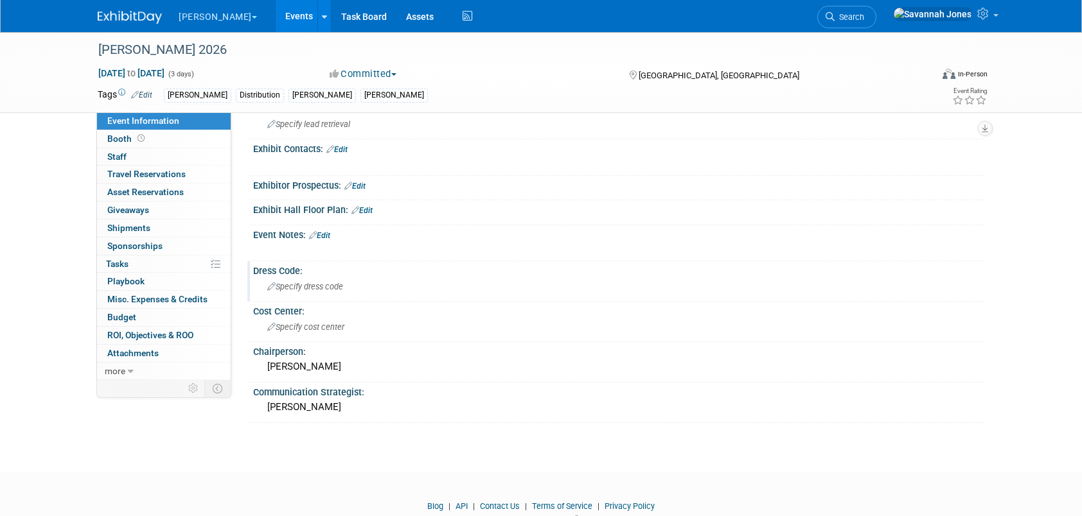
scroll to position [371, 0]
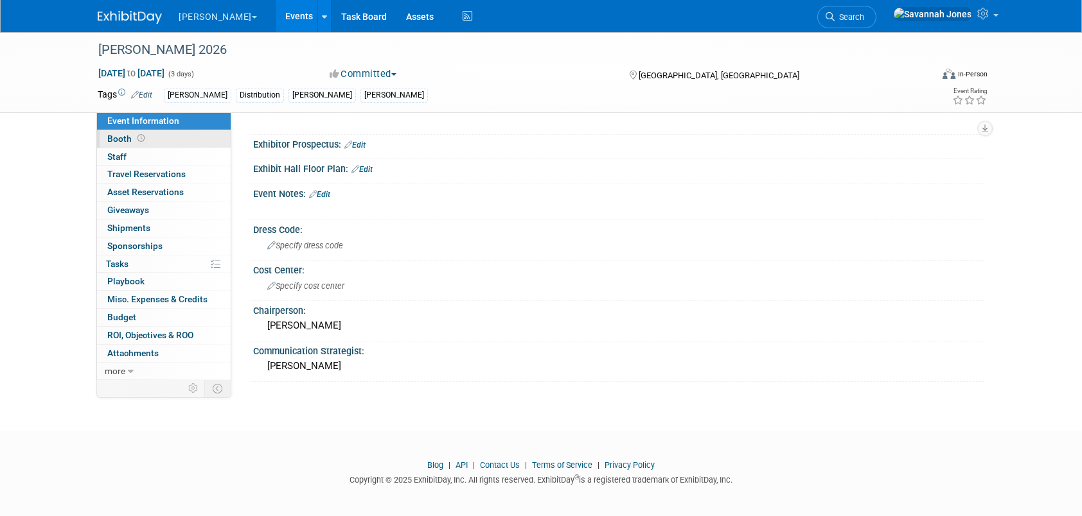
click at [170, 146] on link "Booth" at bounding box center [164, 138] width 134 height 17
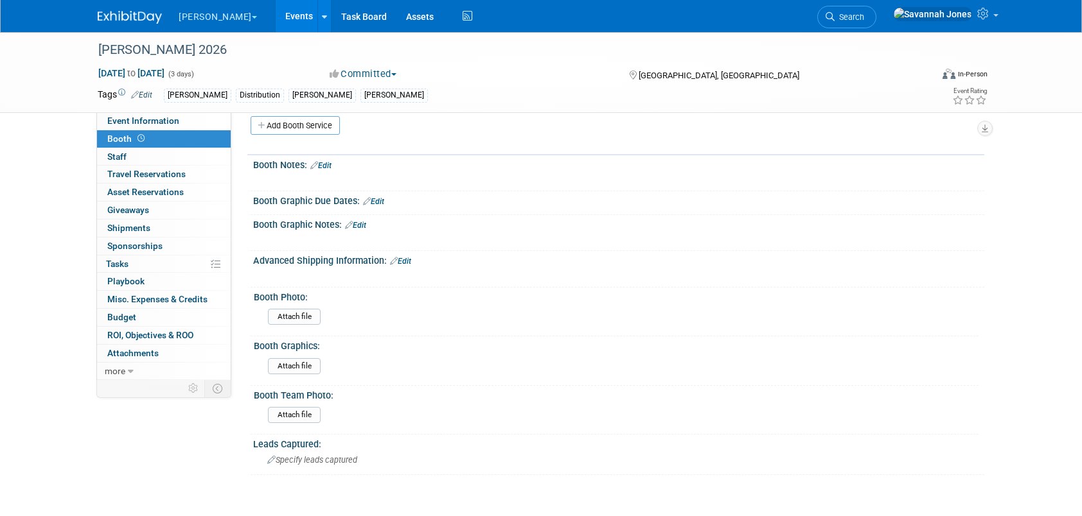
scroll to position [193, 0]
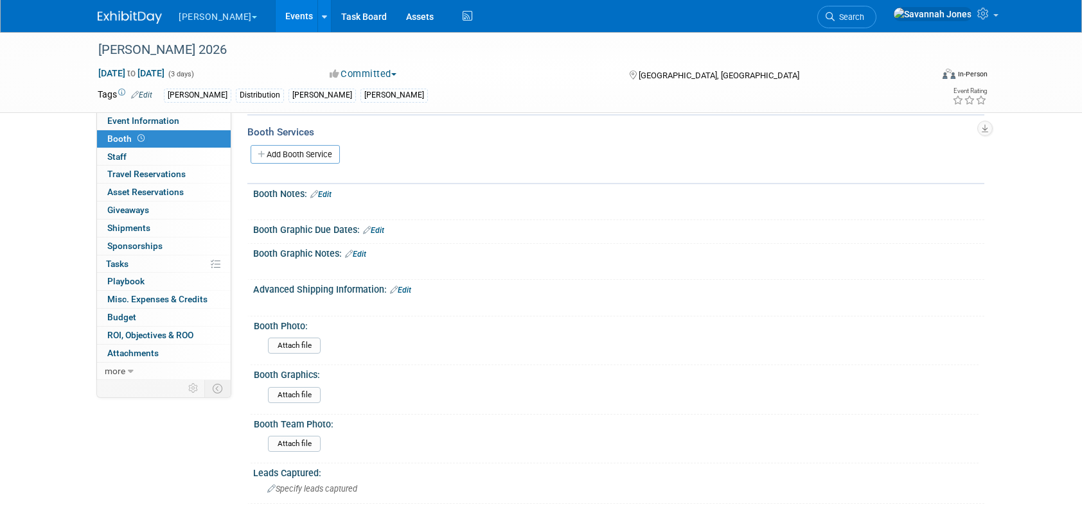
click at [382, 226] on link "Edit" at bounding box center [373, 230] width 21 height 9
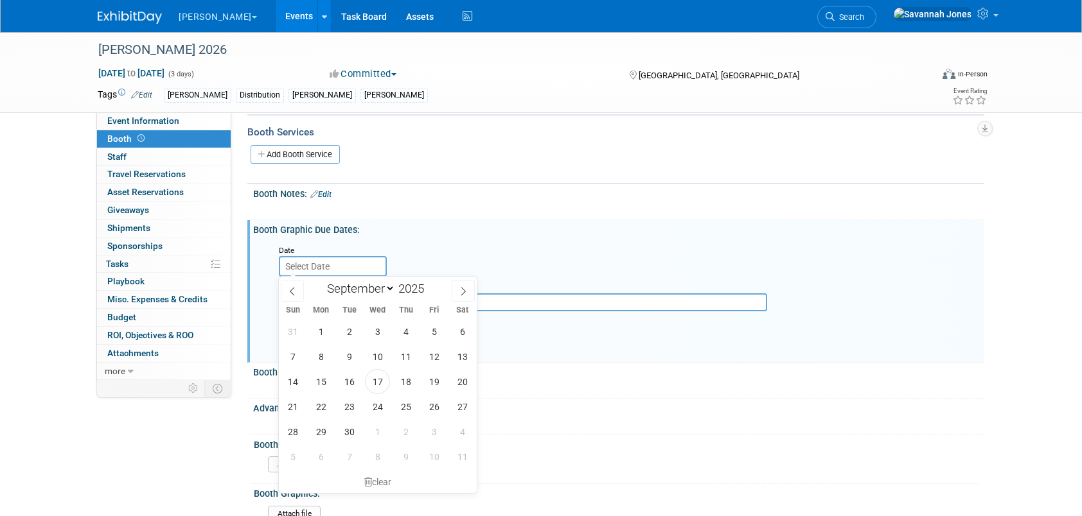
click at [364, 261] on input "text" at bounding box center [333, 266] width 108 height 21
click at [384, 284] on select "January February March April May June July August September October November De…" at bounding box center [358, 289] width 74 height 16
select select "1"
click at [321, 281] on select "January February March April May June July August September October November De…" at bounding box center [358, 289] width 74 height 16
click at [428, 283] on span at bounding box center [429, 285] width 9 height 8
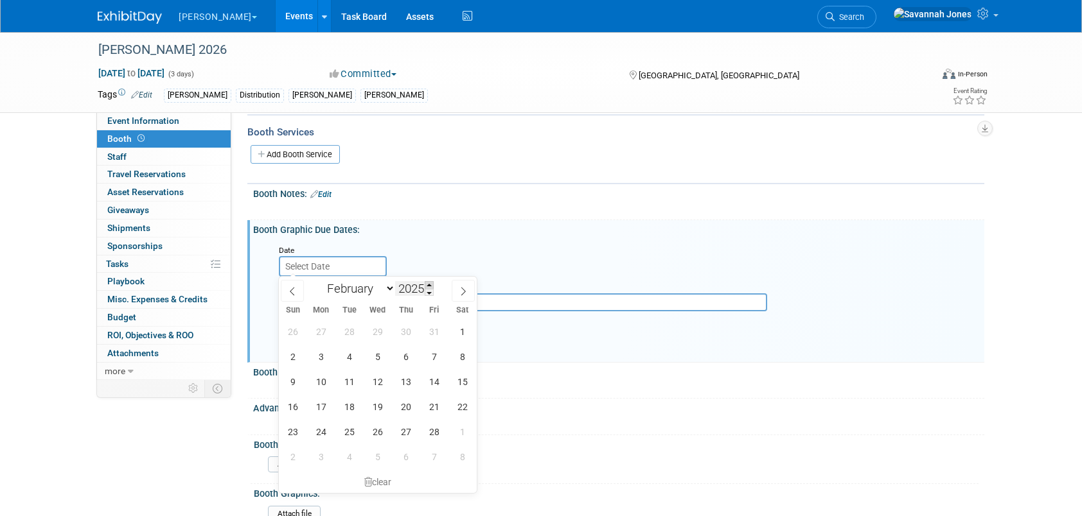
type input "2026"
click at [409, 357] on span "12" at bounding box center [405, 356] width 25 height 25
type input "Feb 12, 2026"
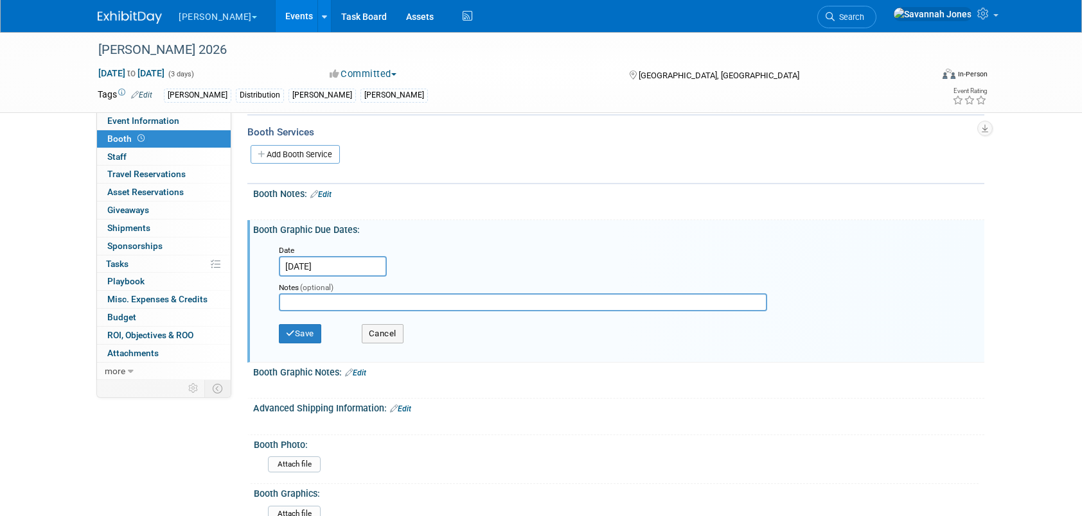
click at [390, 294] on input "text" at bounding box center [523, 303] width 488 height 18
type input "Ship date: 3/5"
click at [310, 331] on button "Save" at bounding box center [300, 333] width 42 height 19
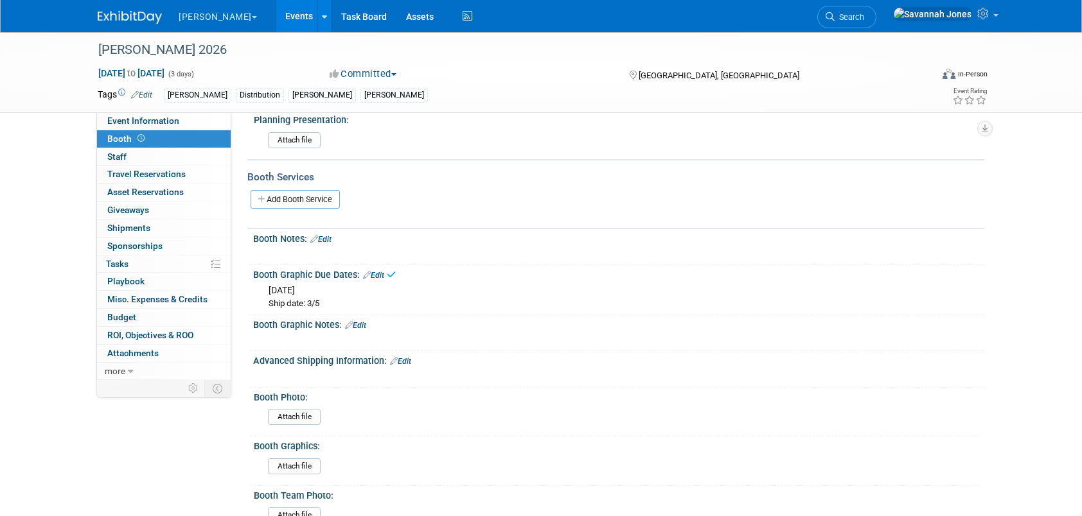
scroll to position [128, 0]
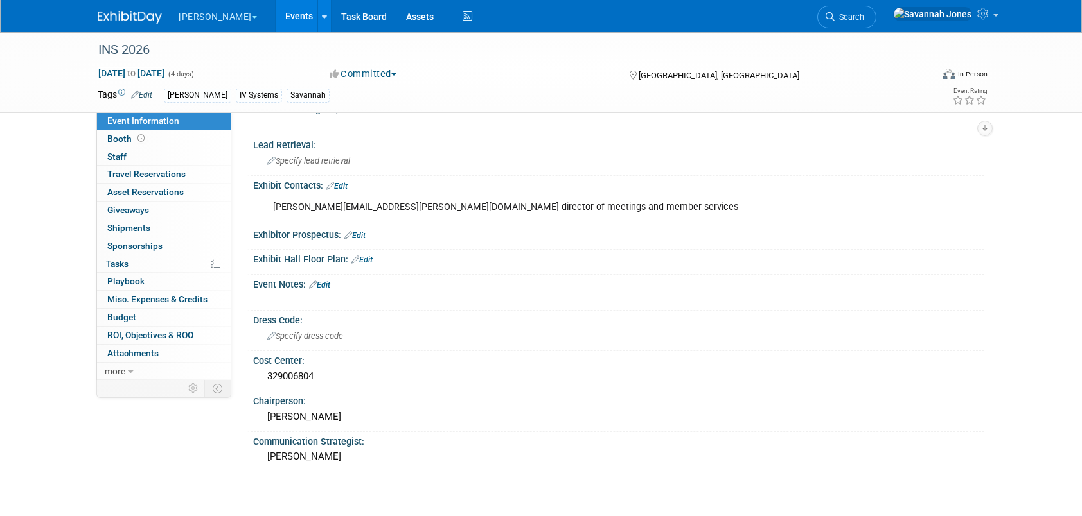
scroll to position [321, 0]
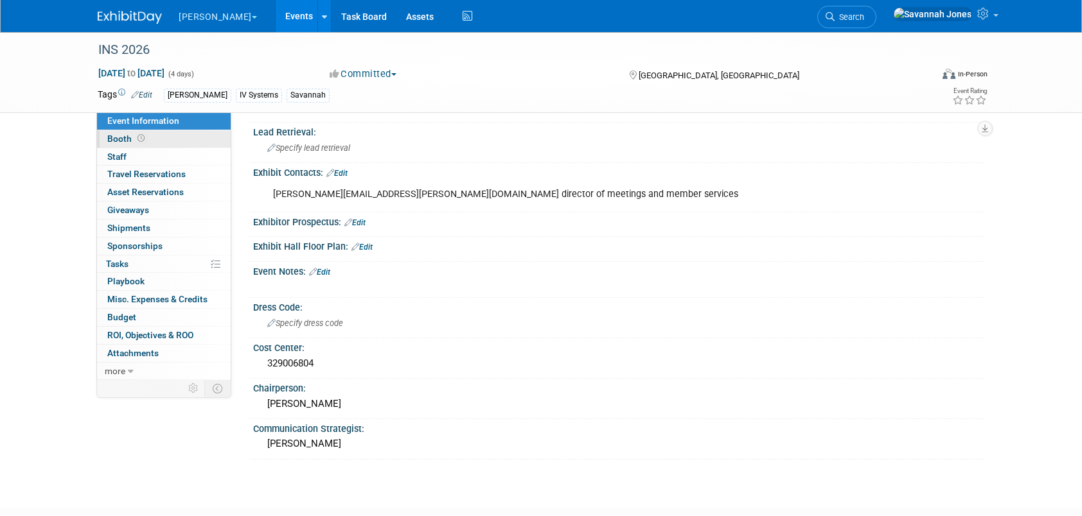
click at [189, 145] on link "Booth" at bounding box center [164, 138] width 134 height 17
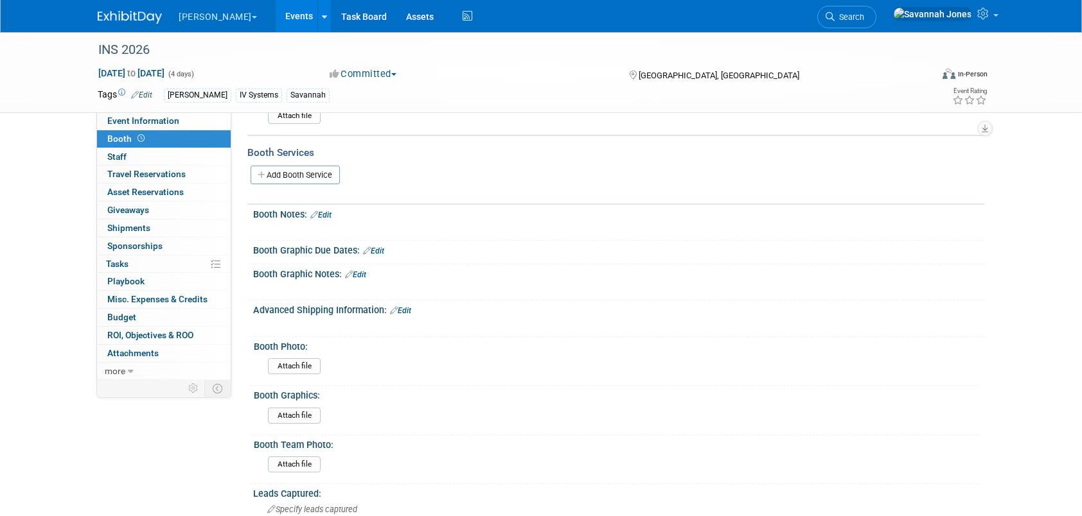
scroll to position [193, 0]
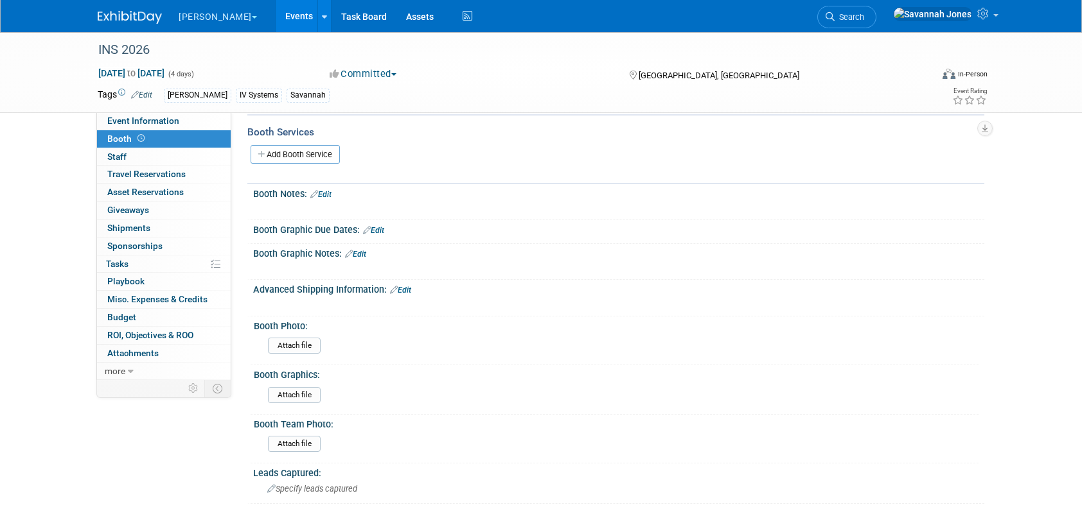
click at [383, 229] on link "Edit" at bounding box center [373, 230] width 21 height 9
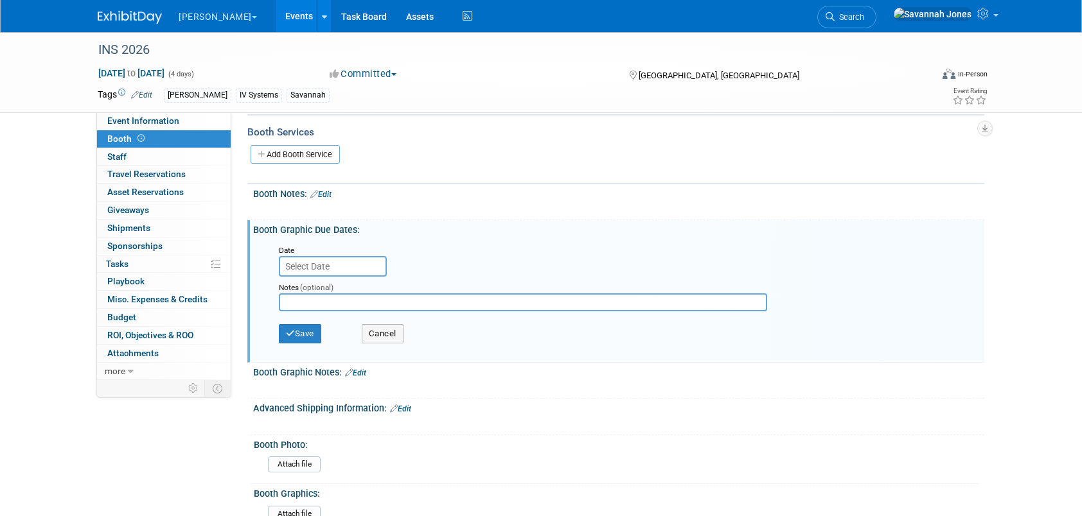
click at [339, 267] on input "text" at bounding box center [333, 266] width 108 height 21
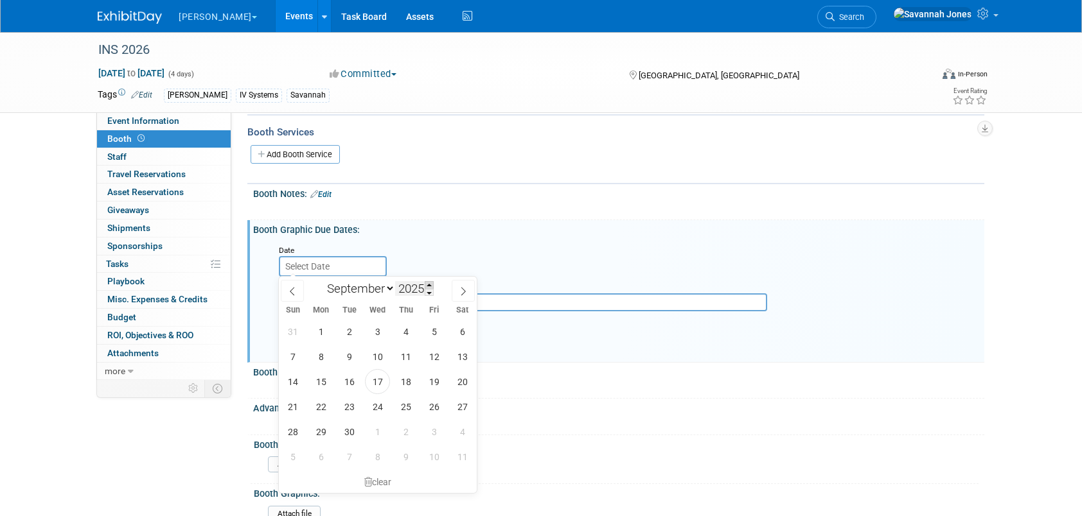
click at [432, 285] on span at bounding box center [429, 285] width 9 height 8
type input "2026"
click at [371, 284] on select "January February March April May June July August September October November De…" at bounding box center [358, 289] width 74 height 16
select select "1"
click at [321, 281] on select "January February March April May June July August September October November De…" at bounding box center [358, 289] width 74 height 16
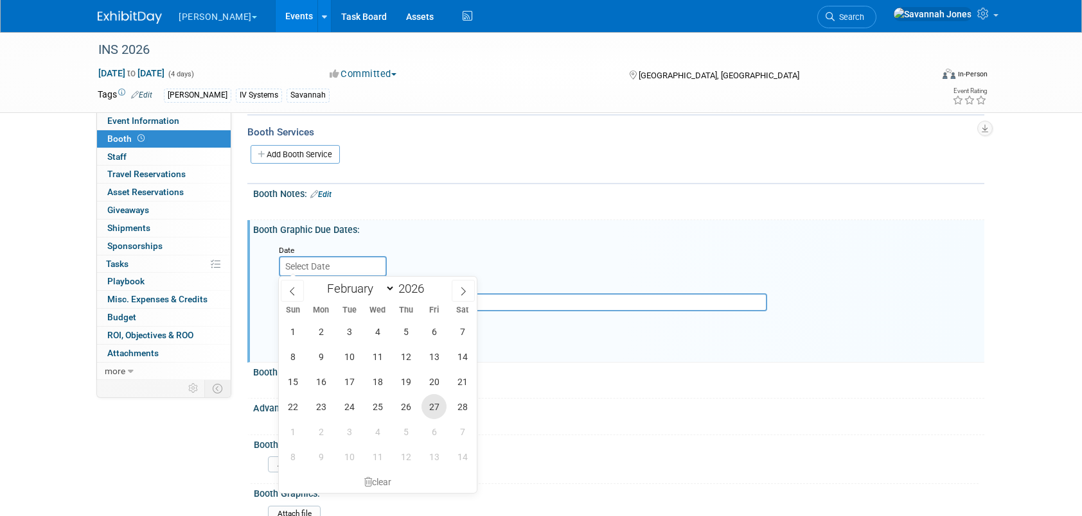
click at [434, 407] on span "27" at bounding box center [433, 406] width 25 height 25
type input "[DATE]"
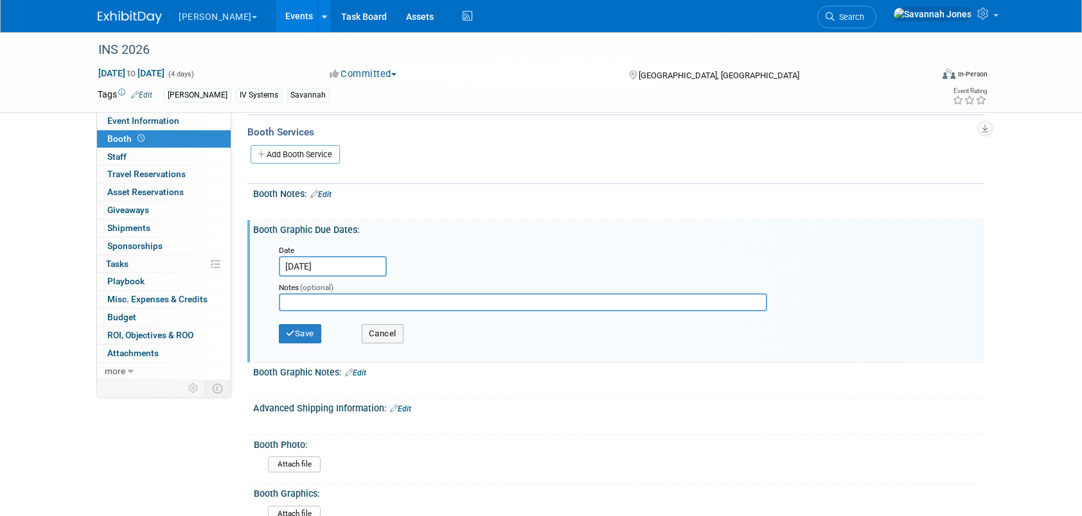
click at [391, 297] on input "text" at bounding box center [523, 303] width 488 height 18
type input "Ship: 3/20"
click at [299, 334] on button "Save" at bounding box center [300, 333] width 42 height 19
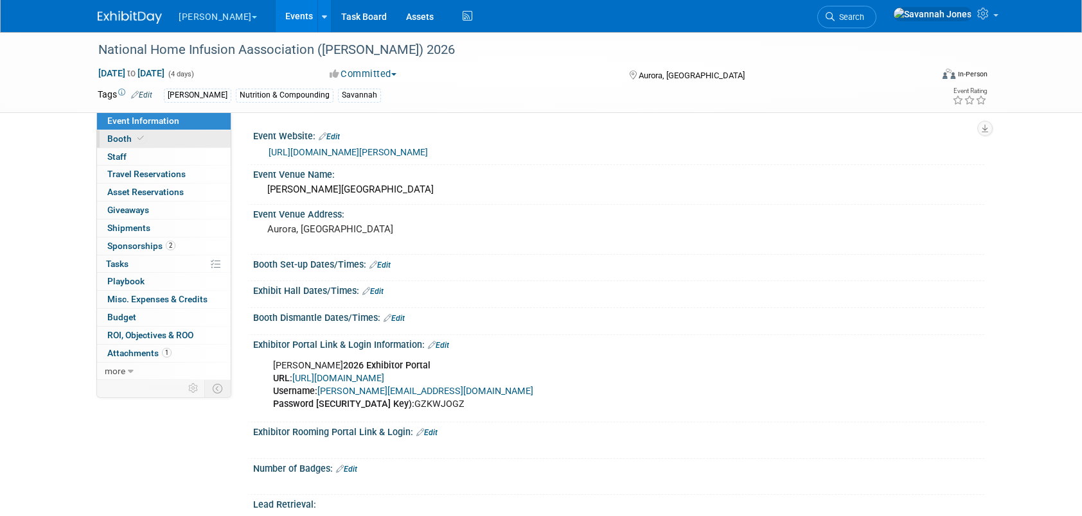
click at [162, 137] on link "Booth" at bounding box center [164, 138] width 134 height 17
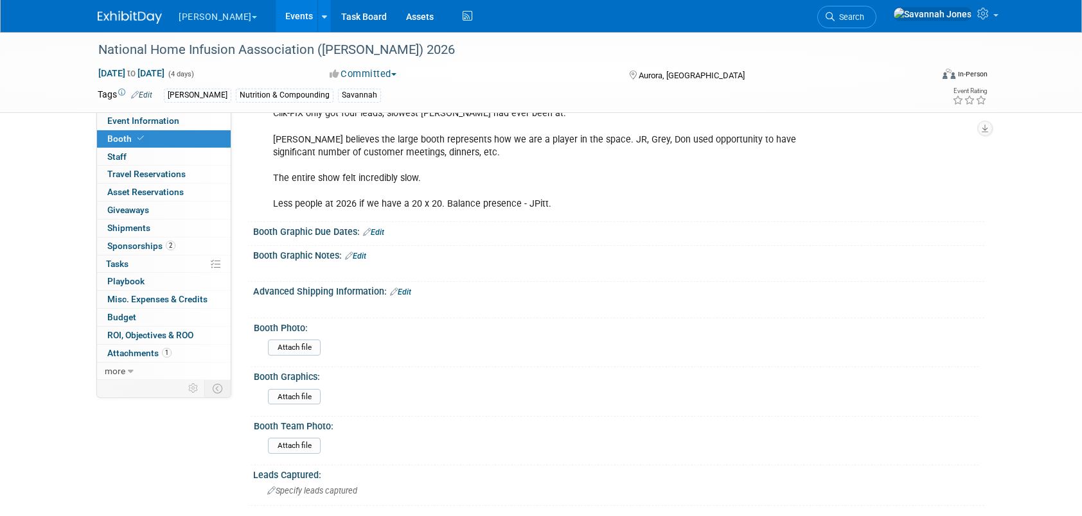
scroll to position [450, 0]
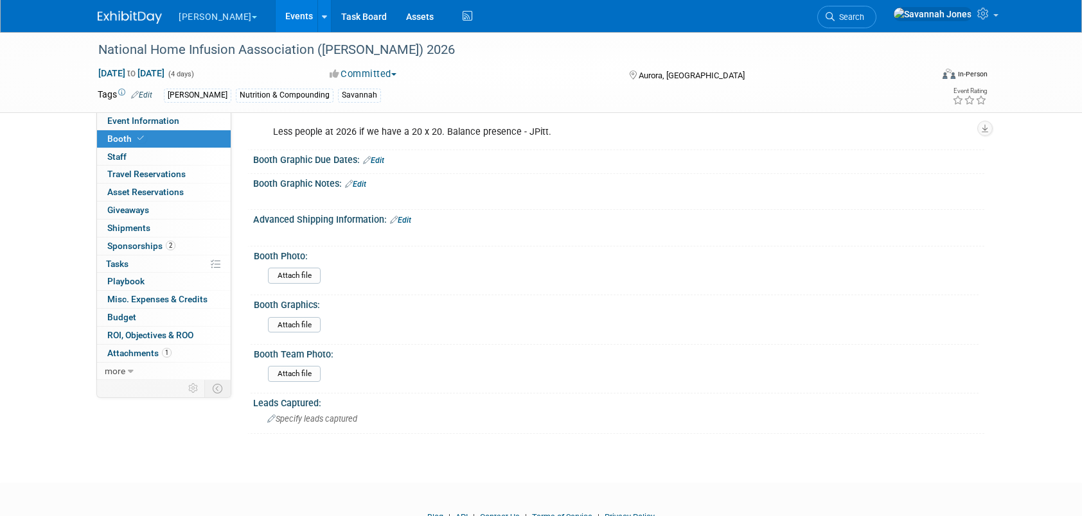
click at [374, 161] on link "Edit" at bounding box center [373, 160] width 21 height 9
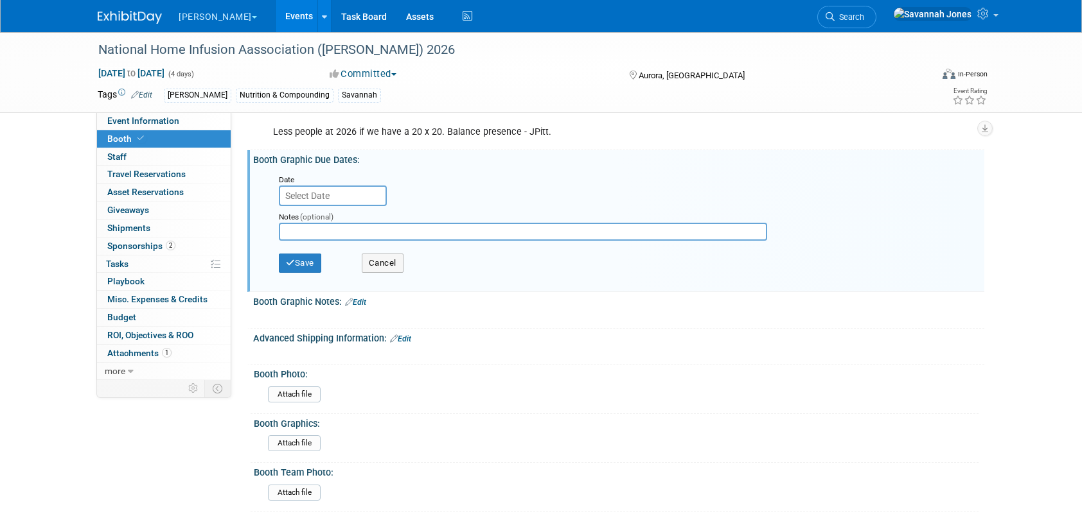
click at [352, 229] on input "text" at bounding box center [523, 232] width 488 height 18
type input "3/27"
click at [349, 193] on input "text" at bounding box center [333, 196] width 108 height 21
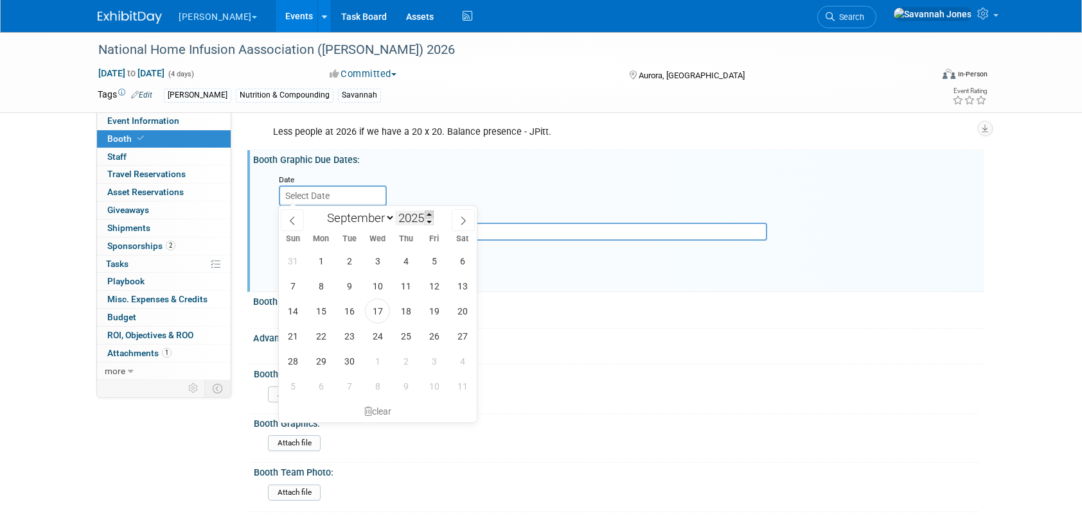
click at [429, 213] on span at bounding box center [429, 215] width 9 height 8
type input "2026"
click at [339, 225] on select "January February March April May June July August September October November De…" at bounding box center [358, 218] width 74 height 16
select select "2"
click at [321, 210] on select "January February March April May June July August September October November De…" at bounding box center [358, 218] width 74 height 16
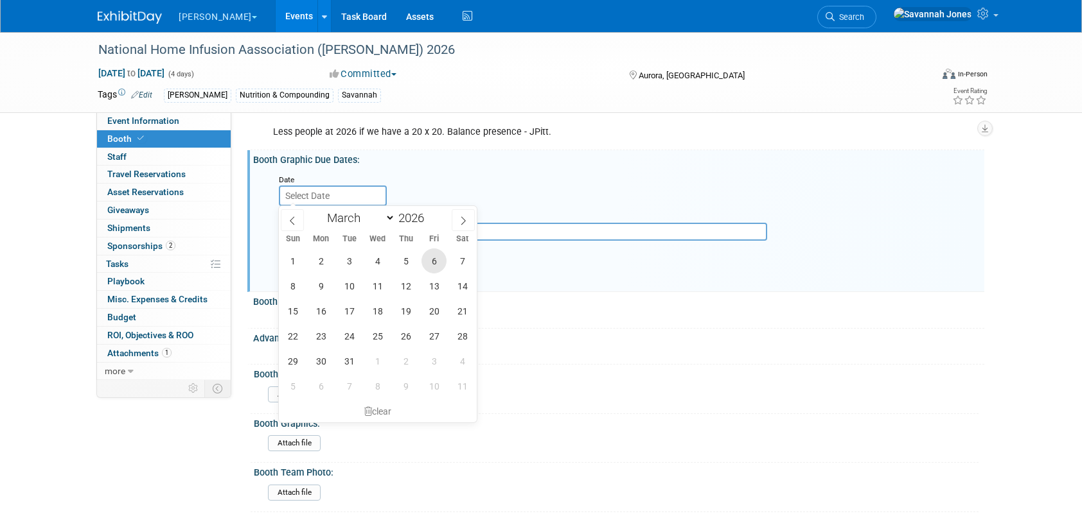
click at [427, 260] on span "6" at bounding box center [433, 261] width 25 height 25
type input "[DATE]"
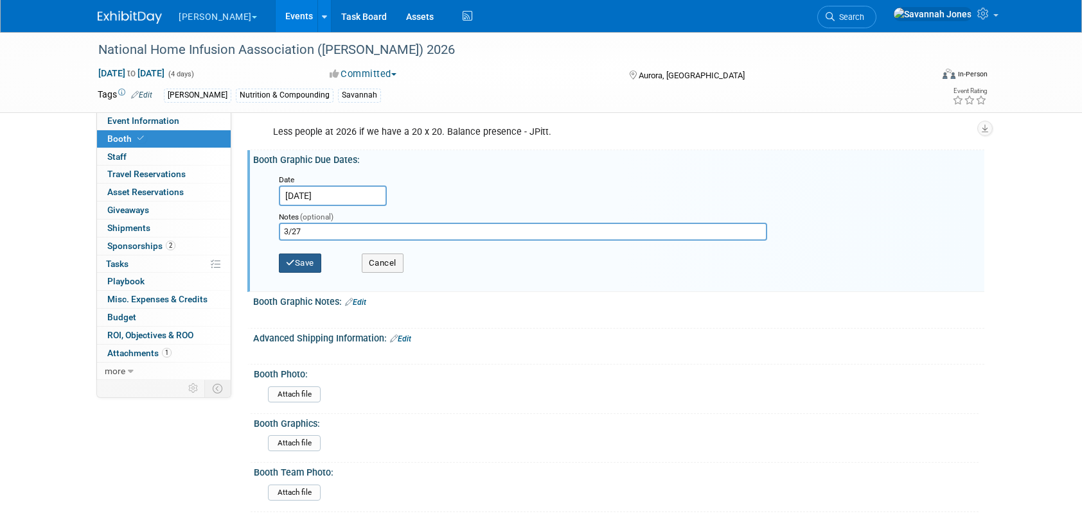
click at [307, 260] on button "Save" at bounding box center [300, 263] width 42 height 19
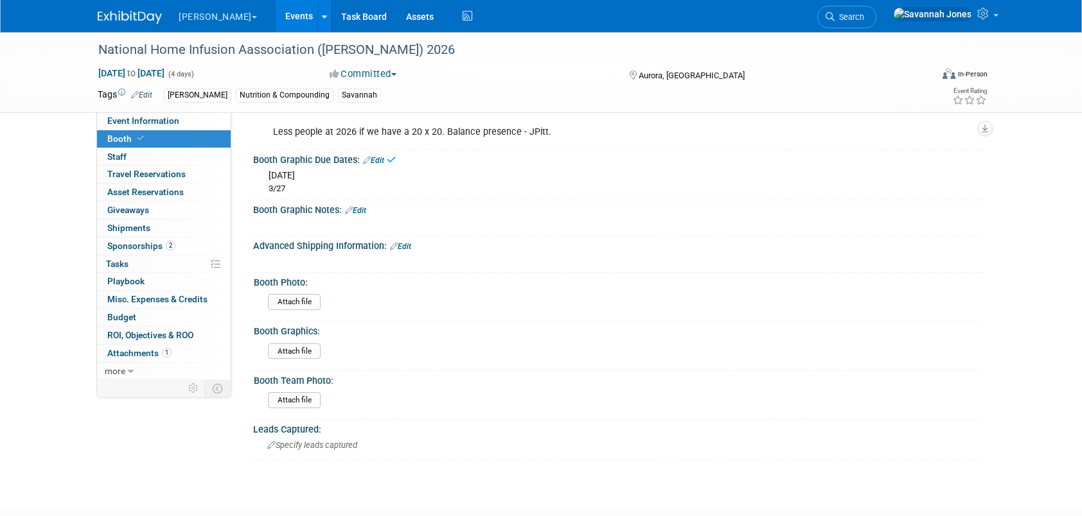
scroll to position [257, 0]
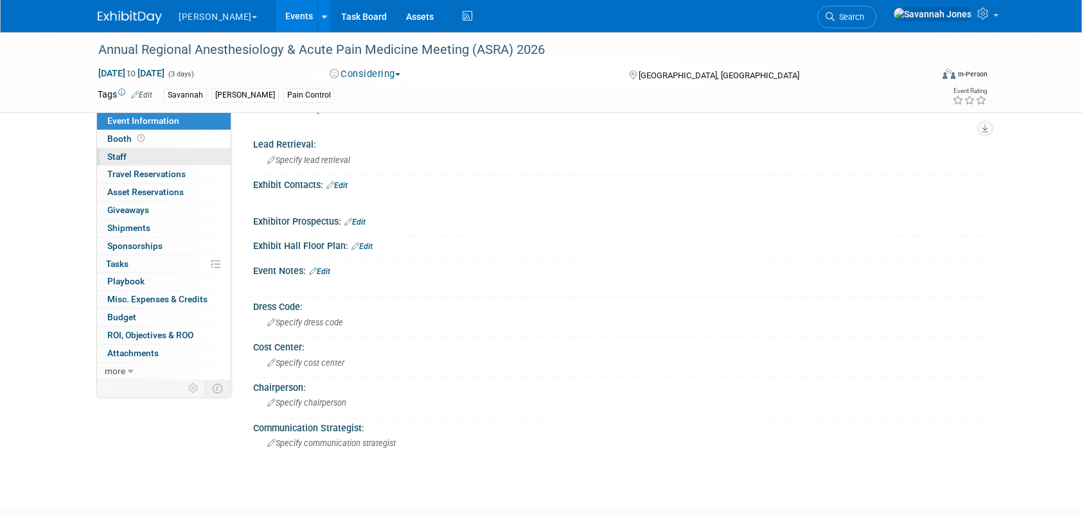
scroll to position [321, 0]
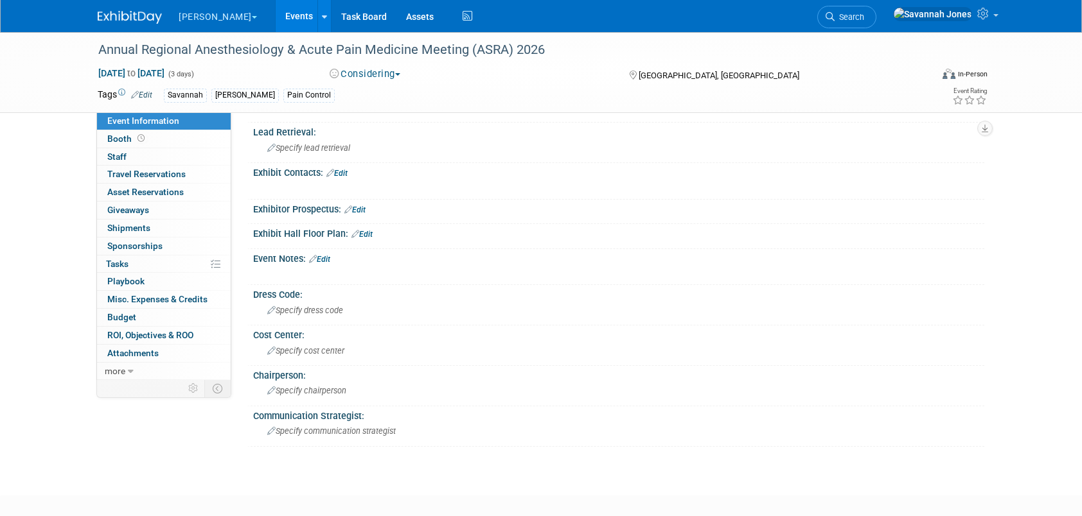
drag, startPoint x: 189, startPoint y: 140, endPoint x: 240, endPoint y: 164, distance: 56.3
click at [189, 140] on link "Booth" at bounding box center [164, 138] width 134 height 17
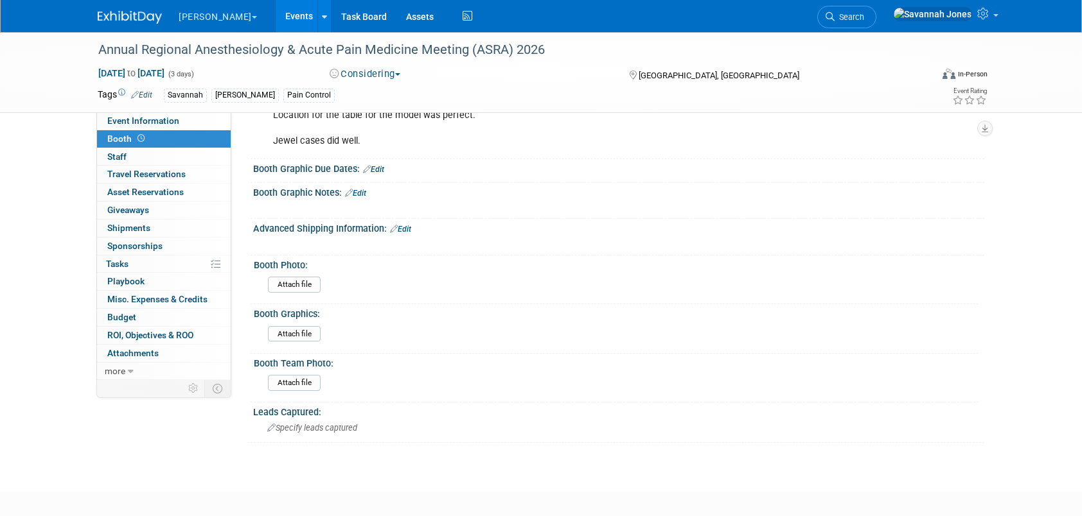
scroll to position [385, 0]
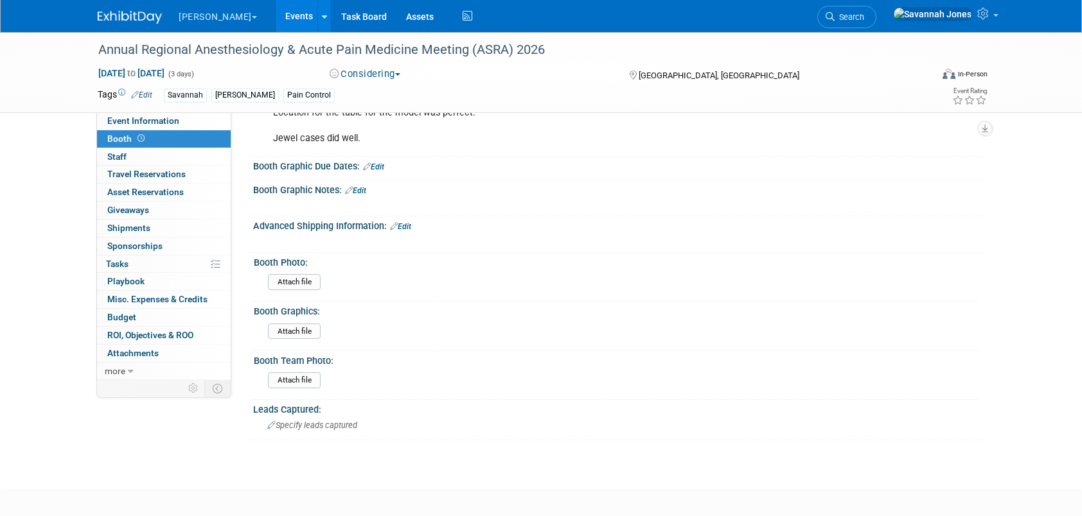
click at [360, 163] on span "Edit" at bounding box center [372, 167] width 24 height 9
click at [370, 163] on icon at bounding box center [367, 167] width 8 height 8
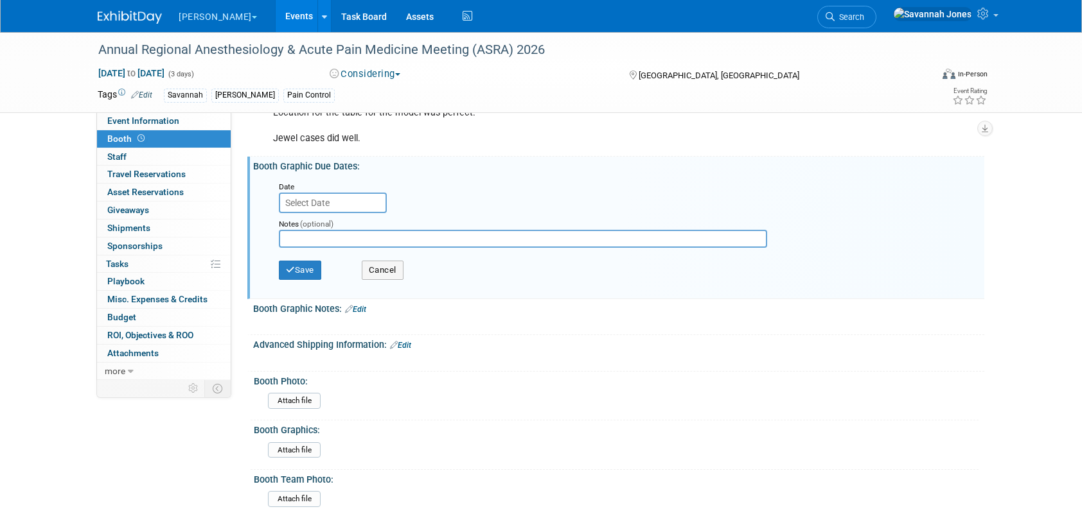
click at [343, 243] on input "text" at bounding box center [523, 239] width 488 height 18
type input "3/26"
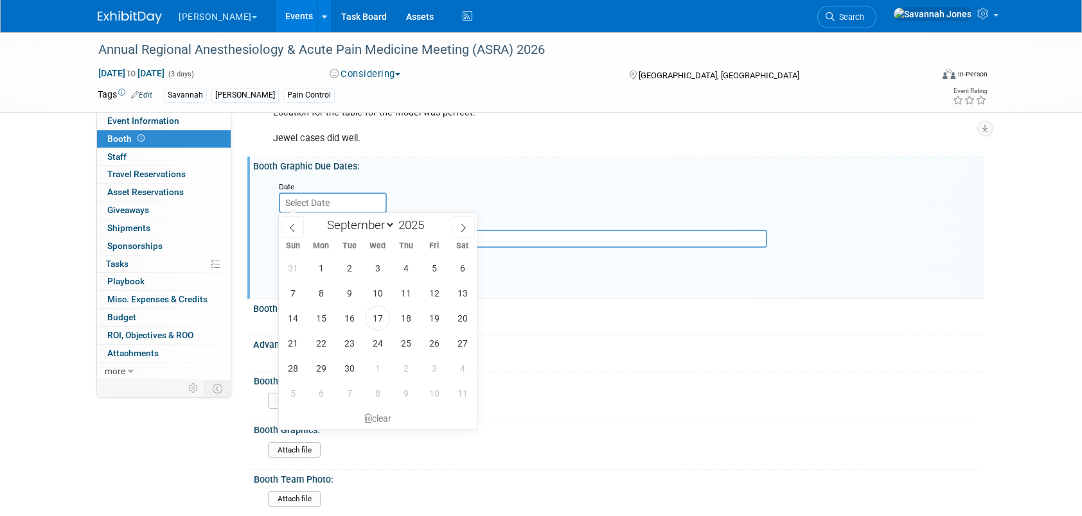
click at [333, 202] on input "text" at bounding box center [333, 203] width 108 height 21
click at [367, 223] on select "January February March April May June July August September October November De…" at bounding box center [358, 225] width 74 height 16
drag, startPoint x: 434, startPoint y: 220, endPoint x: 416, endPoint y: 222, distance: 18.1
click at [434, 220] on span at bounding box center [429, 222] width 9 height 8
type input "2026"
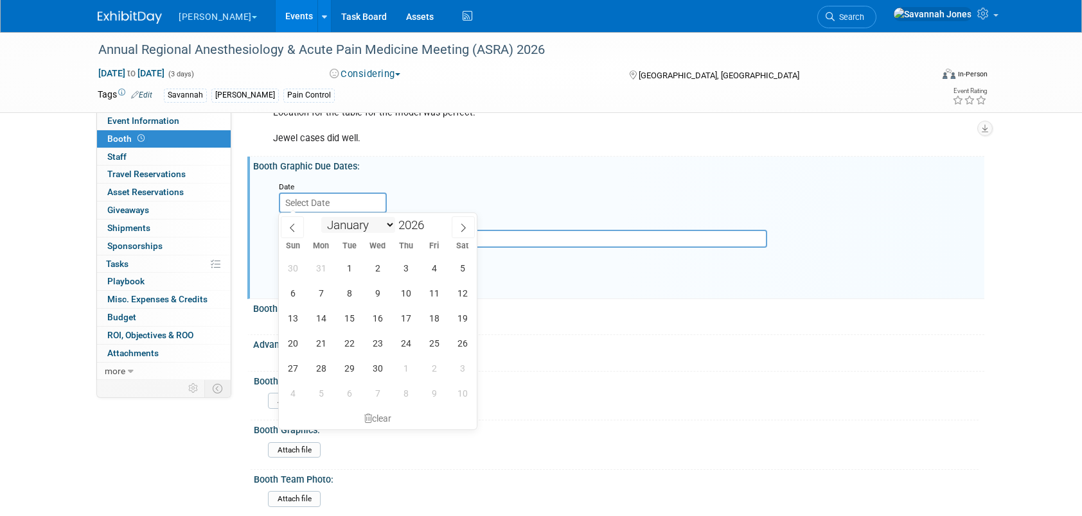
click at [363, 224] on select "January February March April May June July August September October November De…" at bounding box center [358, 225] width 74 height 16
select select "2"
click at [321, 217] on select "January February March April May June July August September October November De…" at bounding box center [358, 225] width 74 height 16
drag, startPoint x: 405, startPoint y: 270, endPoint x: 399, endPoint y: 281, distance: 12.4
click at [405, 270] on span "5" at bounding box center [405, 268] width 25 height 25
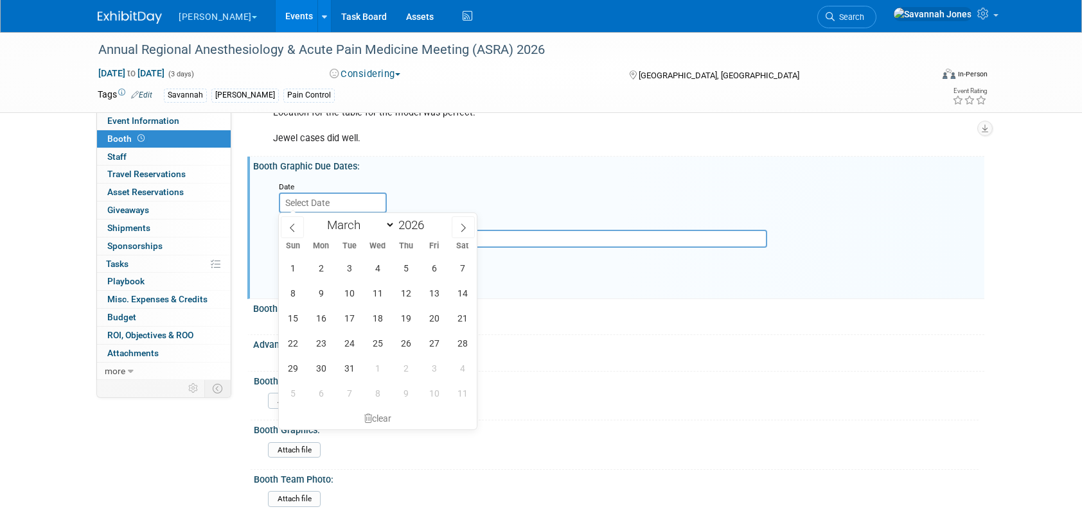
type input "Mar 5, 2026"
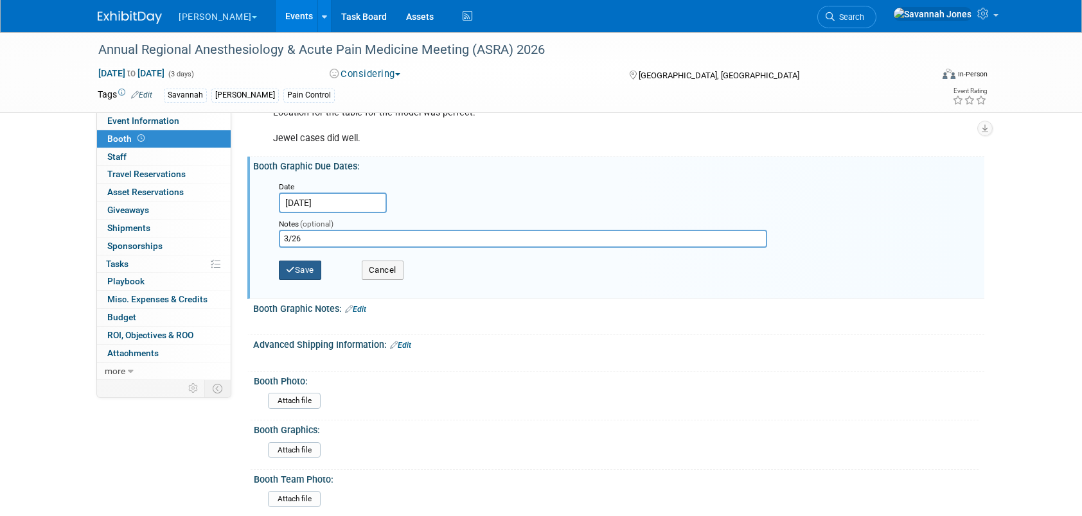
click at [288, 268] on icon "button" at bounding box center [290, 270] width 9 height 8
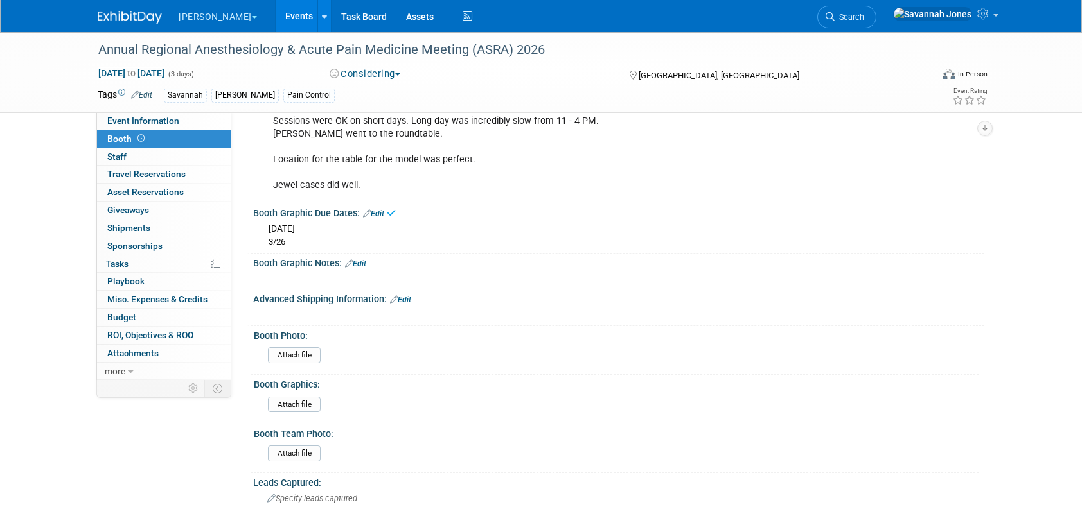
scroll to position [257, 0]
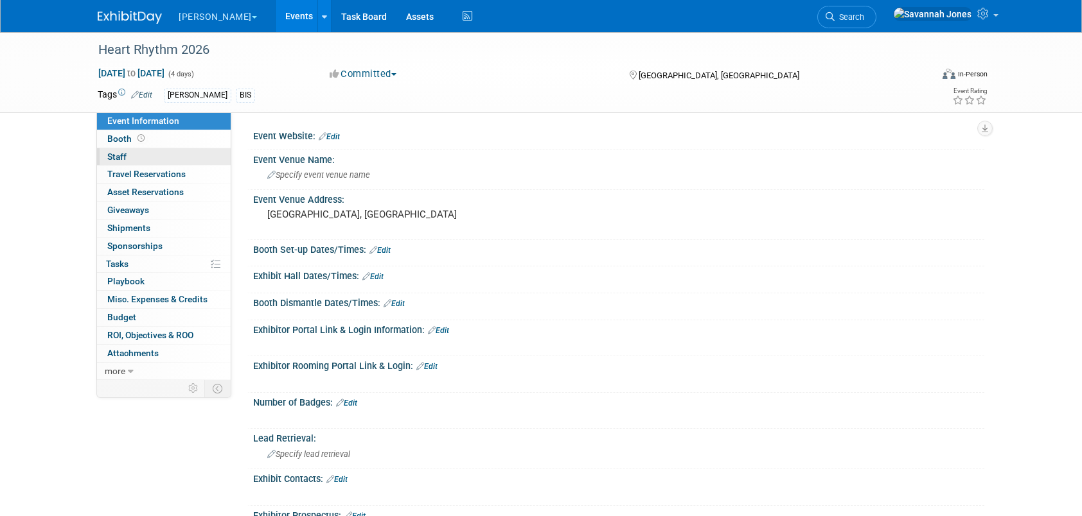
click at [191, 148] on link "0 Staff 0" at bounding box center [164, 156] width 134 height 17
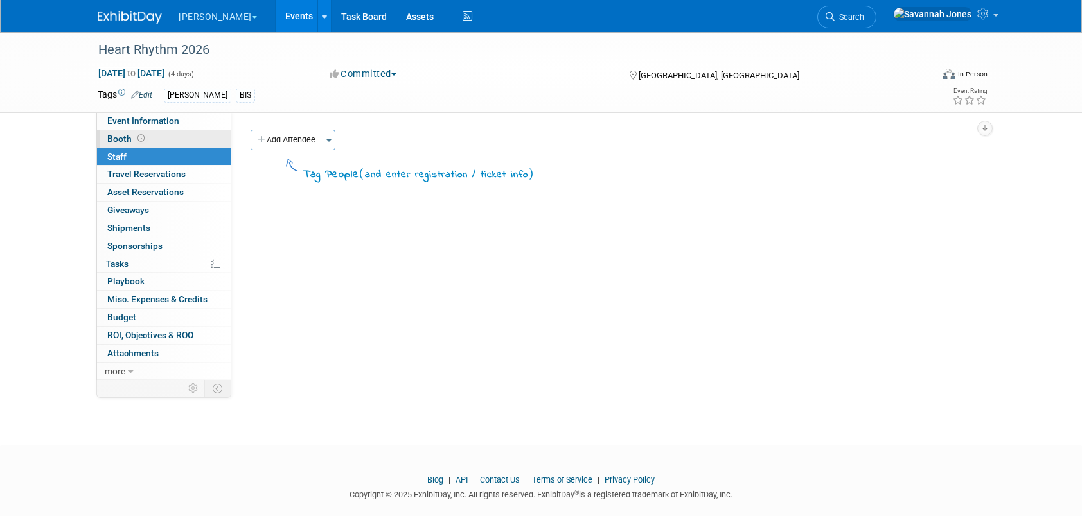
click at [189, 141] on link "Booth" at bounding box center [164, 138] width 134 height 17
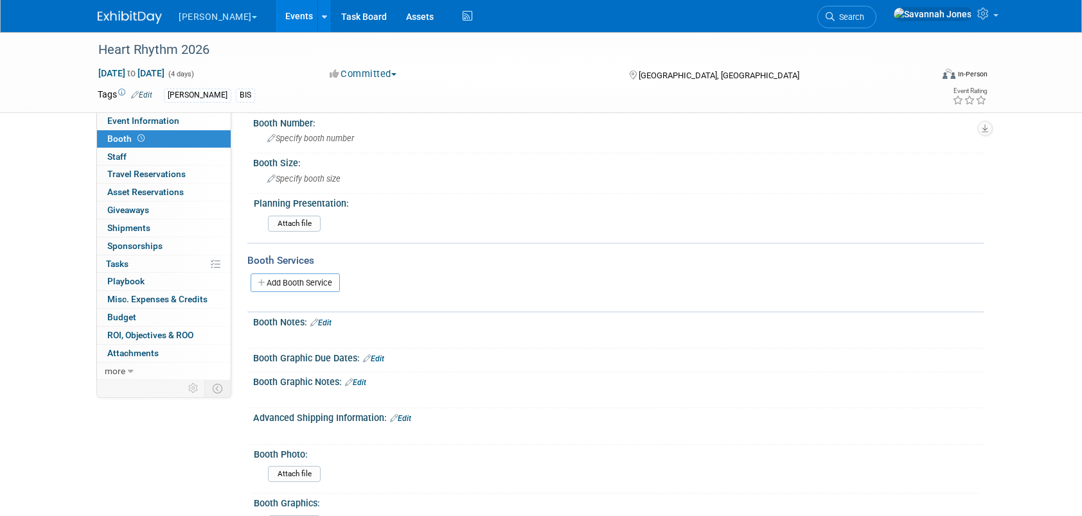
scroll to position [193, 0]
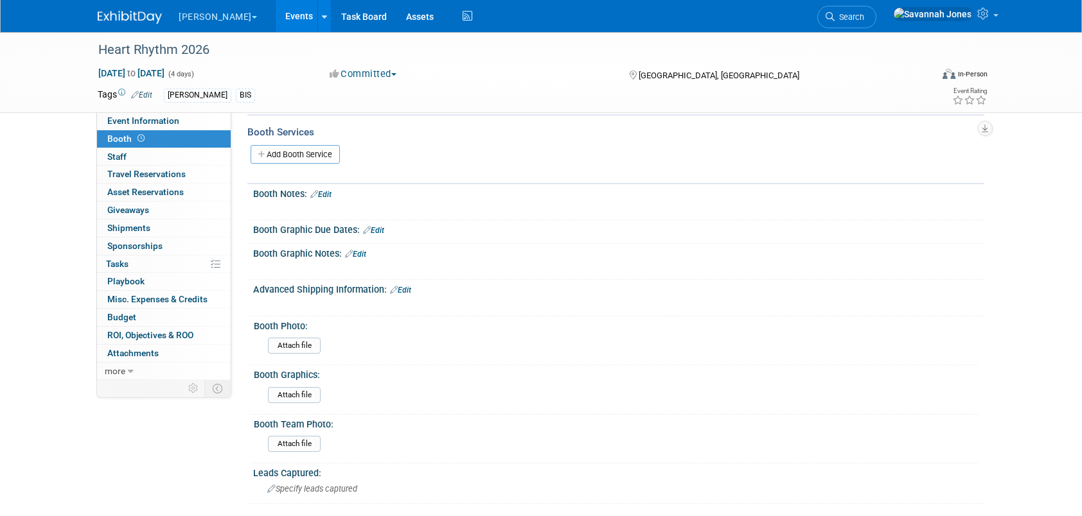
click at [383, 228] on link "Edit" at bounding box center [373, 230] width 21 height 9
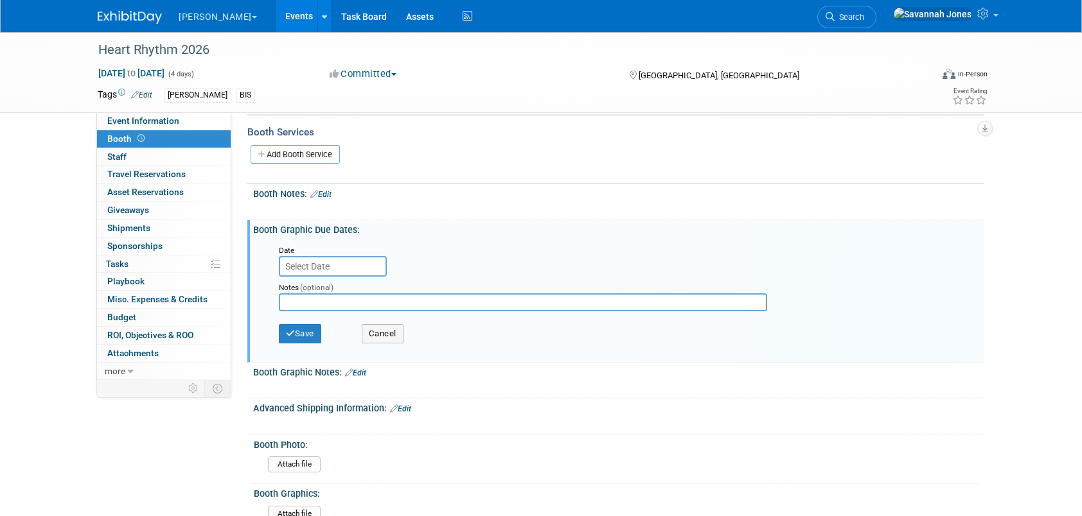
click at [360, 261] on input "text" at bounding box center [333, 266] width 108 height 21
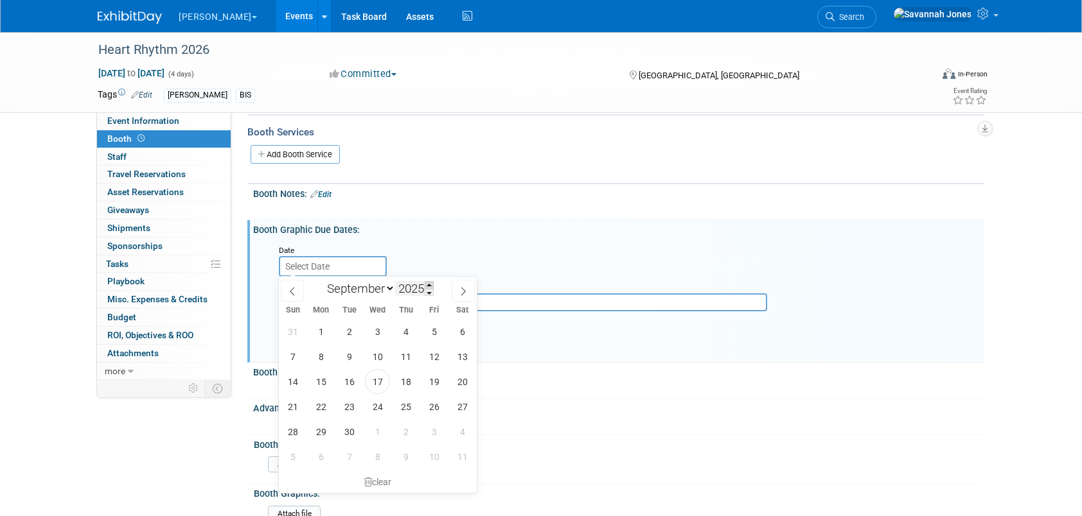
click at [428, 283] on span at bounding box center [429, 285] width 9 height 8
type input "2026"
click at [365, 283] on select "January February March April May June July August September October November De…" at bounding box center [358, 289] width 74 height 16
select select "2"
click at [321, 281] on select "January February March April May June July August September October November De…" at bounding box center [358, 289] width 74 height 16
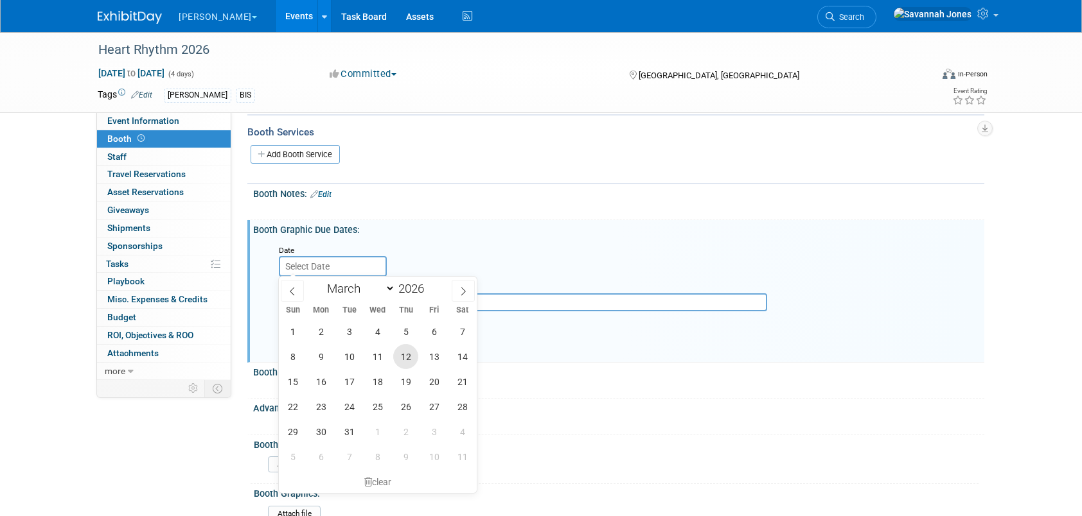
click at [400, 357] on span "12" at bounding box center [405, 356] width 25 height 25
type input "[DATE]"
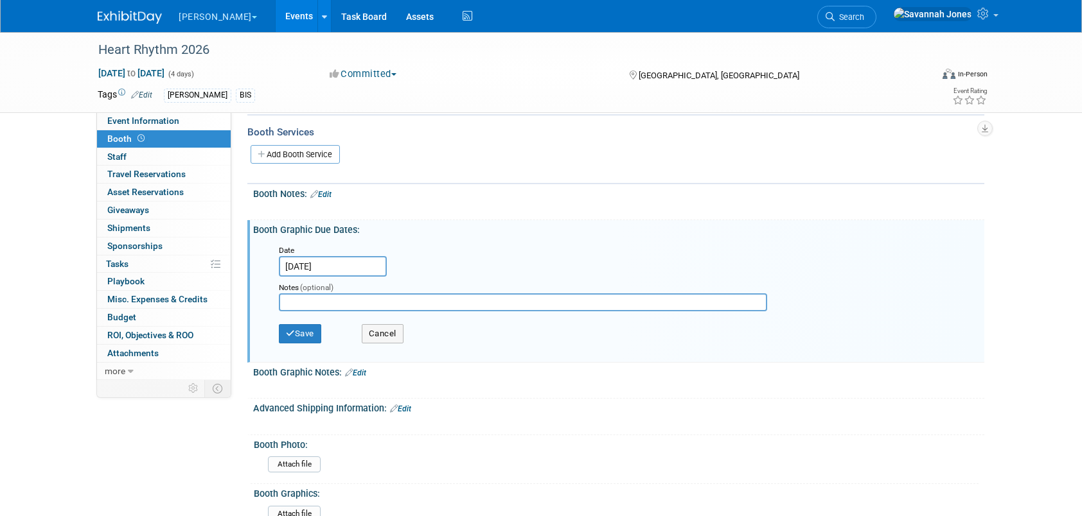
click at [379, 296] on input "text" at bounding box center [523, 303] width 488 height 18
type input "4/2"
click at [315, 324] on button "Save" at bounding box center [300, 333] width 42 height 19
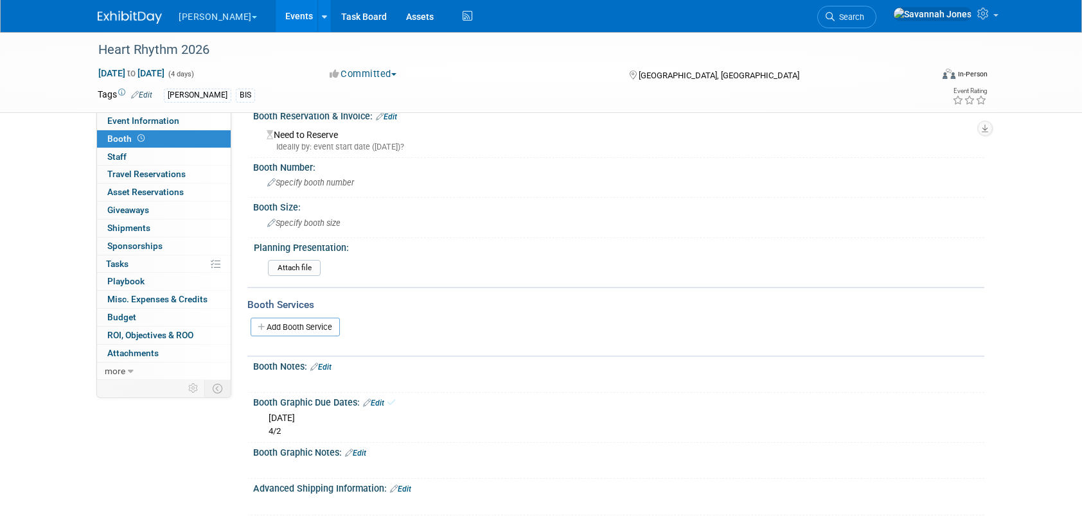
scroll to position [0, 0]
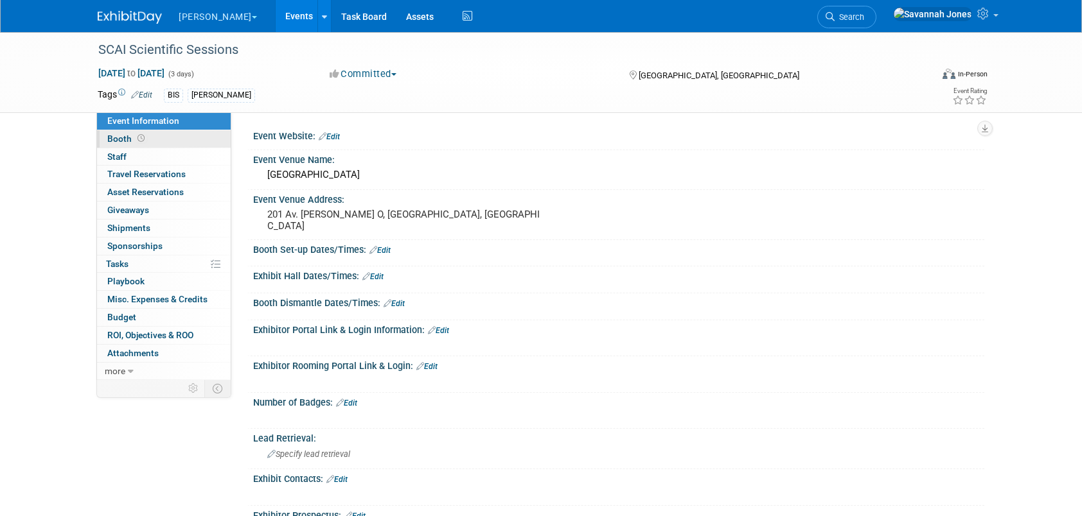
click at [144, 137] on span at bounding box center [141, 139] width 12 height 10
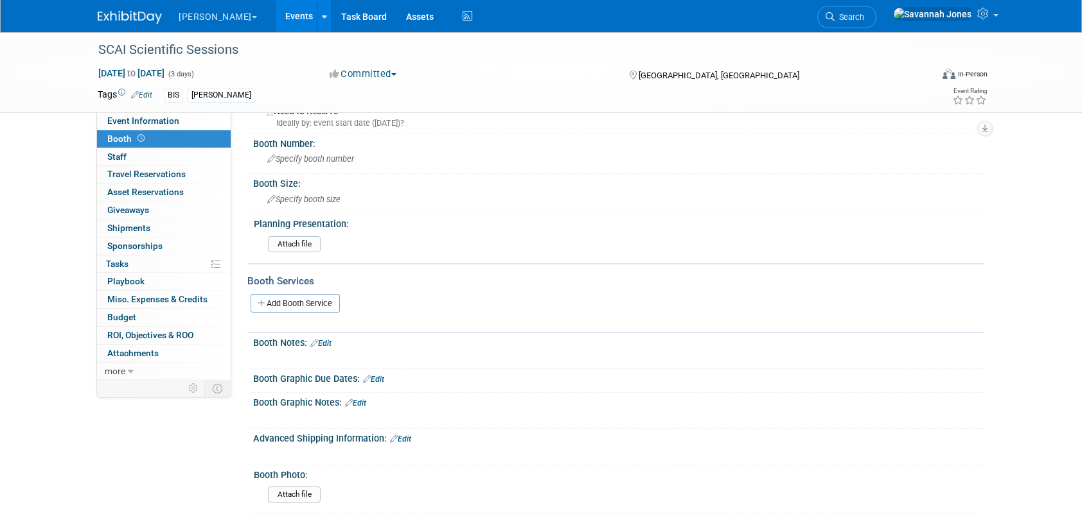
scroll to position [64, 0]
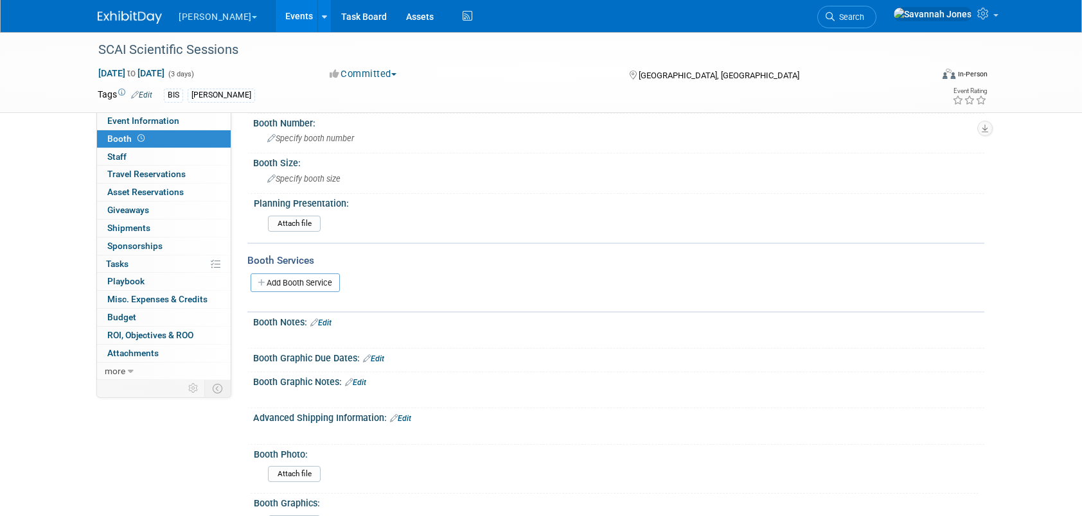
click at [376, 358] on link "Edit" at bounding box center [373, 359] width 21 height 9
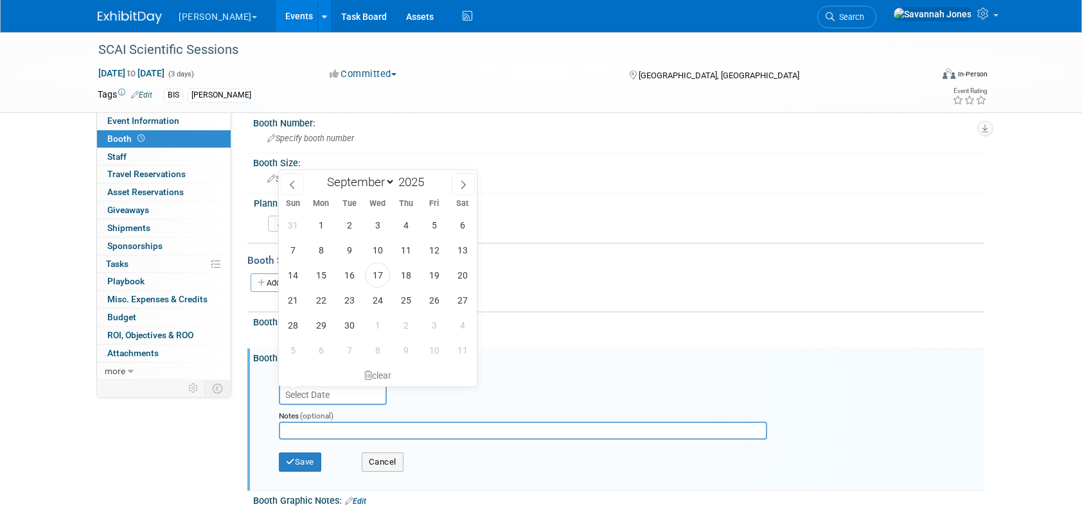
click at [352, 385] on input "text" at bounding box center [333, 395] width 108 height 21
click at [378, 188] on select "January February March April May June July August September October November De…" at bounding box center [358, 182] width 74 height 16
select select "2"
click at [321, 174] on select "January February March April May June July August September October November De…" at bounding box center [358, 182] width 74 height 16
click at [430, 177] on span at bounding box center [429, 179] width 9 height 8
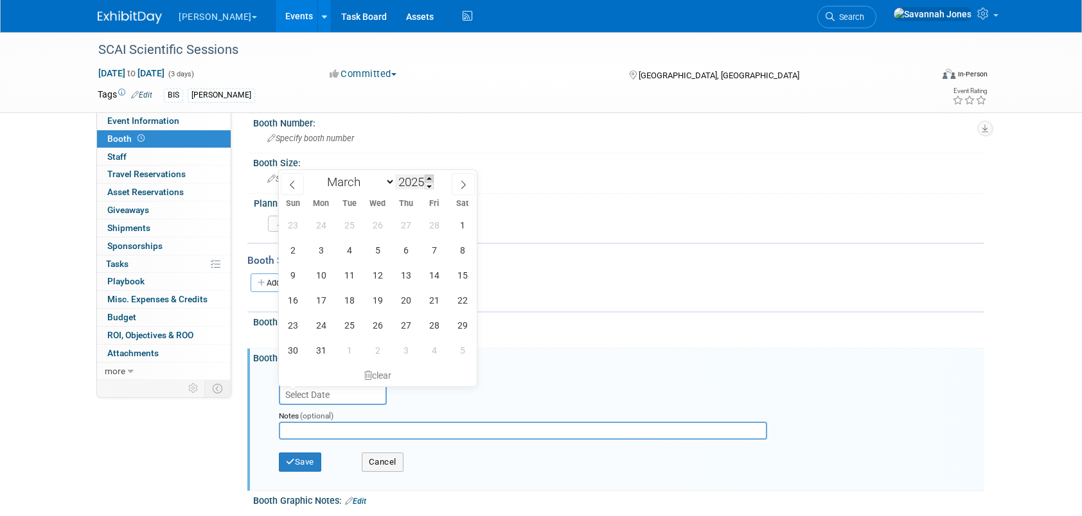
type input "2026"
click at [432, 218] on span "6" at bounding box center [433, 225] width 25 height 25
type input "Mar 6, 2026"
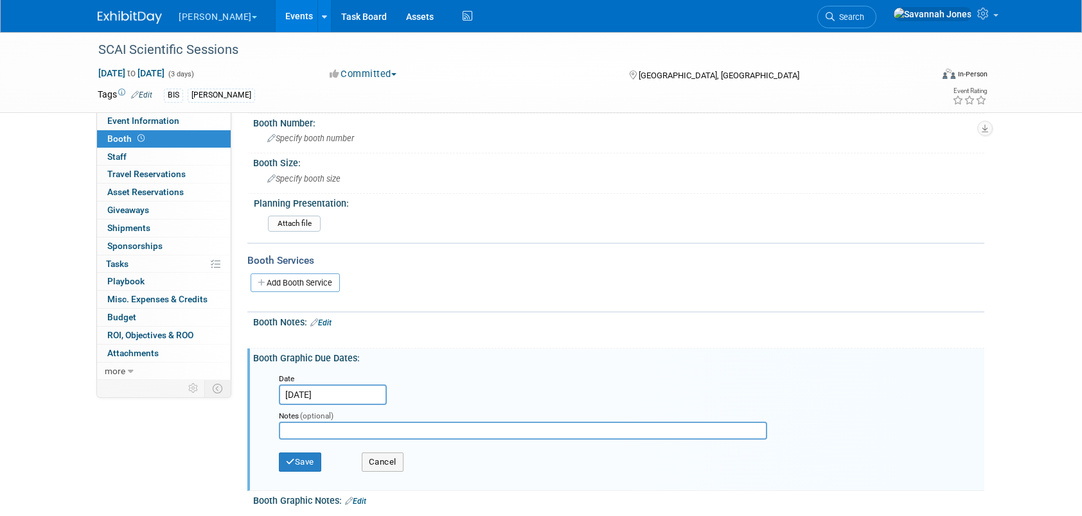
click at [407, 426] on input "text" at bounding box center [523, 431] width 488 height 18
type input "3/27"
click at [311, 460] on button "Save" at bounding box center [300, 462] width 42 height 19
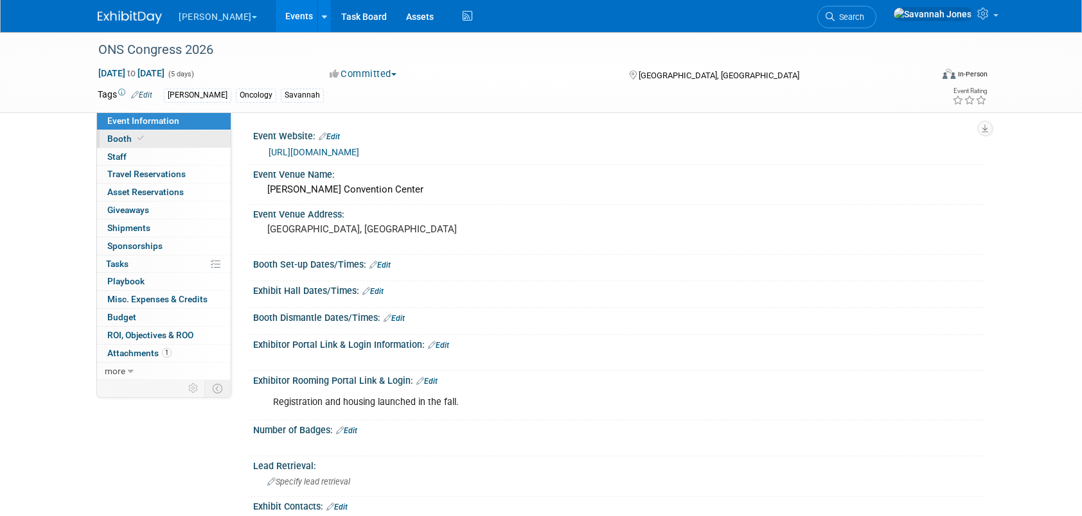
click at [184, 136] on link "Booth" at bounding box center [164, 138] width 134 height 17
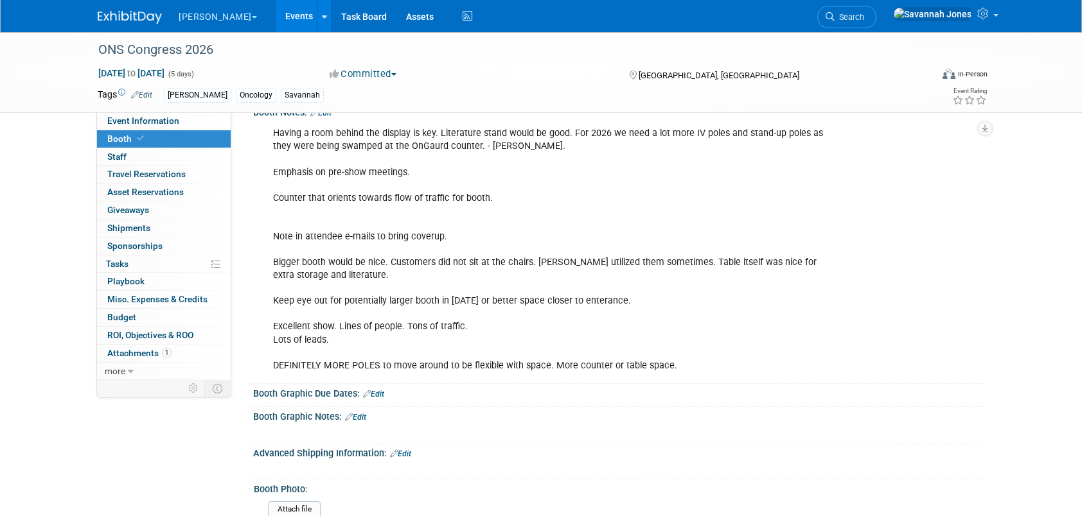
scroll to position [514, 0]
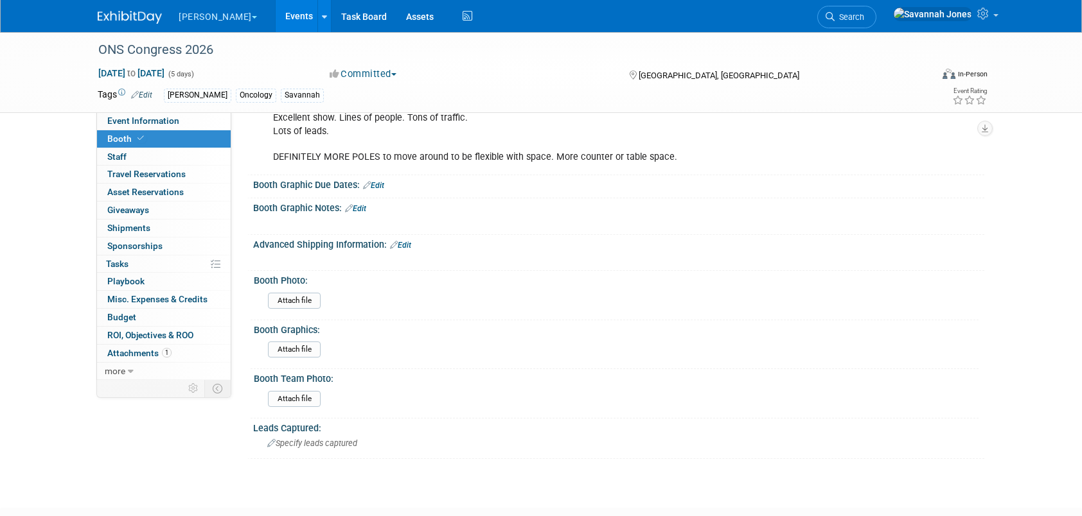
click at [387, 179] on div "Booth Graphic Due Dates: Edit" at bounding box center [618, 183] width 731 height 17
click at [378, 181] on link "Edit" at bounding box center [373, 185] width 21 height 9
select select "8"
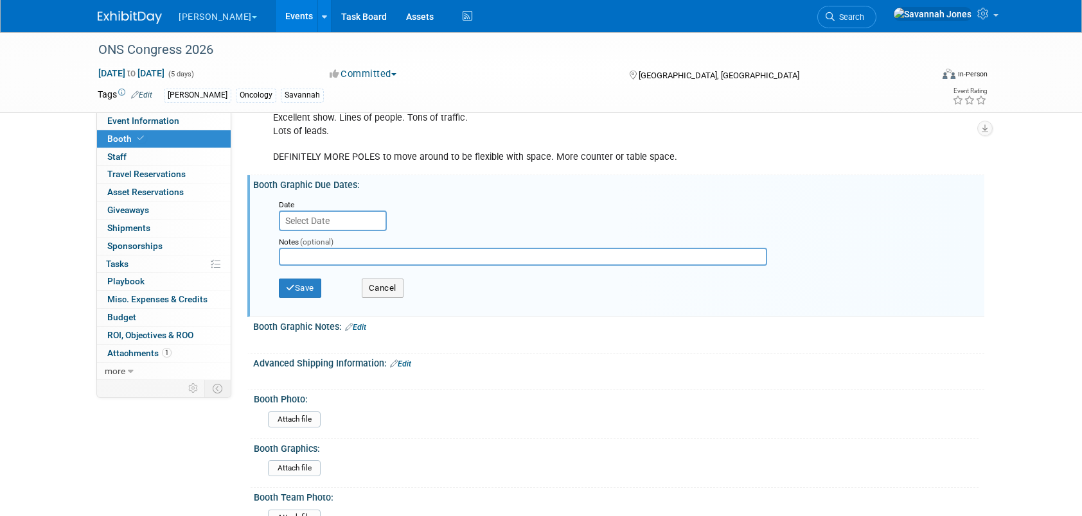
click at [326, 217] on input "text" at bounding box center [333, 221] width 108 height 21
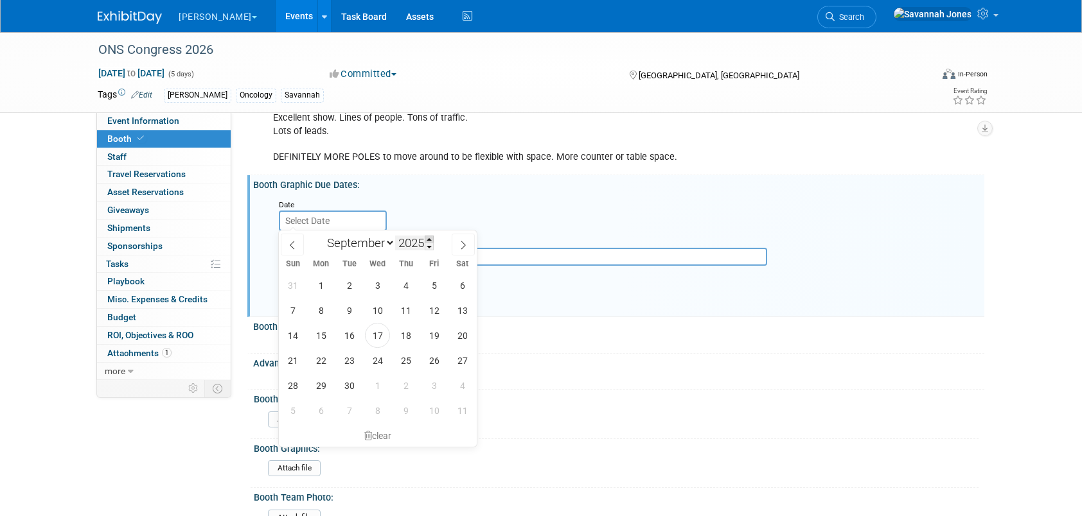
click at [430, 238] on span at bounding box center [429, 240] width 9 height 8
type input "2026"
click at [331, 238] on select "January February March April May June July August September October November De…" at bounding box center [358, 243] width 74 height 16
select select "3"
click at [321, 235] on select "January February March April May June July August September October November De…" at bounding box center [358, 243] width 74 height 16
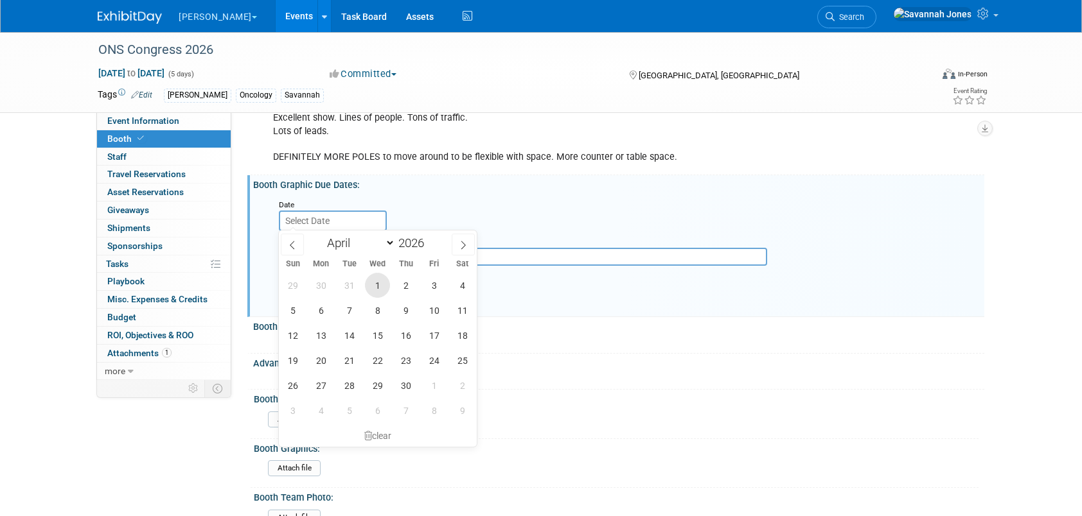
click at [373, 288] on span "1" at bounding box center [377, 285] width 25 height 25
type input "[DATE]"
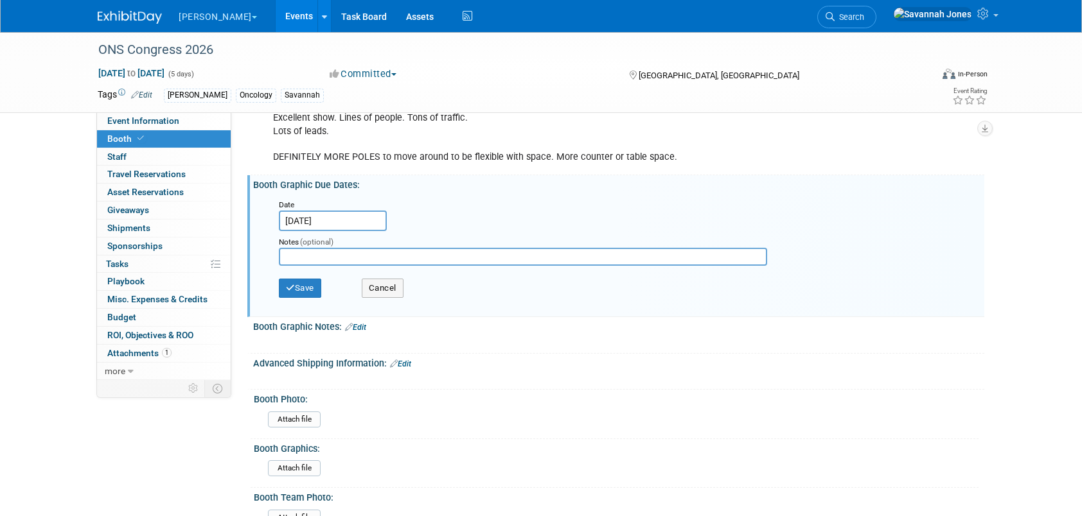
click at [333, 258] on input "text" at bounding box center [523, 257] width 488 height 18
type input "4/22"
click at [307, 294] on button "Save" at bounding box center [300, 288] width 42 height 19
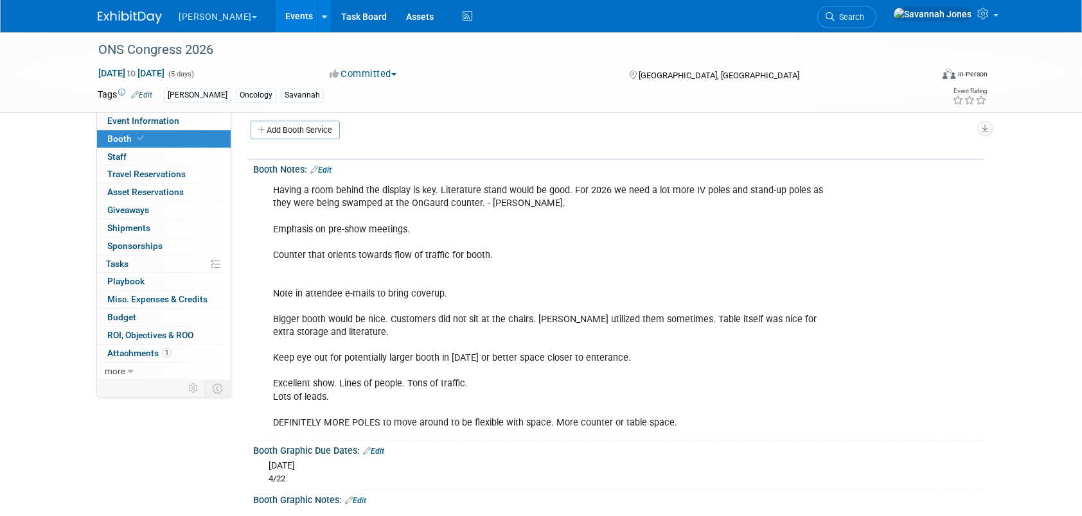
scroll to position [0, 0]
